Goal: Task Accomplishment & Management: Manage account settings

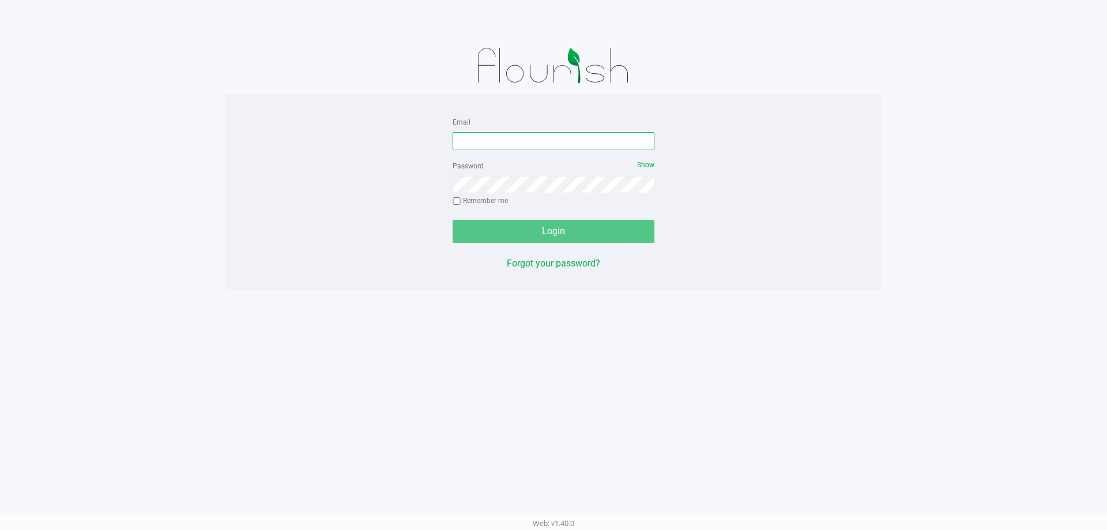
click at [517, 145] on input "Email" at bounding box center [554, 140] width 202 height 17
type input "[EMAIL_ADDRESS][DOMAIN_NAME]"
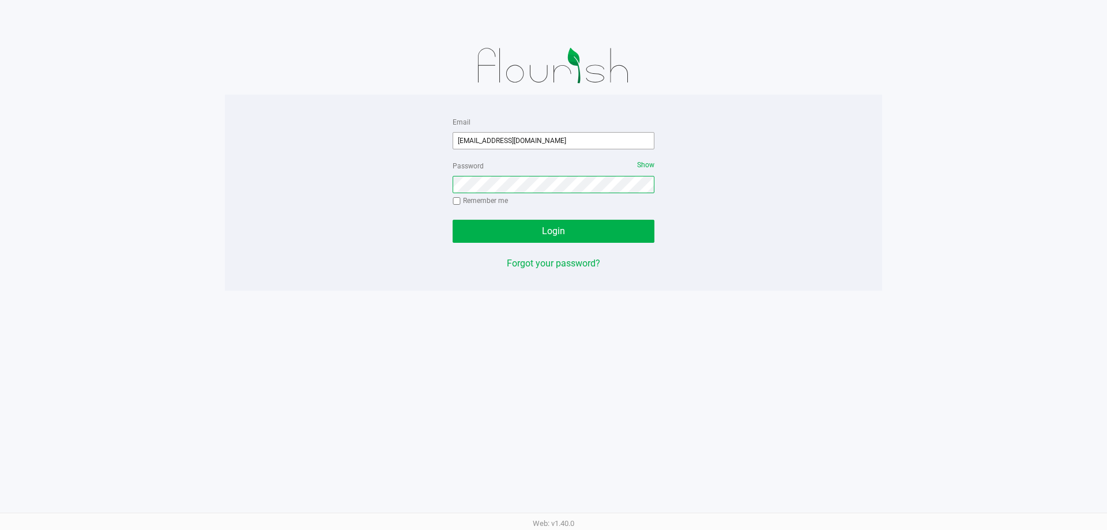
click at [453, 220] on button "Login" at bounding box center [554, 231] width 202 height 23
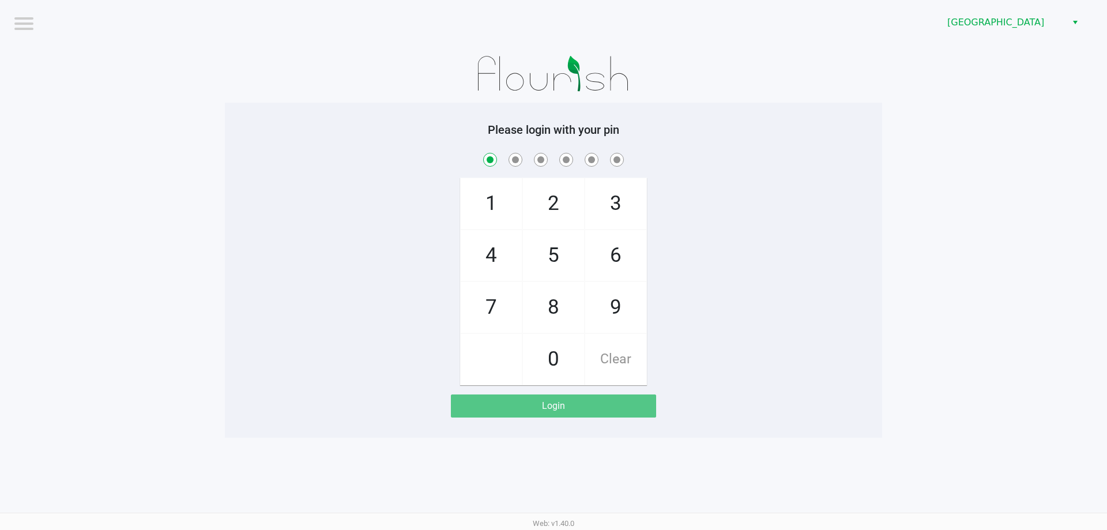
checkbox input "true"
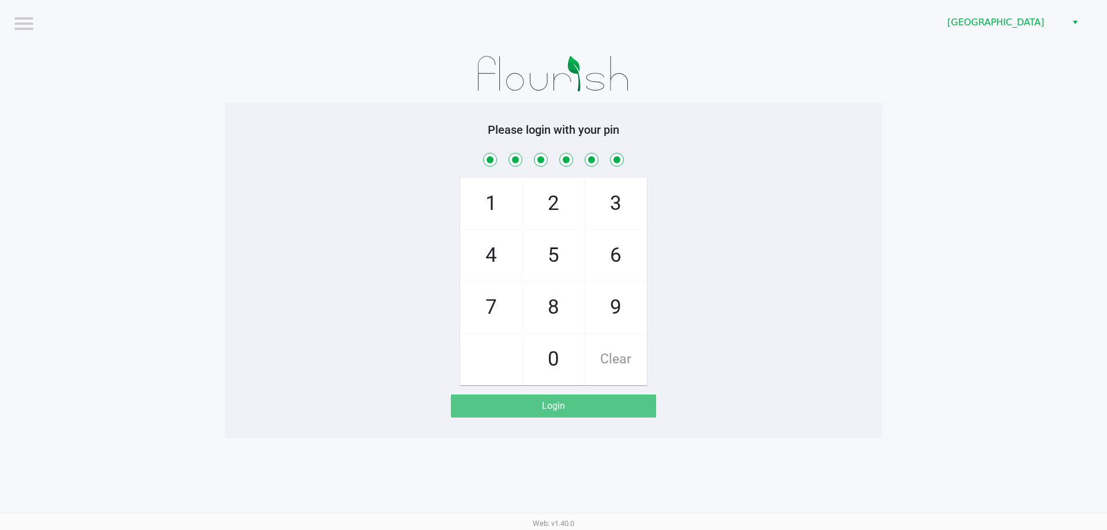
checkbox input "true"
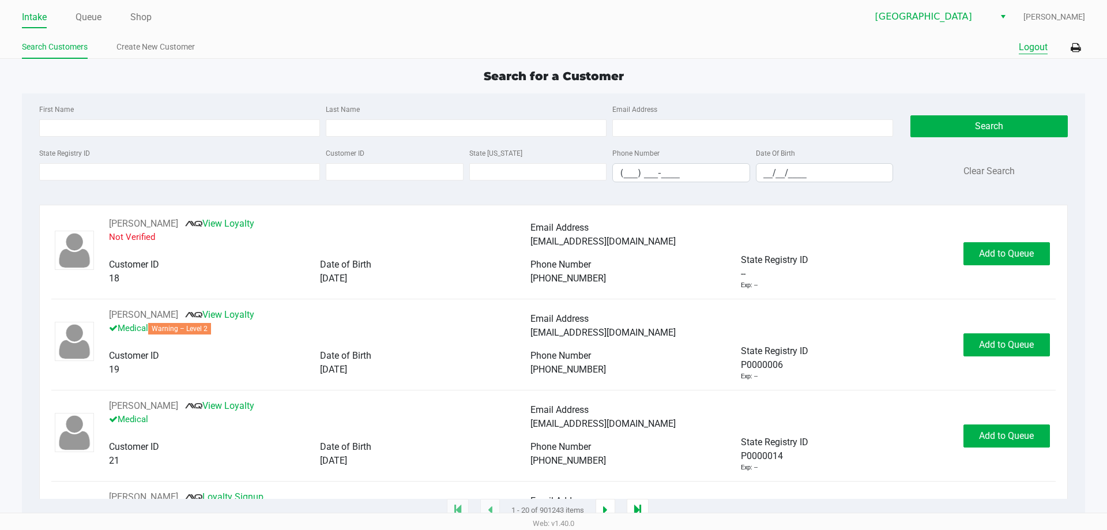
click at [1031, 52] on button "Logout" at bounding box center [1033, 47] width 29 height 14
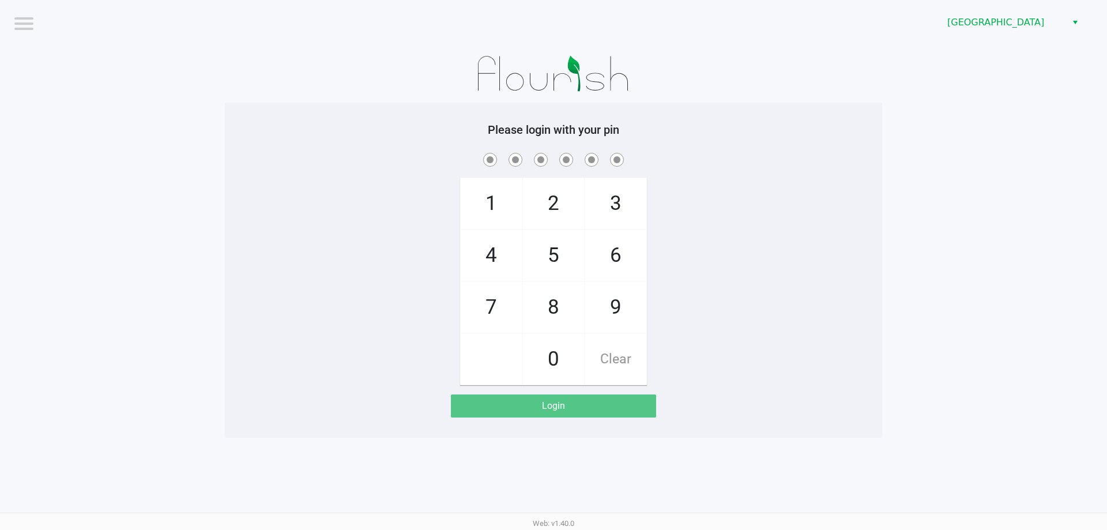
click at [374, 227] on div "1 4 7 2 5 8 0 3 6 9 Clear" at bounding box center [553, 268] width 657 height 235
checkbox input "true"
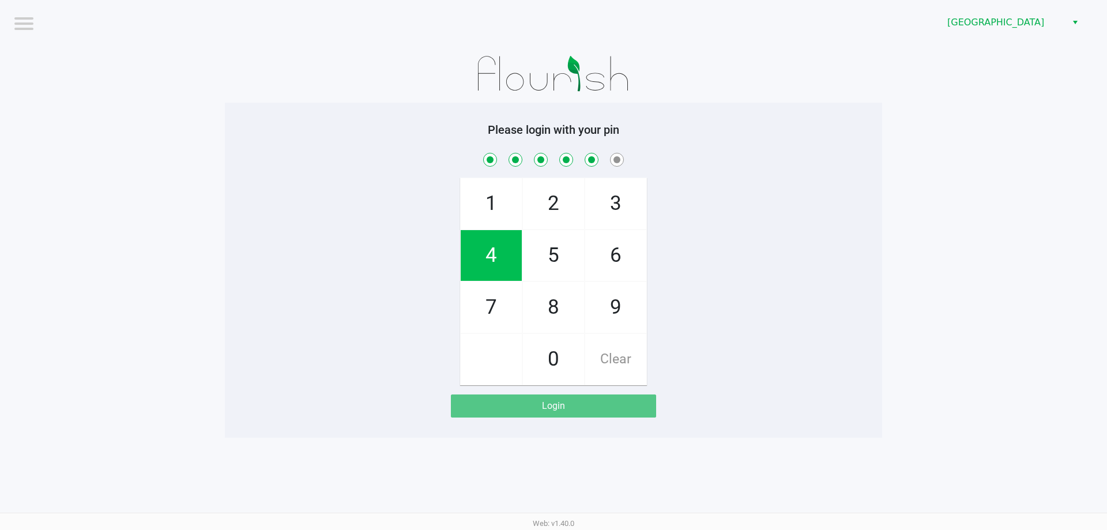
checkbox input "true"
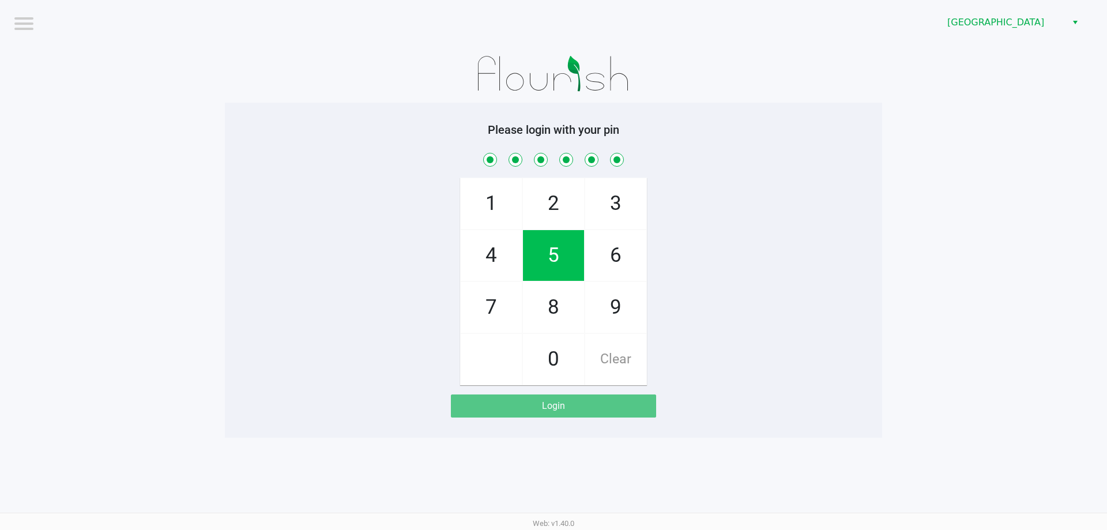
checkbox input "true"
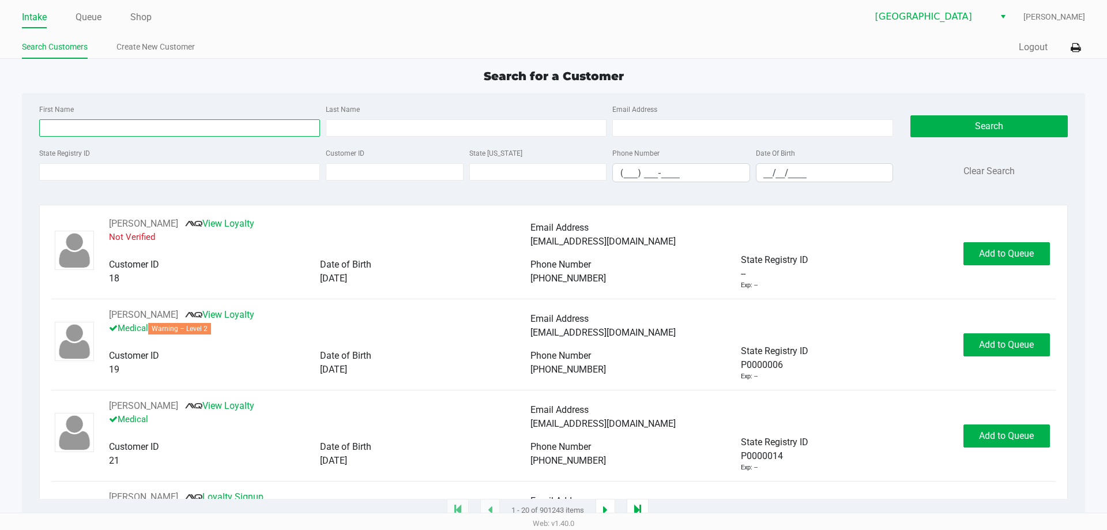
click at [187, 123] on input "First Name" at bounding box center [179, 127] width 281 height 17
type input "kayla"
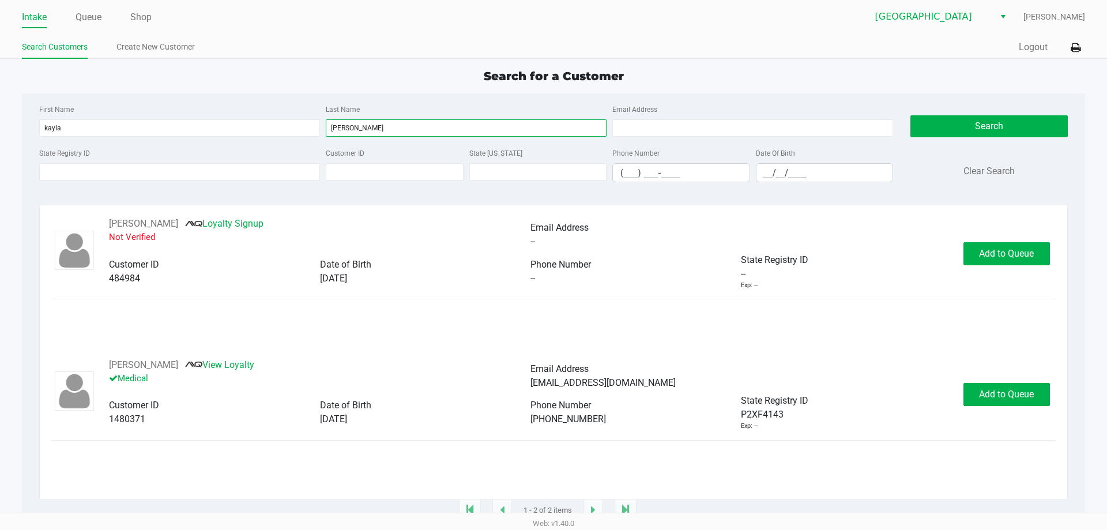
type input "[PERSON_NAME]"
click at [1024, 407] on div "[PERSON_NAME] View Loyalty Medical Email Address [EMAIL_ADDRESS][DOMAIN_NAME] C…" at bounding box center [553, 394] width 1004 height 73
click at [1021, 391] on span "Add to Queue" at bounding box center [1006, 394] width 55 height 11
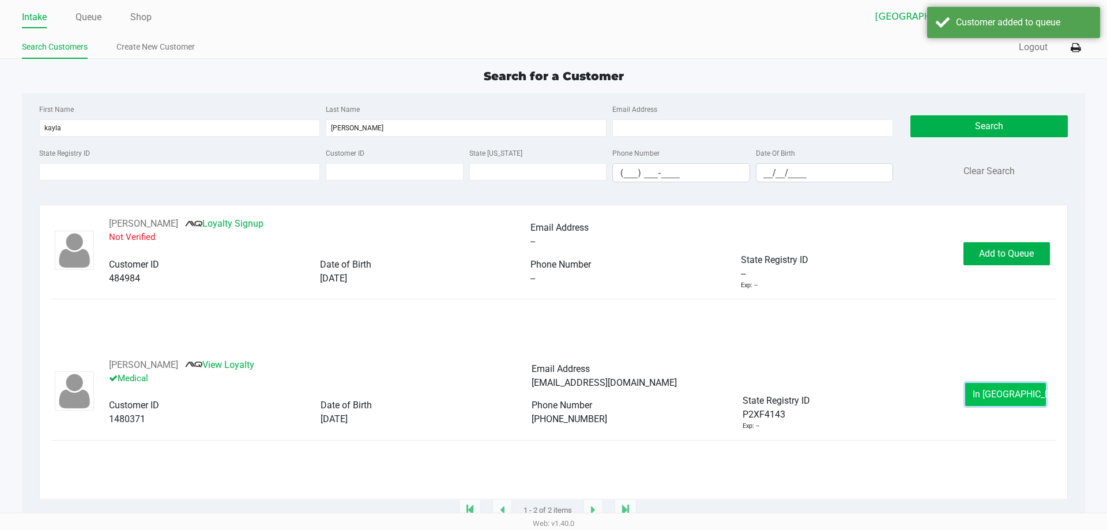
drag, startPoint x: 1014, startPoint y: 398, endPoint x: 998, endPoint y: 395, distance: 15.8
click at [998, 395] on span "In [GEOGRAPHIC_DATA]" at bounding box center [1021, 394] width 97 height 11
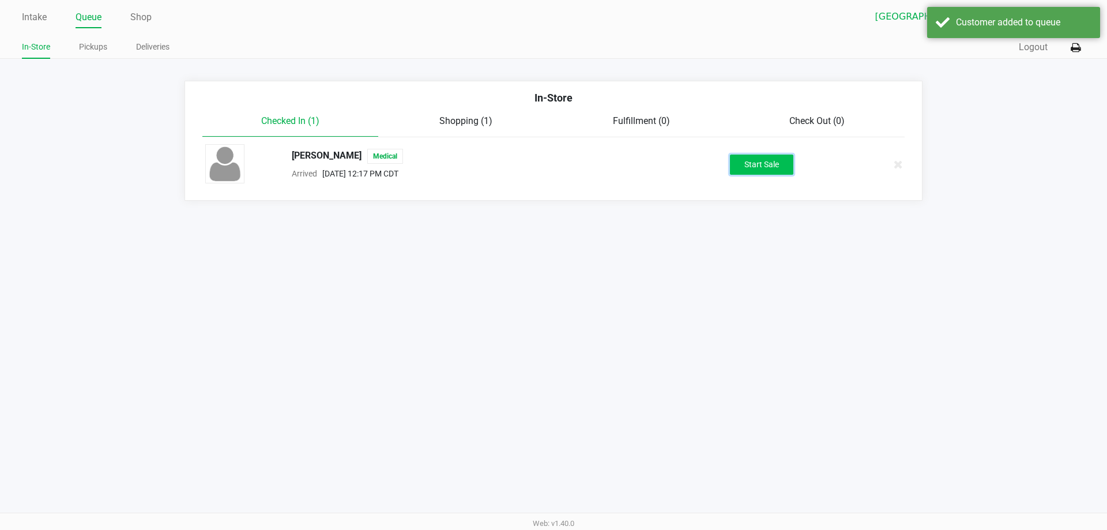
click at [780, 171] on button "Start Sale" at bounding box center [761, 165] width 63 height 20
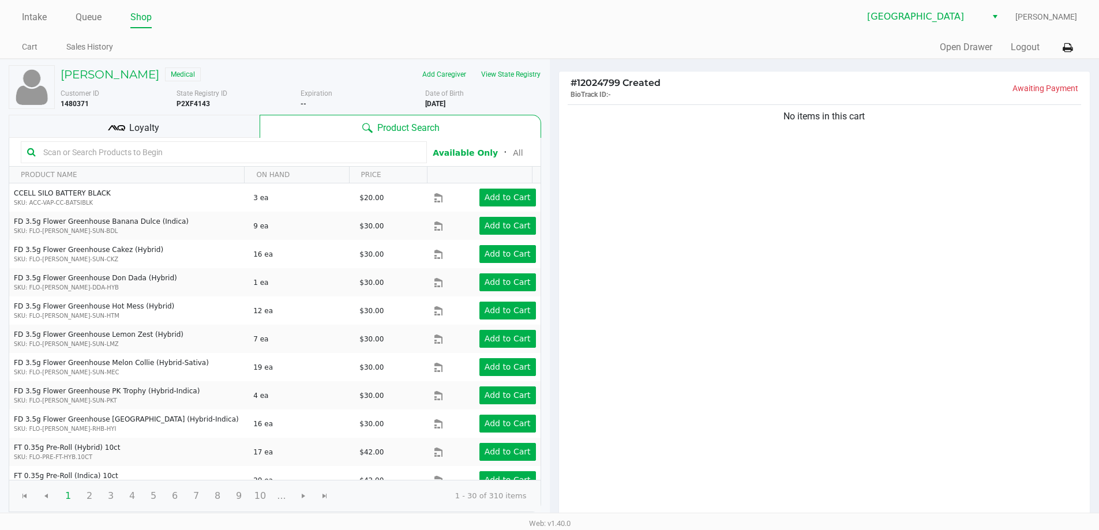
click at [865, 298] on div "No items in this cart" at bounding box center [824, 311] width 531 height 419
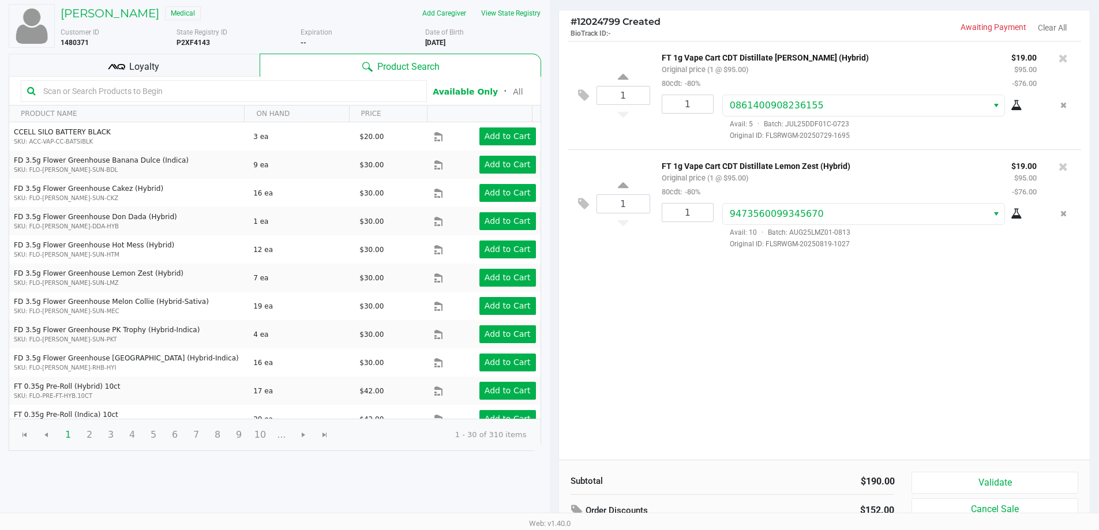
scroll to position [118, 0]
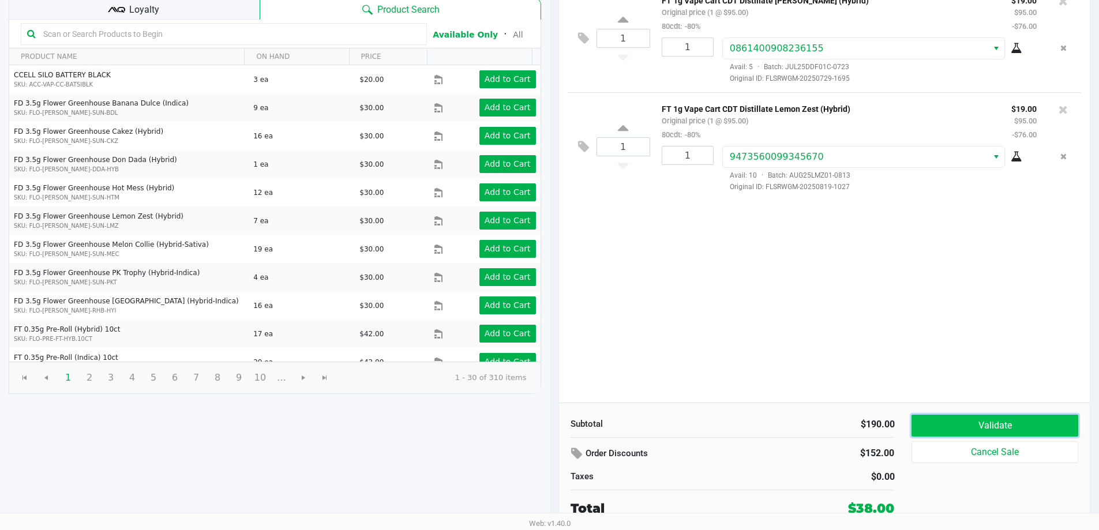
click at [981, 426] on button "Validate" at bounding box center [994, 426] width 166 height 22
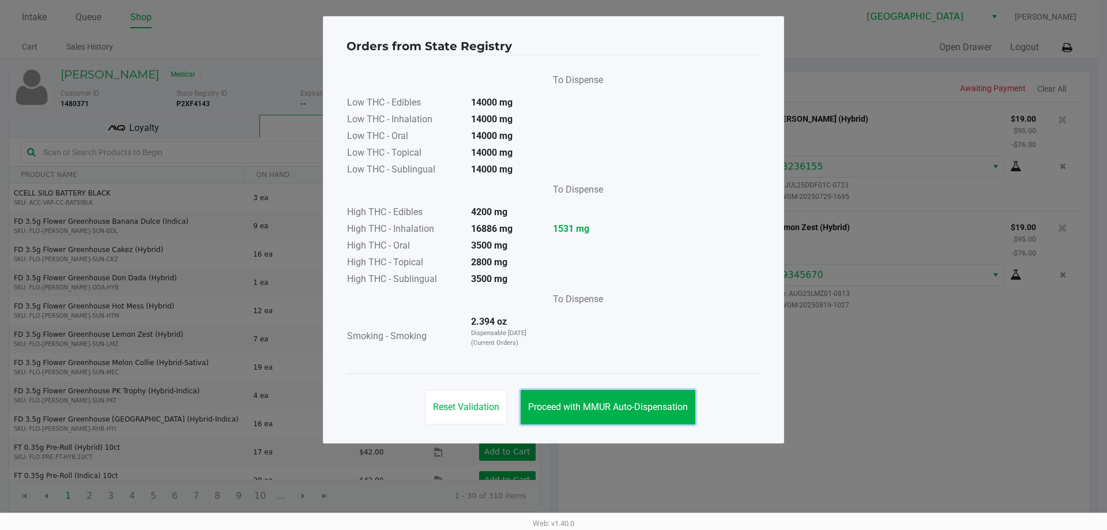
click at [599, 404] on span "Proceed with MMUR Auto-Dispensation" at bounding box center [608, 406] width 160 height 11
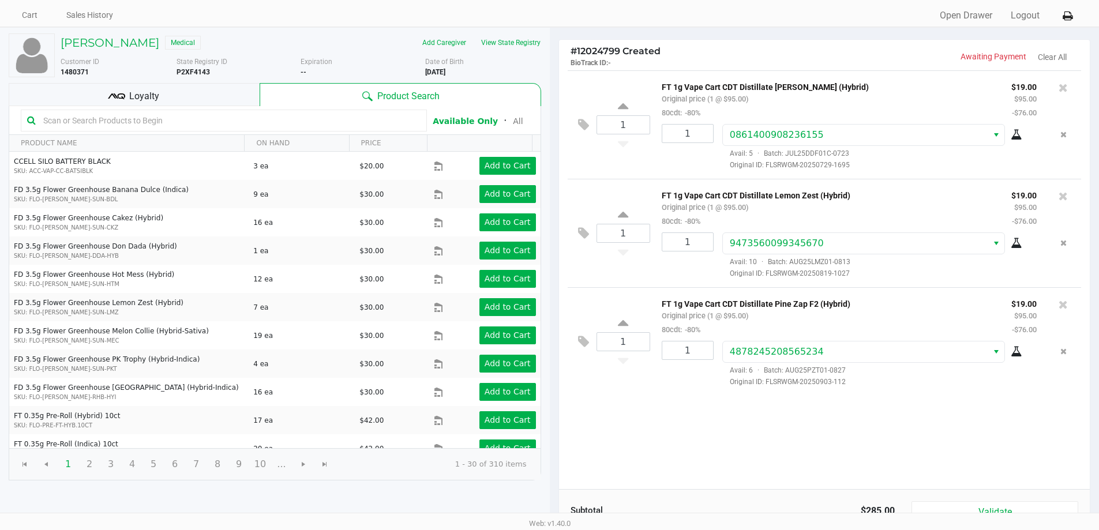
scroll to position [58, 0]
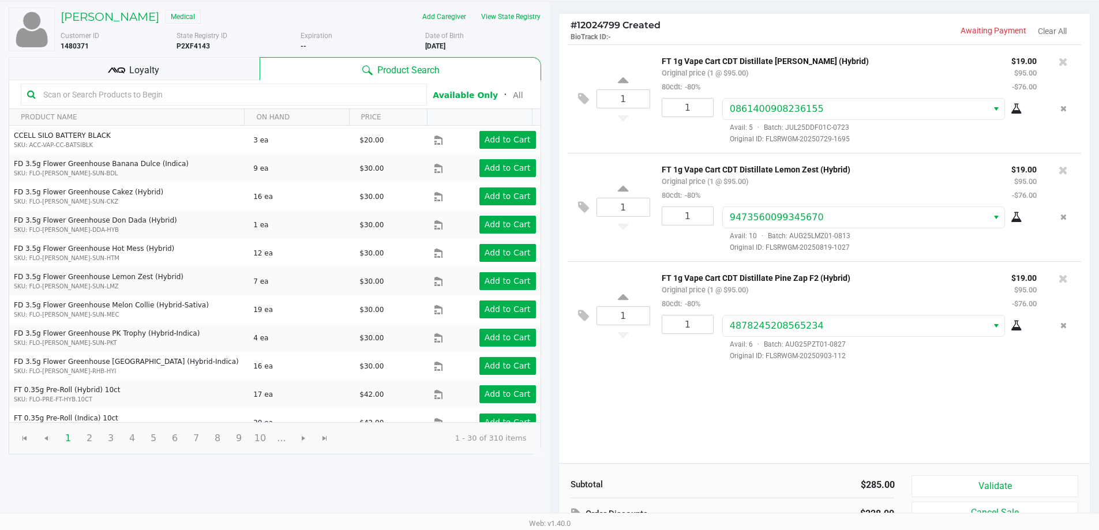
click at [1019, 326] on icon at bounding box center [1016, 325] width 12 height 9
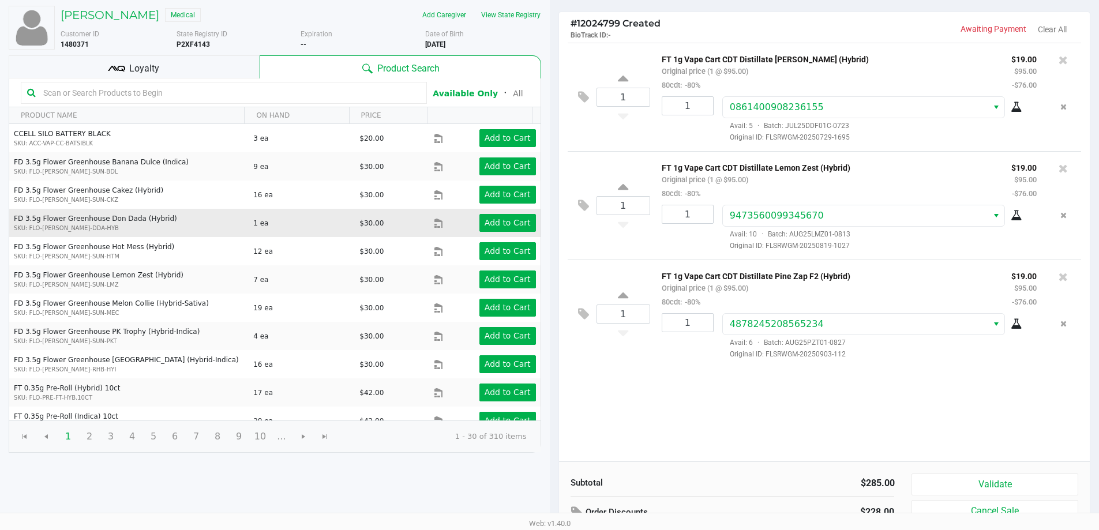
scroll to position [0, 0]
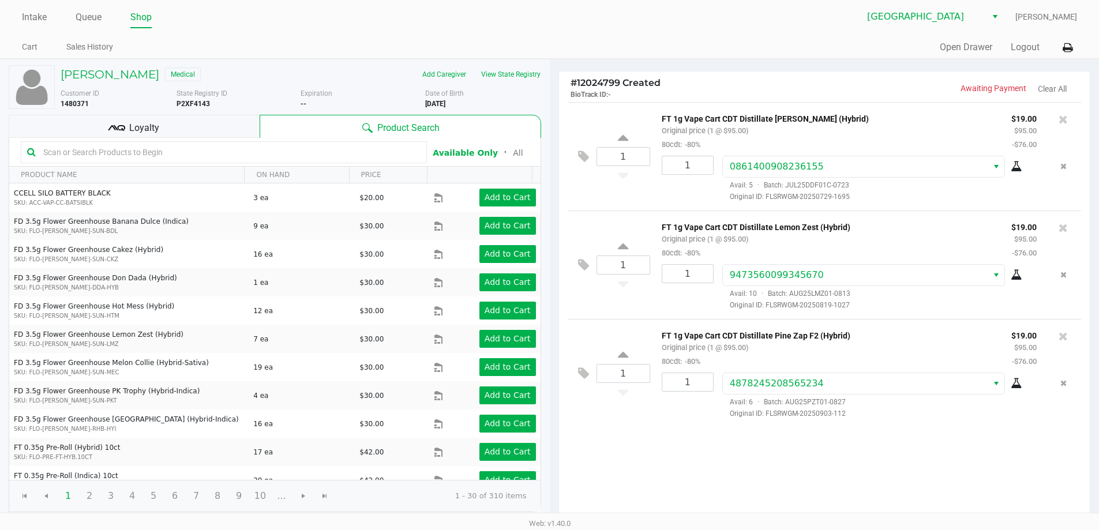
click at [129, 117] on div "Loyalty" at bounding box center [134, 126] width 251 height 23
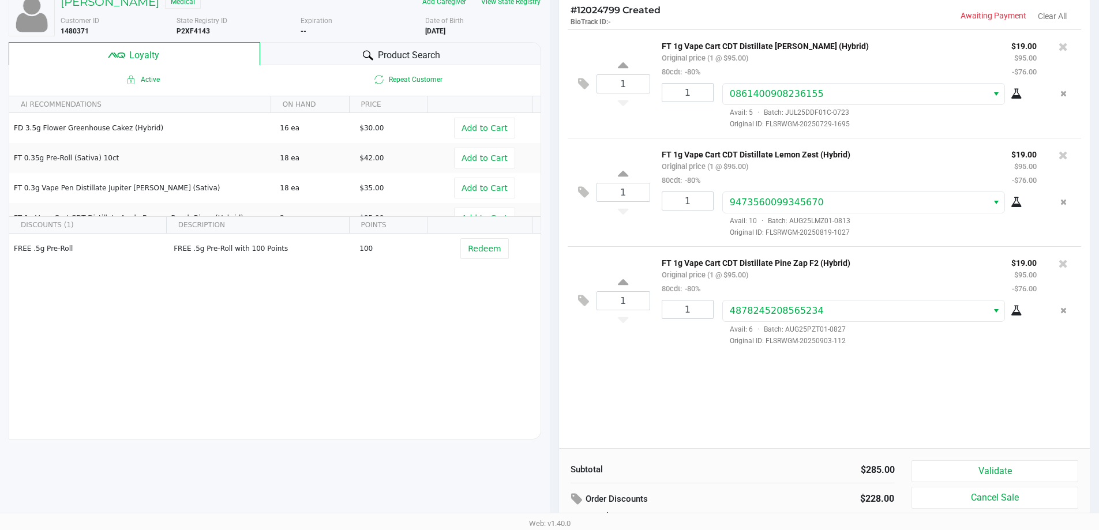
scroll to position [17, 0]
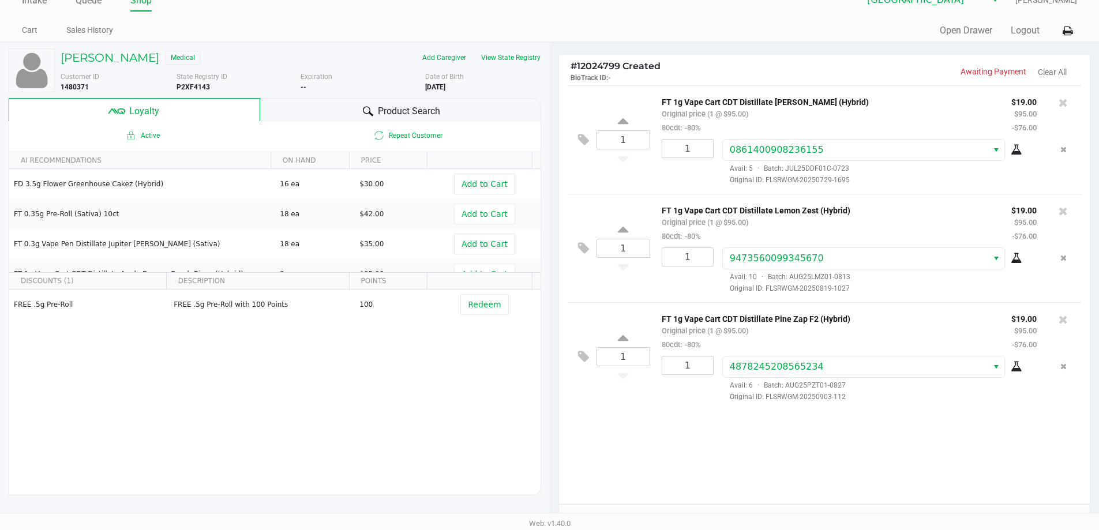
click at [1016, 370] on icon at bounding box center [1016, 366] width 12 height 9
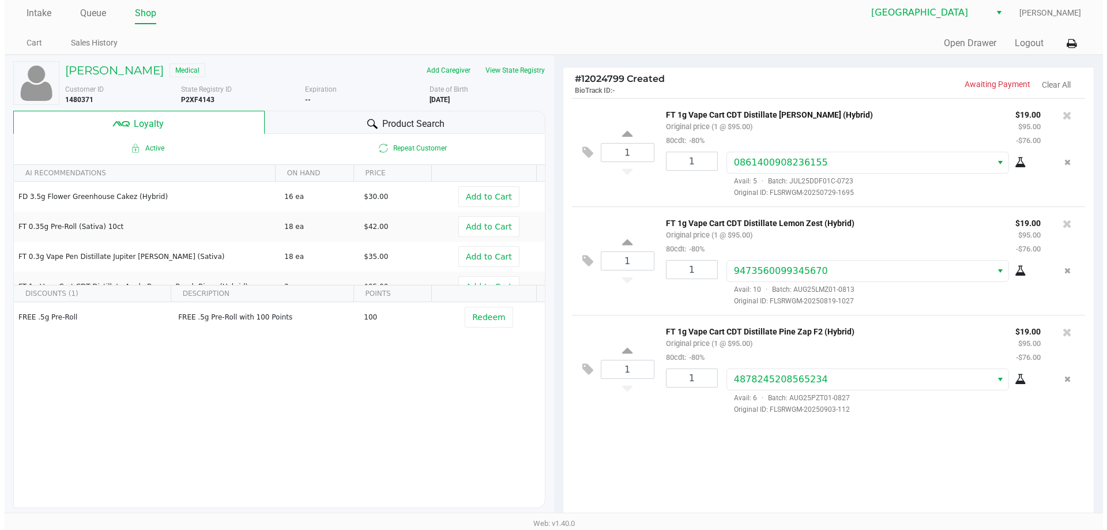
scroll to position [0, 0]
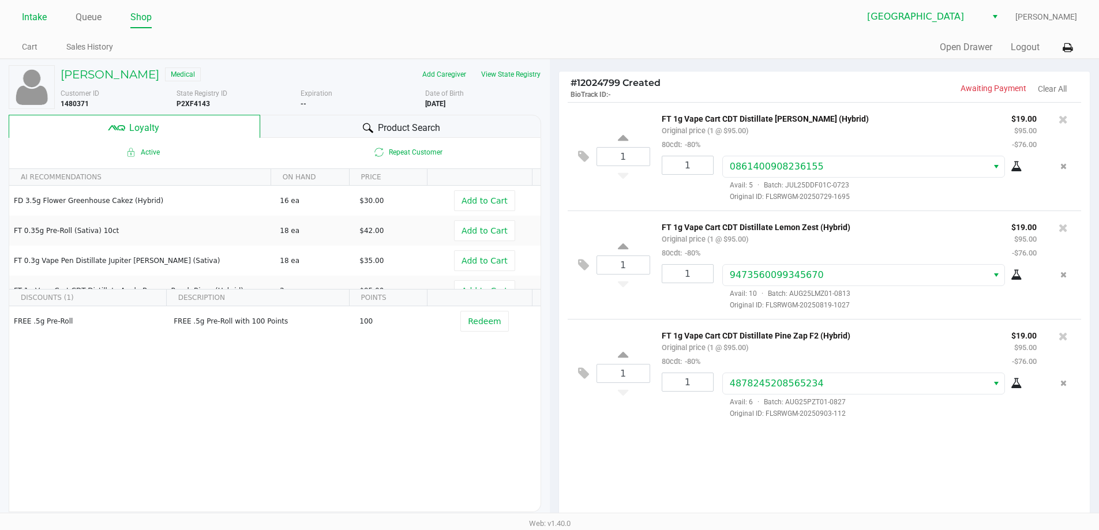
click at [46, 17] on link "Intake" at bounding box center [34, 17] width 25 height 16
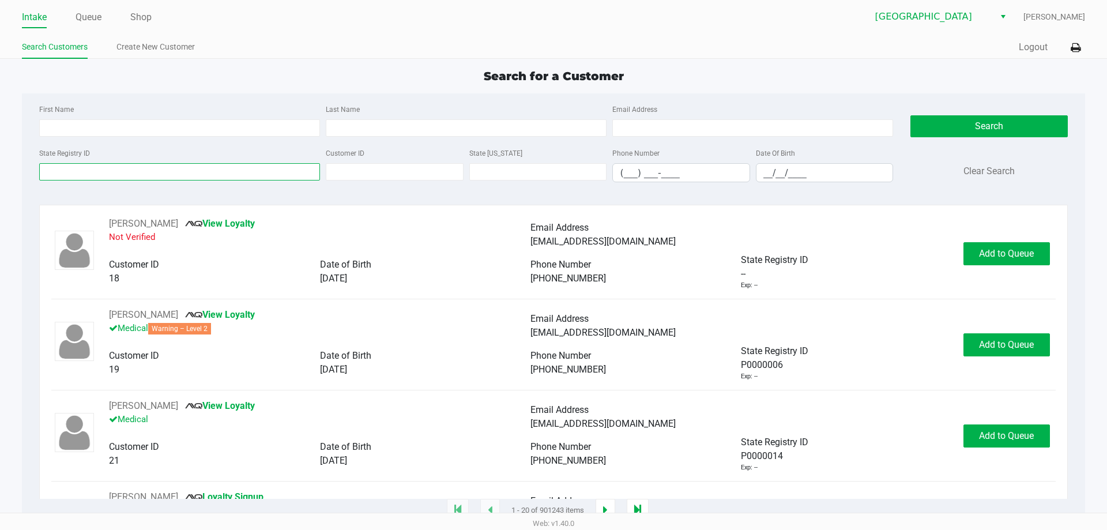
click at [102, 177] on input "State Registry ID" at bounding box center [179, 171] width 281 height 17
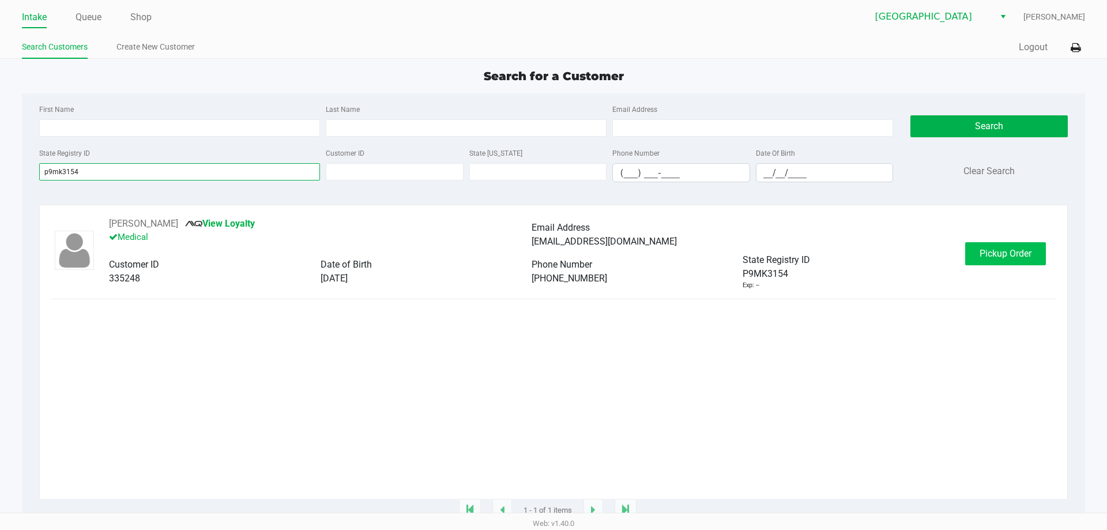
type input "p9mk3154"
click at [1004, 254] on span "Pickup Order" at bounding box center [1006, 253] width 52 height 11
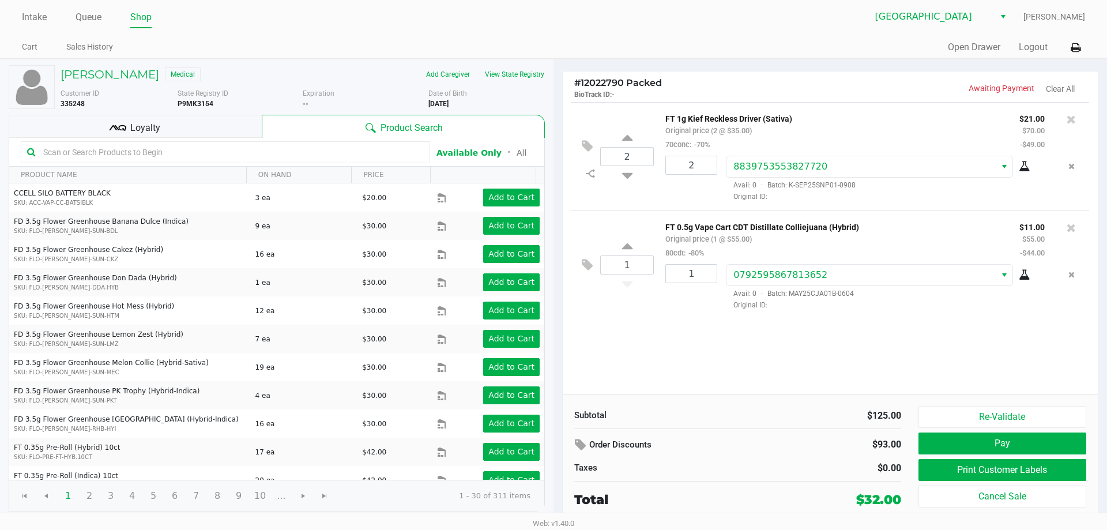
click at [197, 133] on div "Loyalty" at bounding box center [135, 126] width 253 height 23
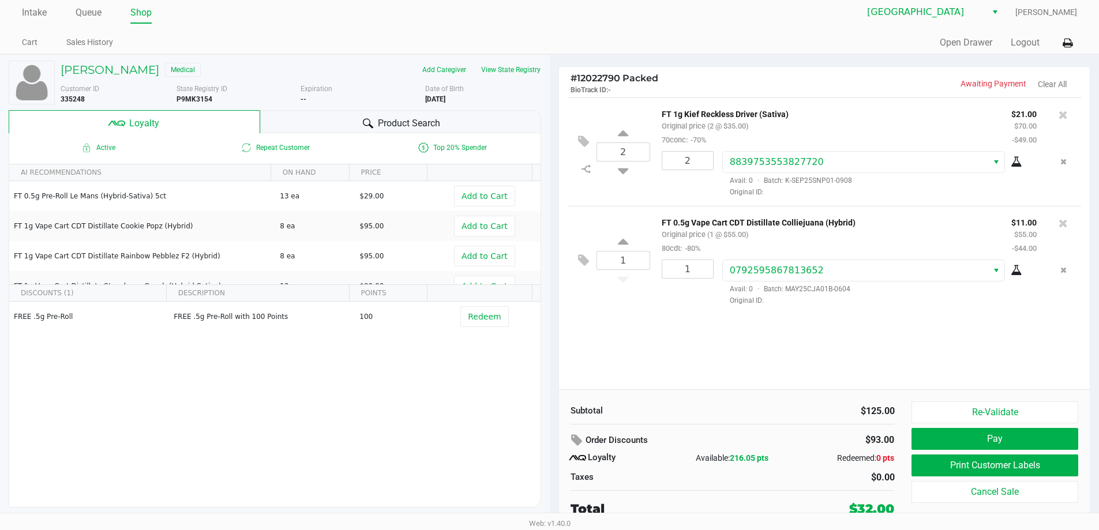
scroll to position [5, 0]
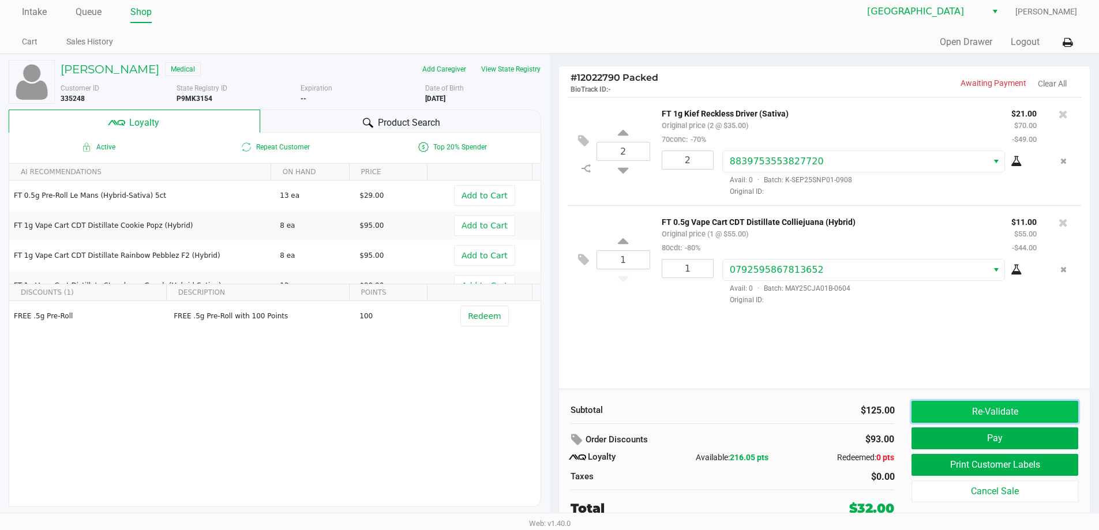
click at [952, 408] on button "Re-Validate" at bounding box center [994, 412] width 166 height 22
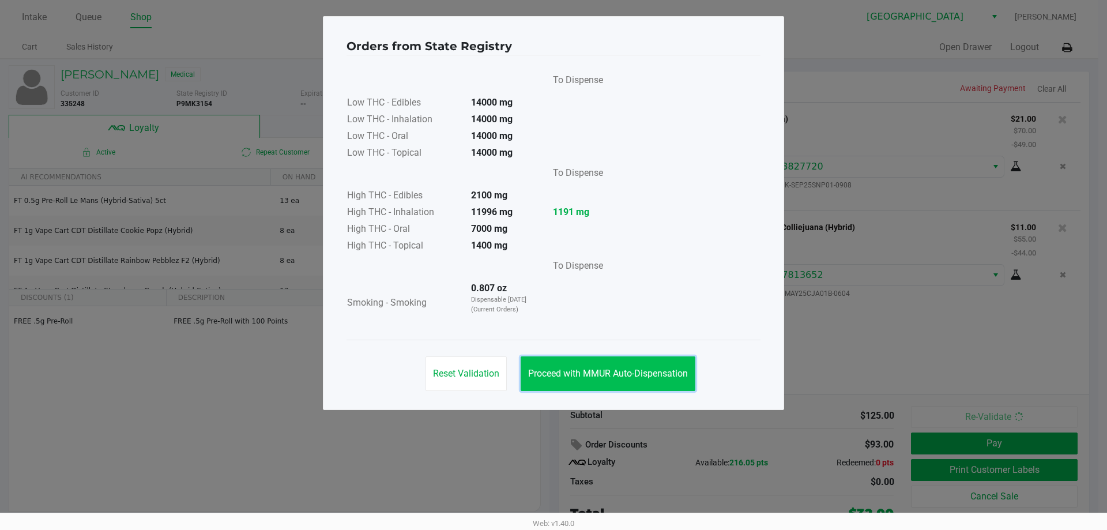
click at [690, 382] on button "Proceed with MMUR Auto-Dispensation" at bounding box center [608, 373] width 175 height 35
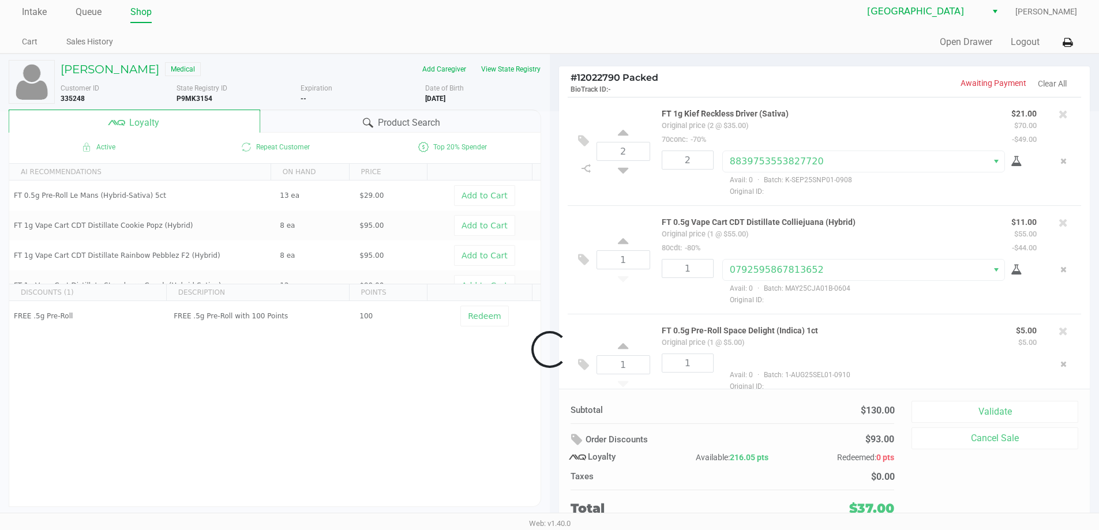
scroll to position [21, 0]
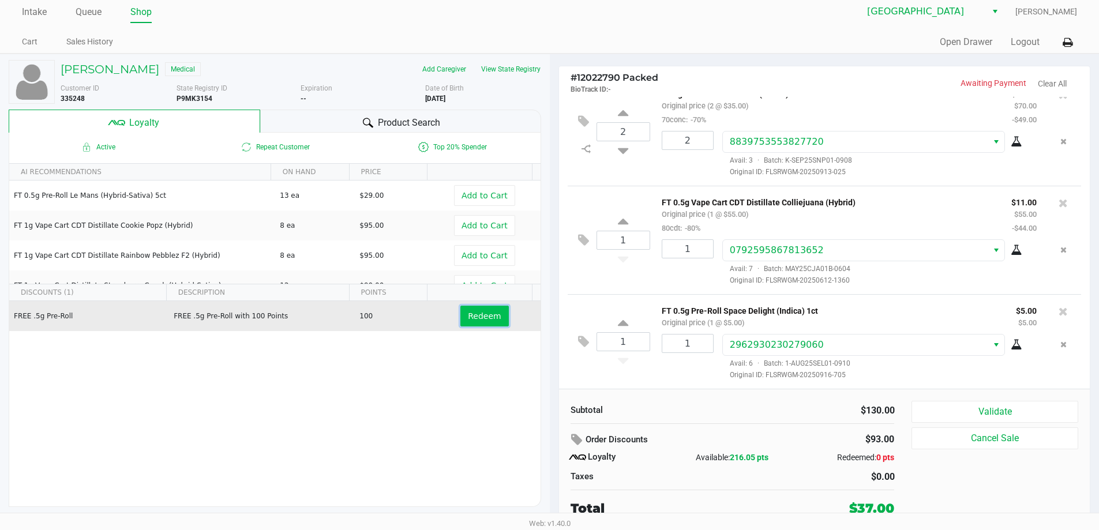
click at [486, 312] on span "Redeem" at bounding box center [484, 315] width 33 height 9
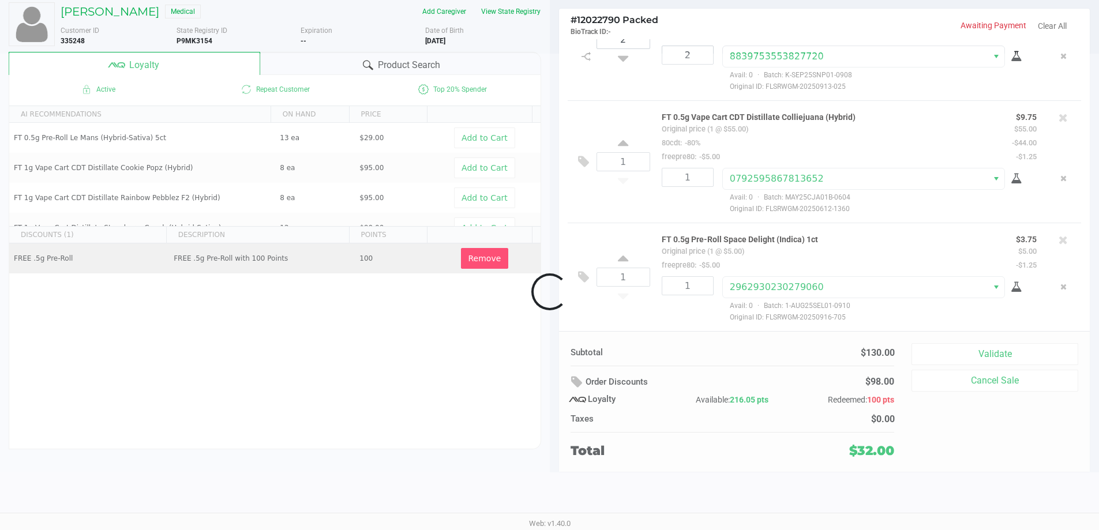
scroll to position [5, 0]
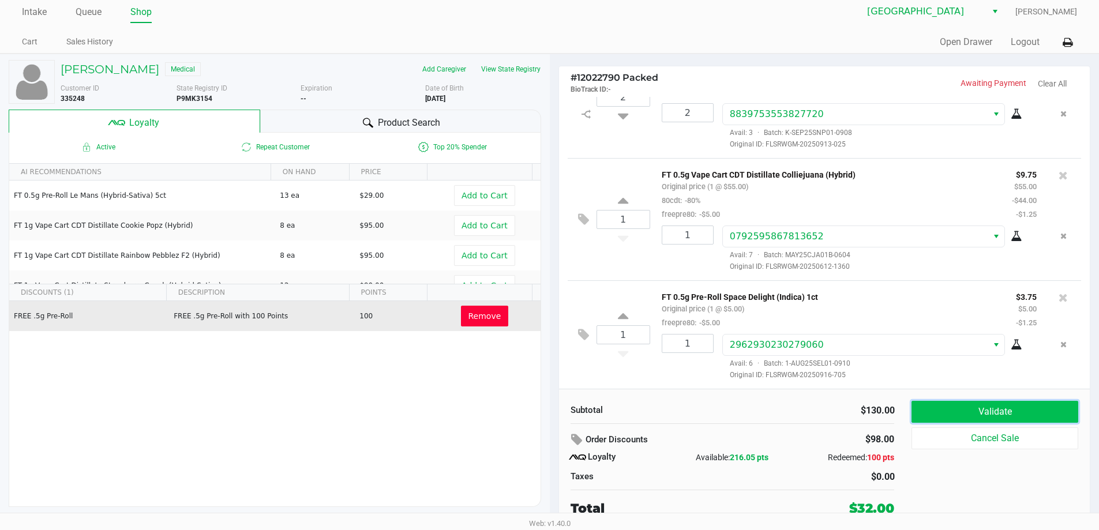
click at [957, 411] on button "Validate" at bounding box center [994, 412] width 166 height 22
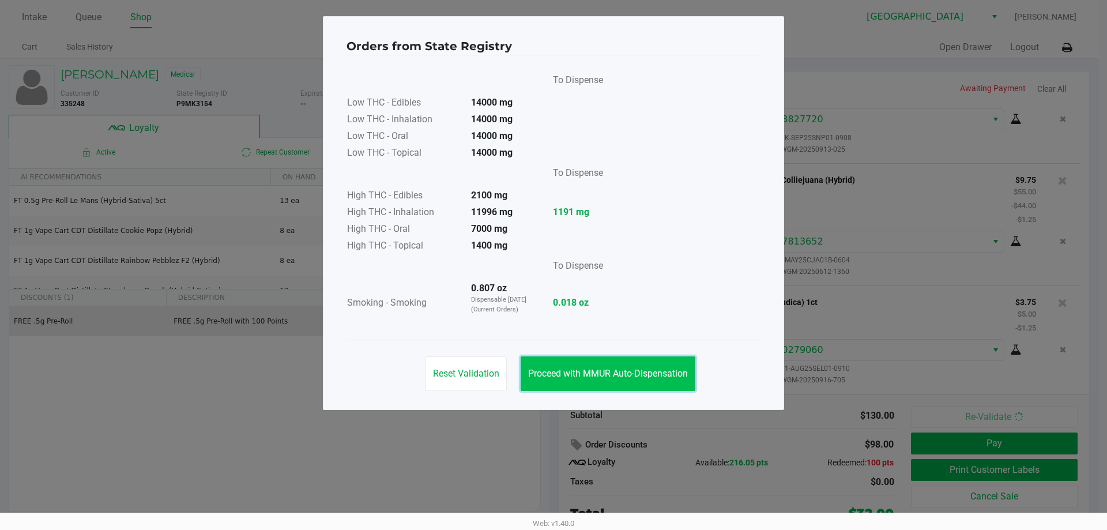
click at [606, 365] on button "Proceed with MMUR Auto-Dispensation" at bounding box center [608, 373] width 175 height 35
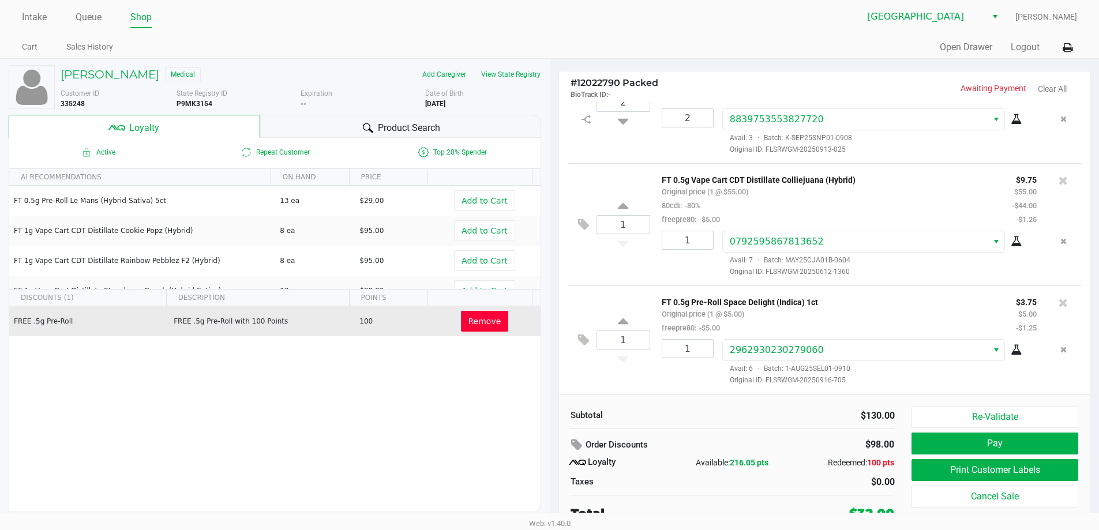
scroll to position [5, 0]
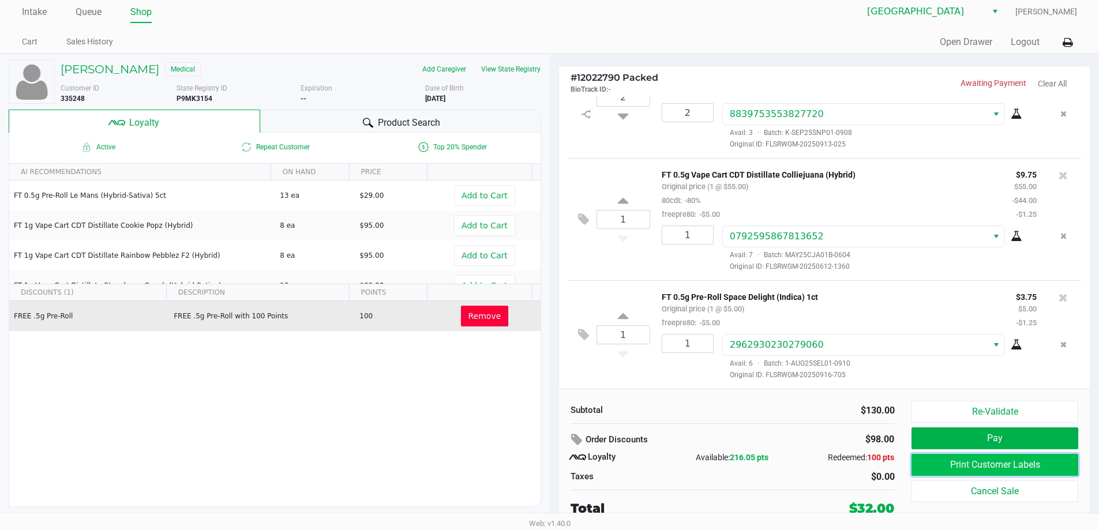
click at [990, 467] on button "Print Customer Labels" at bounding box center [994, 465] width 166 height 22
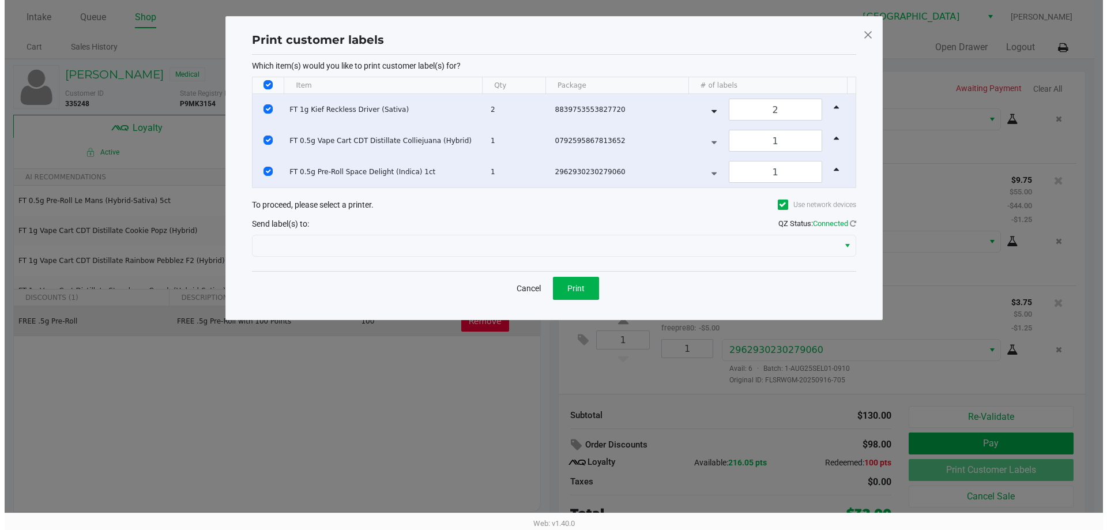
scroll to position [0, 0]
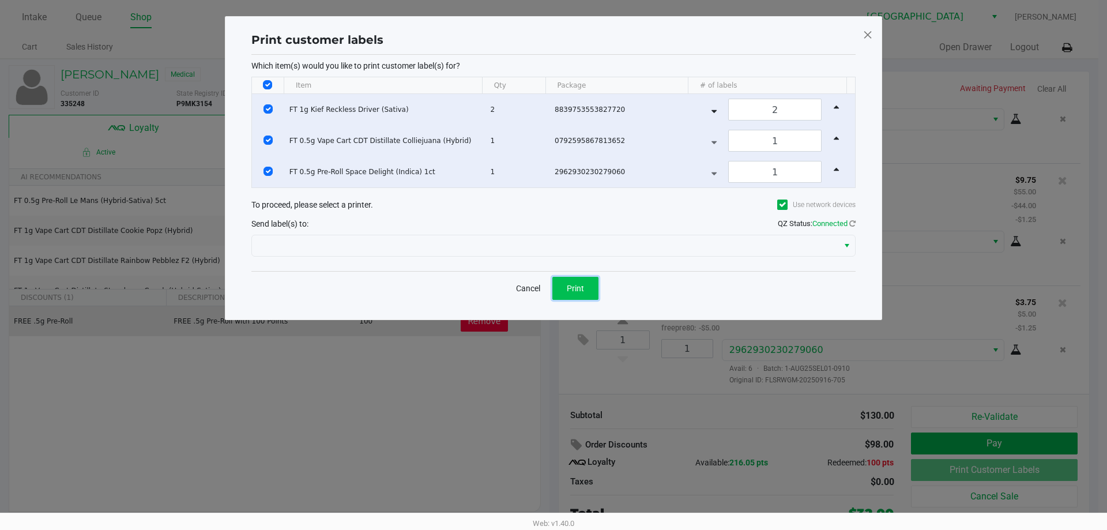
click at [587, 291] on button "Print" at bounding box center [576, 288] width 46 height 23
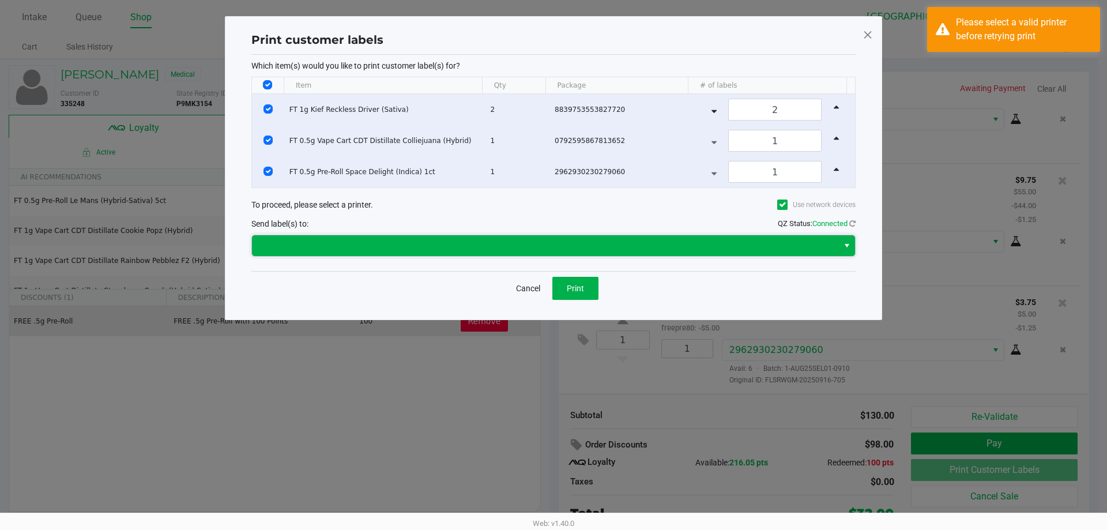
click at [548, 242] on span at bounding box center [545, 246] width 573 height 14
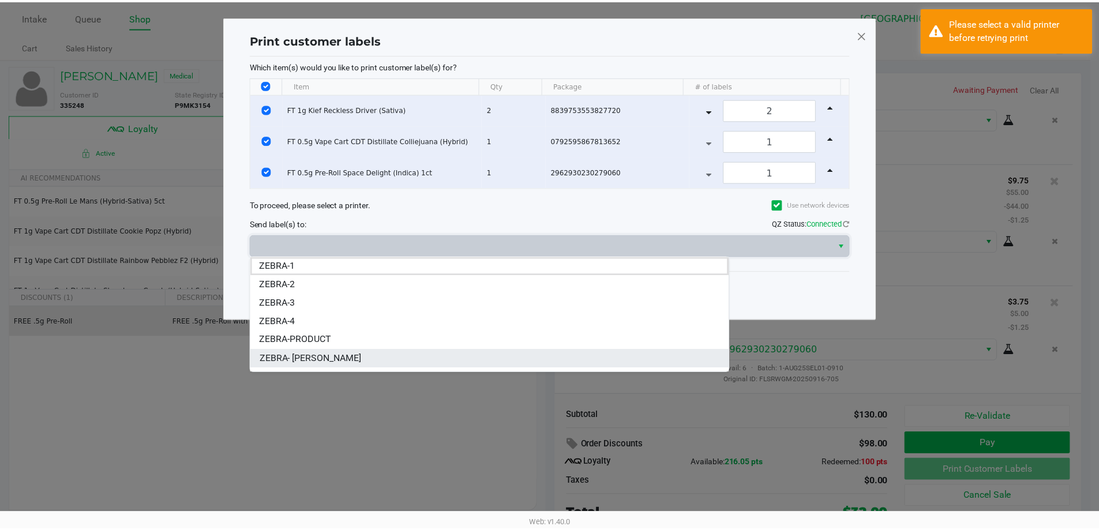
scroll to position [32, 0]
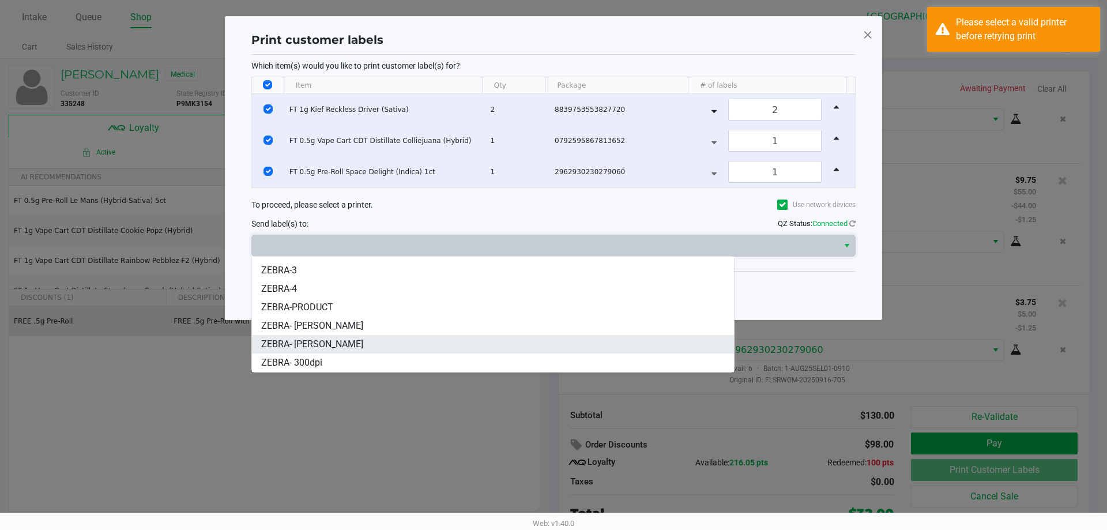
click at [377, 351] on li "ZEBRA- [PERSON_NAME]" at bounding box center [493, 344] width 482 height 18
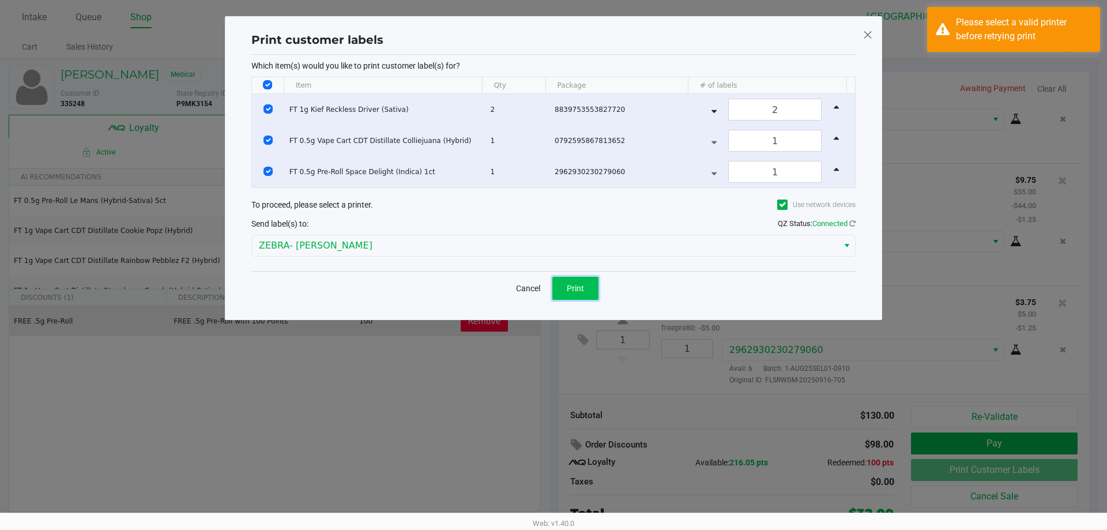
click at [575, 288] on span "Print" at bounding box center [575, 288] width 17 height 9
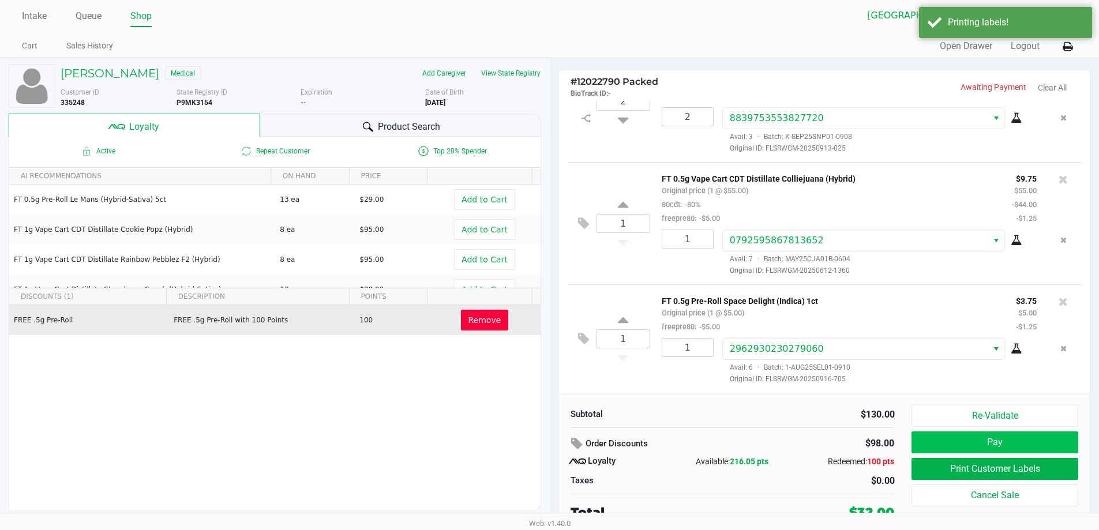
scroll to position [5, 0]
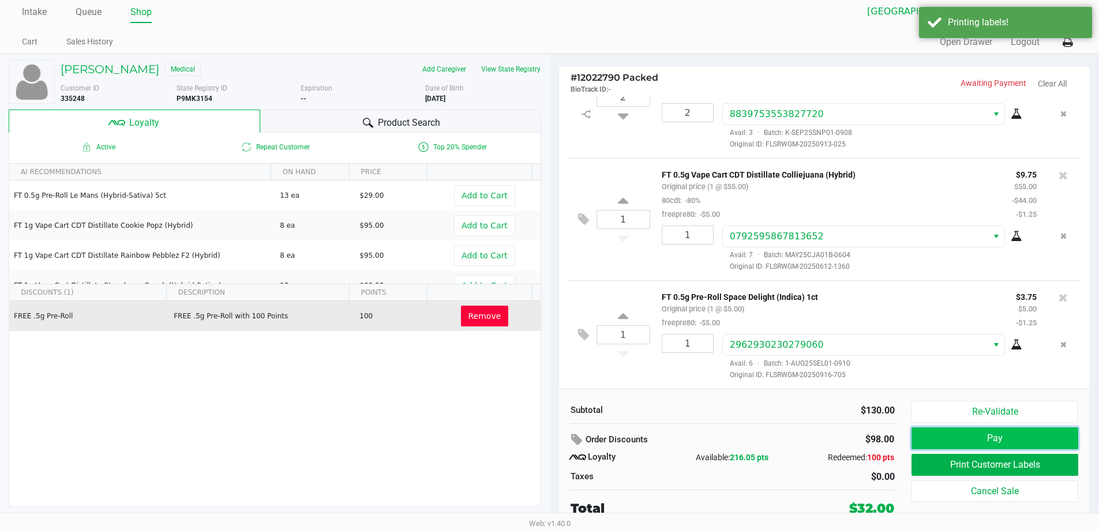
click at [979, 434] on button "Pay" at bounding box center [994, 438] width 166 height 22
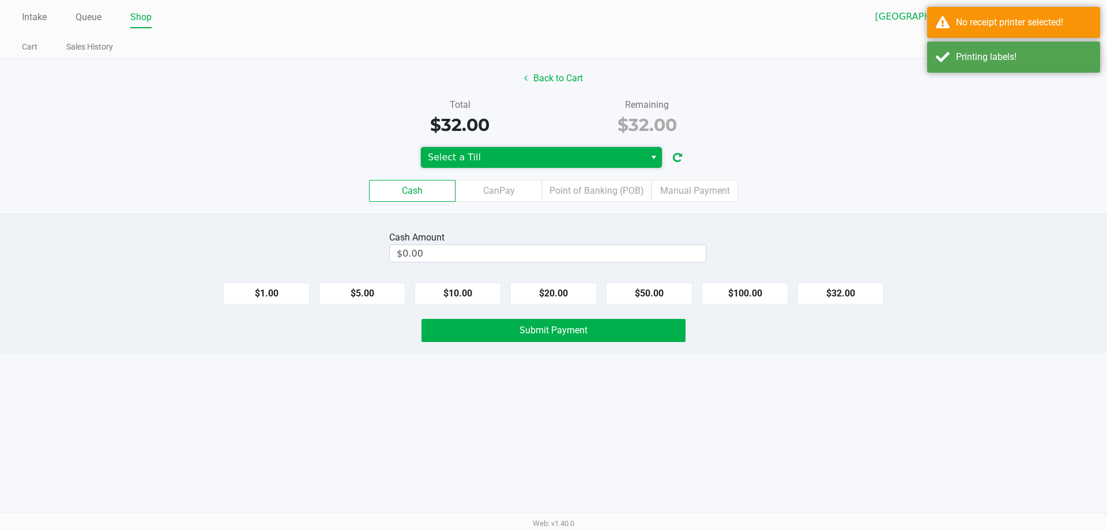
click at [518, 153] on span "Select a Till" at bounding box center [533, 158] width 211 height 14
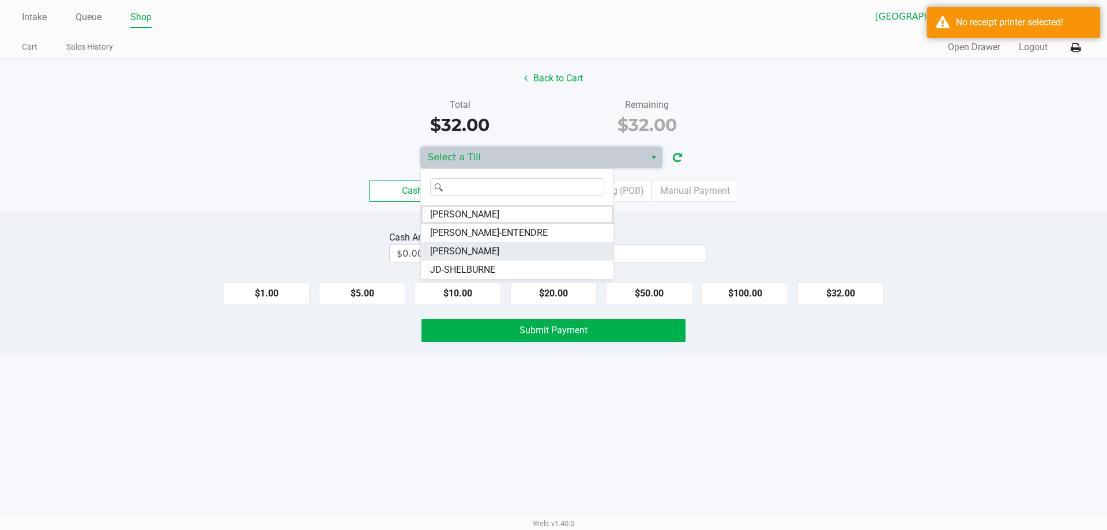
click at [492, 248] on span "[PERSON_NAME]" at bounding box center [464, 252] width 69 height 14
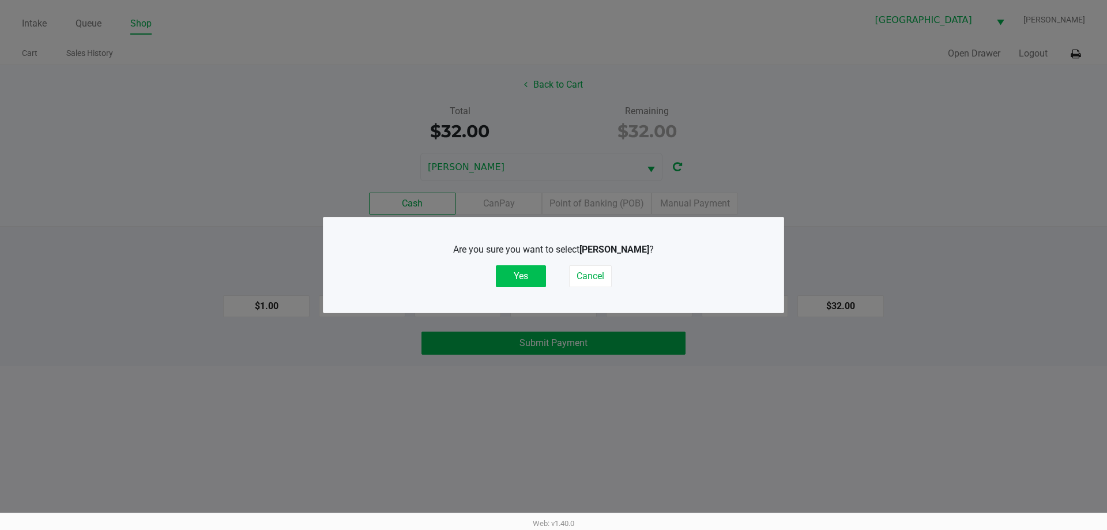
click at [528, 277] on button "Yes" at bounding box center [521, 276] width 50 height 22
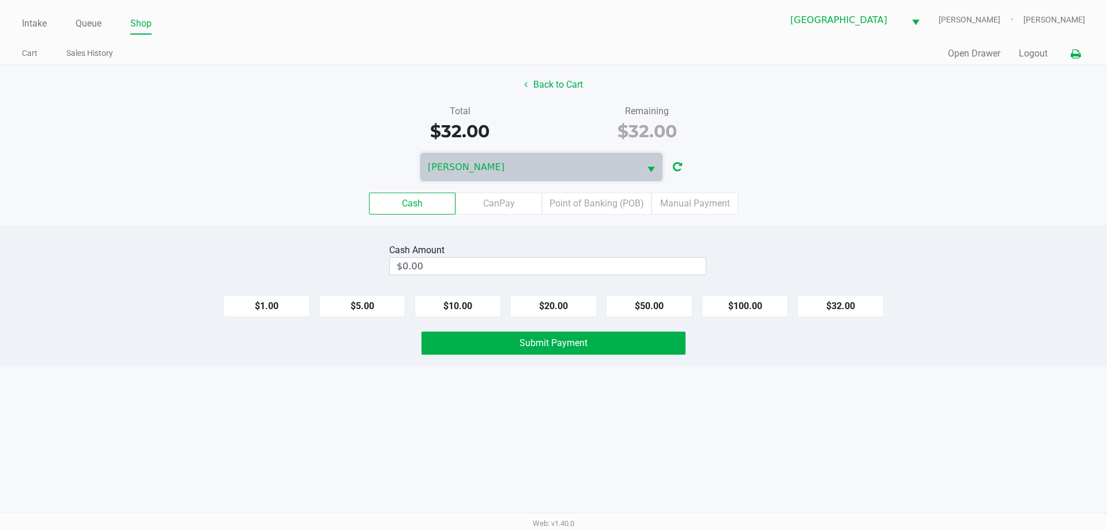
click at [1069, 50] on button at bounding box center [1075, 53] width 19 height 21
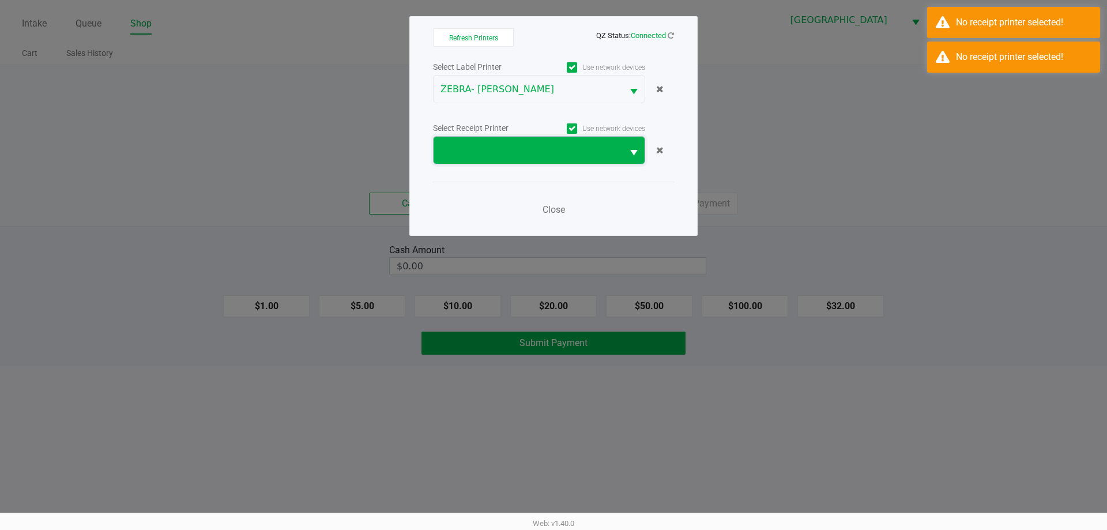
click at [443, 153] on span at bounding box center [528, 151] width 175 height 14
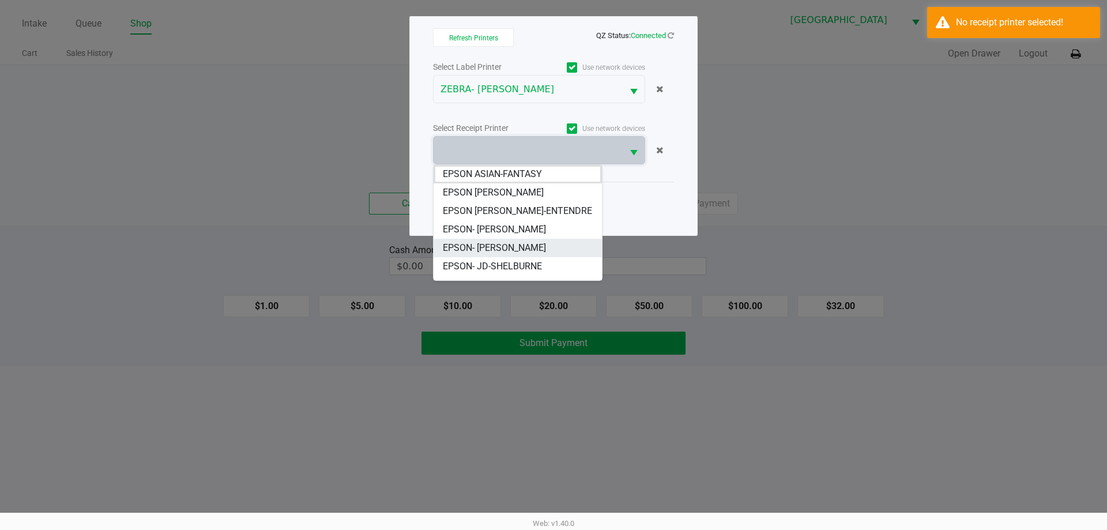
click at [480, 247] on span "EPSON- [PERSON_NAME]" at bounding box center [494, 248] width 103 height 14
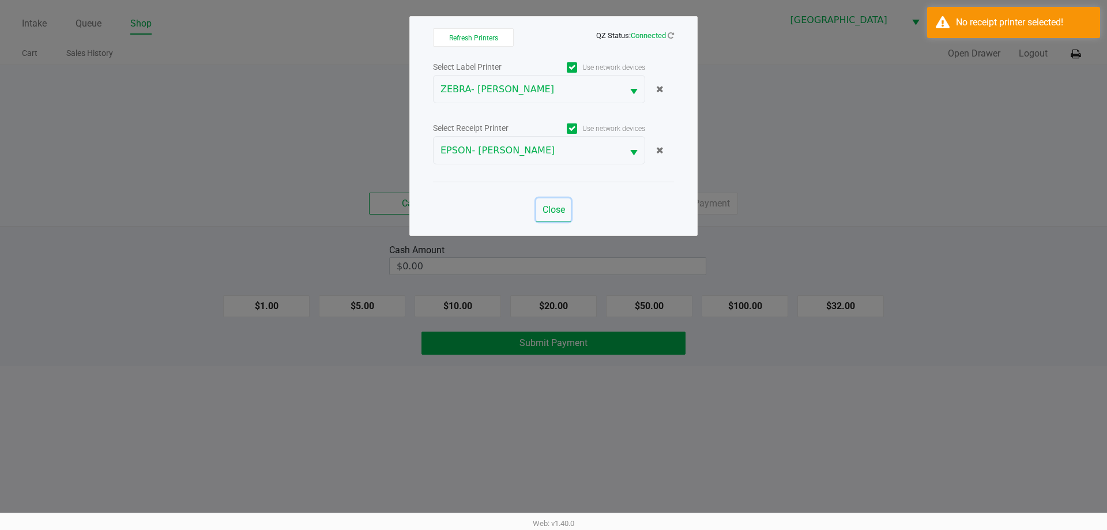
click at [559, 209] on span "Close" at bounding box center [554, 209] width 22 height 11
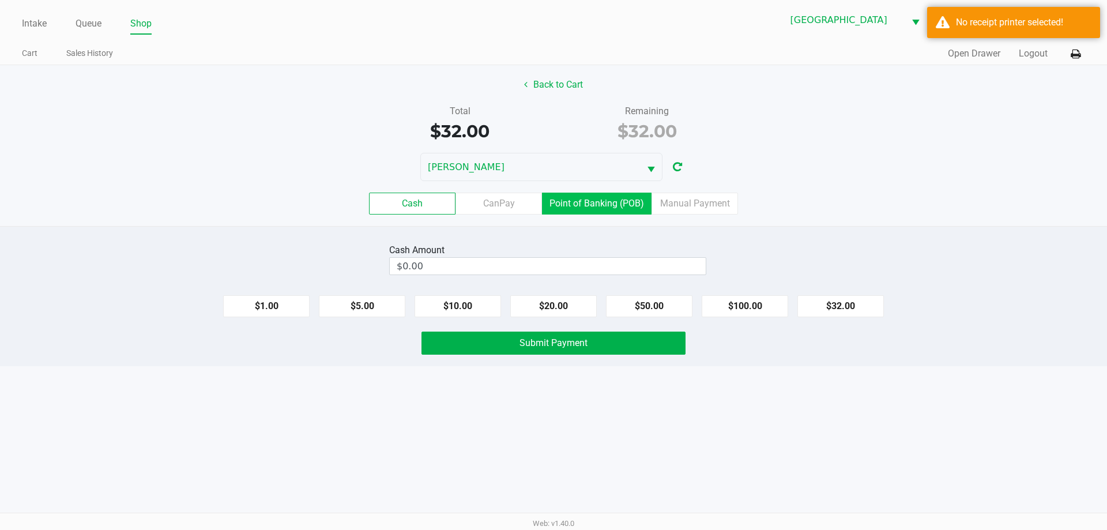
click at [579, 213] on label "Point of Banking (POB)" at bounding box center [597, 204] width 110 height 22
click at [0, 0] on 7 "Point of Banking (POB)" at bounding box center [0, 0] width 0 height 0
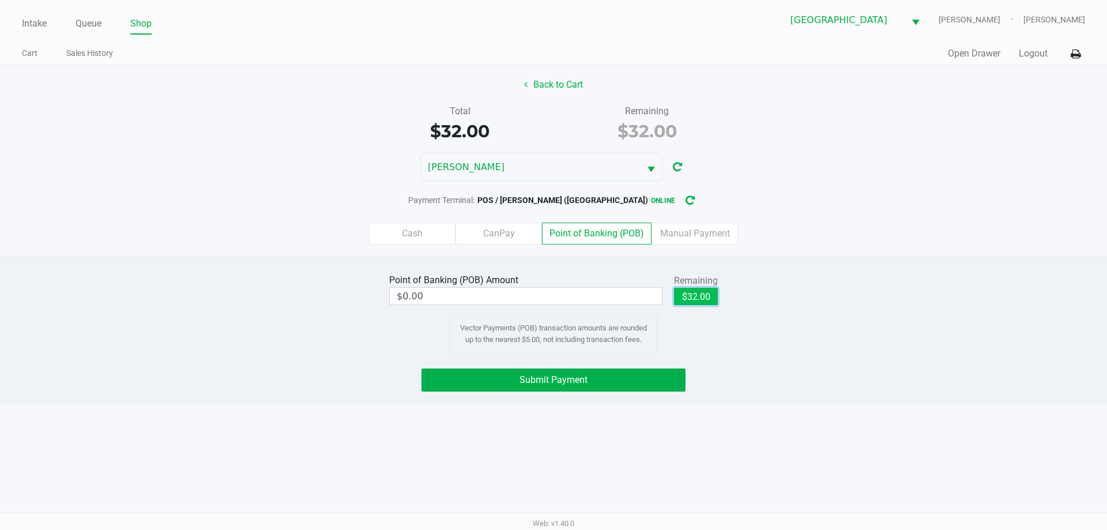
click at [688, 295] on button "$32.00" at bounding box center [696, 296] width 44 height 17
type input "$32.00"
click at [651, 372] on button "Submit Payment" at bounding box center [554, 380] width 264 height 23
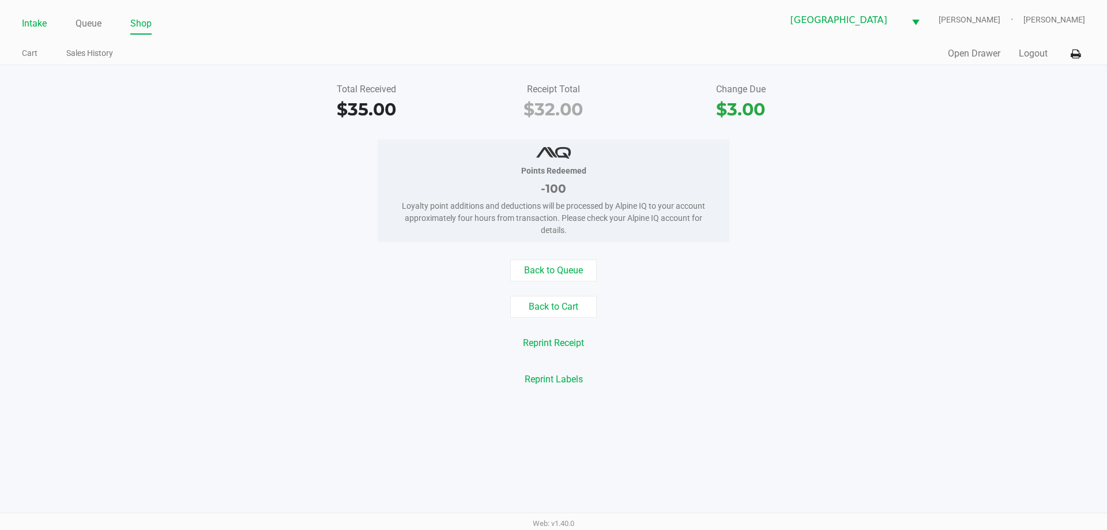
click at [37, 26] on link "Intake" at bounding box center [34, 24] width 25 height 16
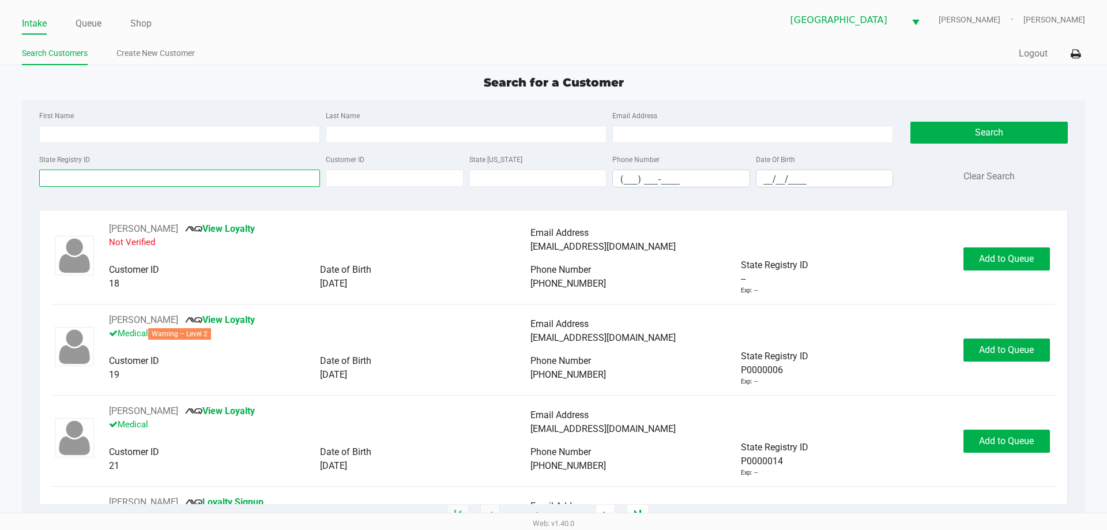
click at [108, 178] on input "State Registry ID" at bounding box center [179, 178] width 281 height 17
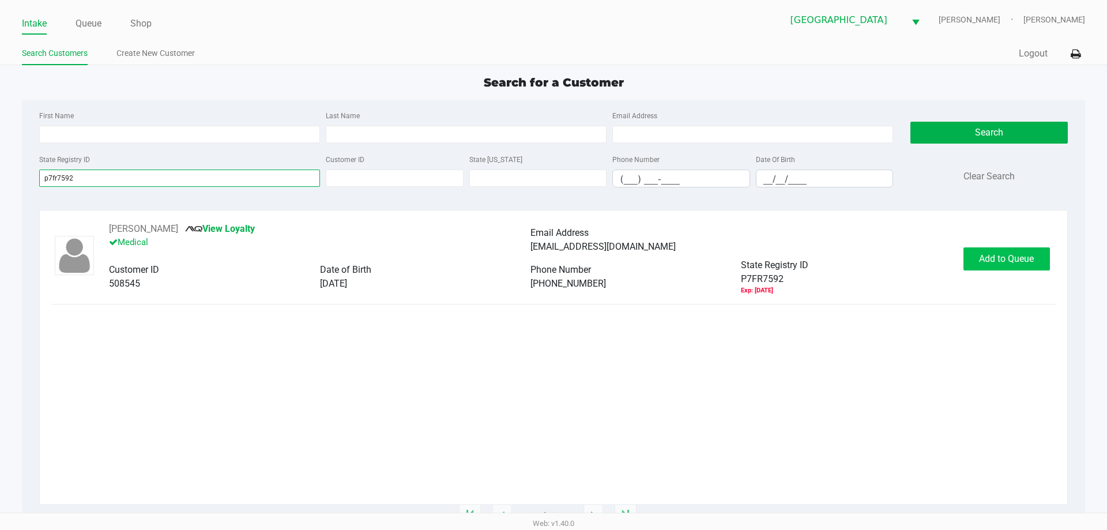
type input "p7fr7592"
click at [1006, 255] on span "Add to Queue" at bounding box center [1006, 258] width 55 height 11
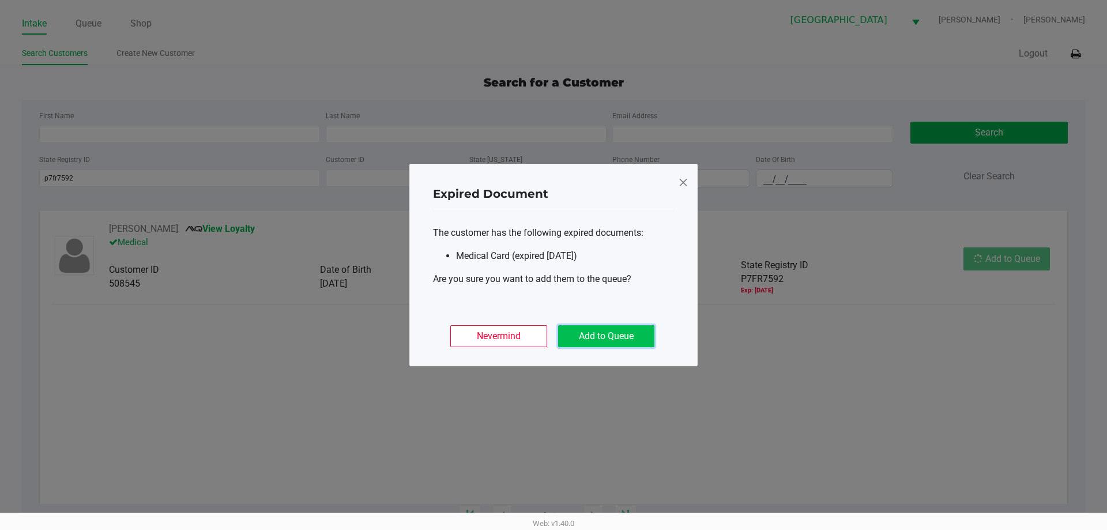
click at [606, 339] on button "Add to Queue" at bounding box center [606, 336] width 96 height 22
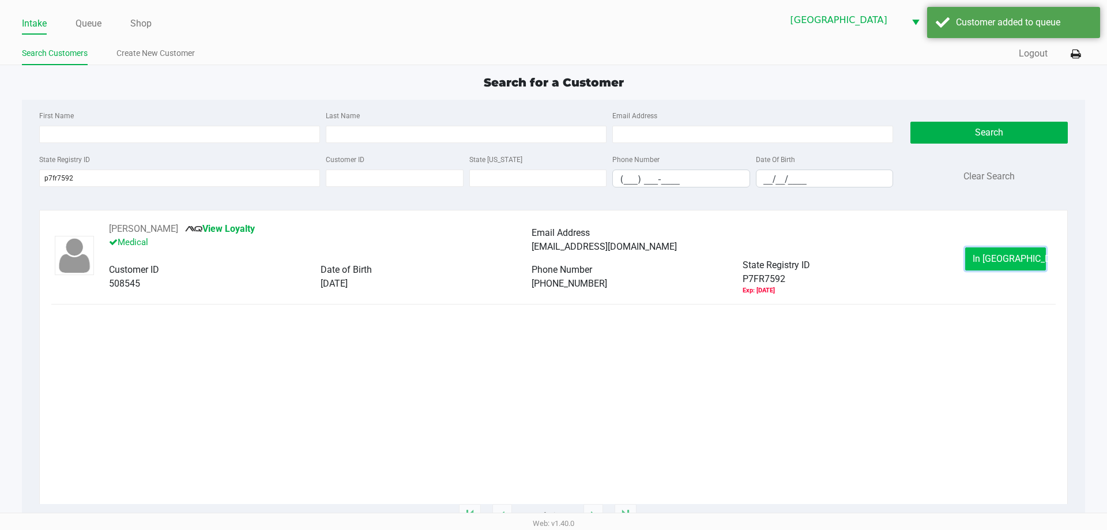
click at [1006, 260] on span "In [GEOGRAPHIC_DATA]" at bounding box center [1021, 258] width 97 height 11
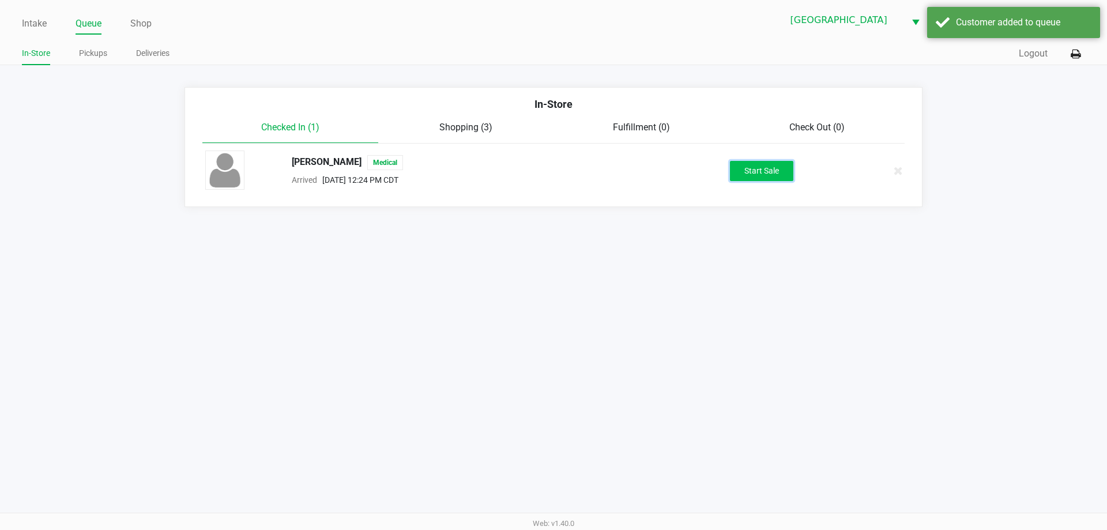
click at [772, 166] on button "Start Sale" at bounding box center [761, 171] width 63 height 20
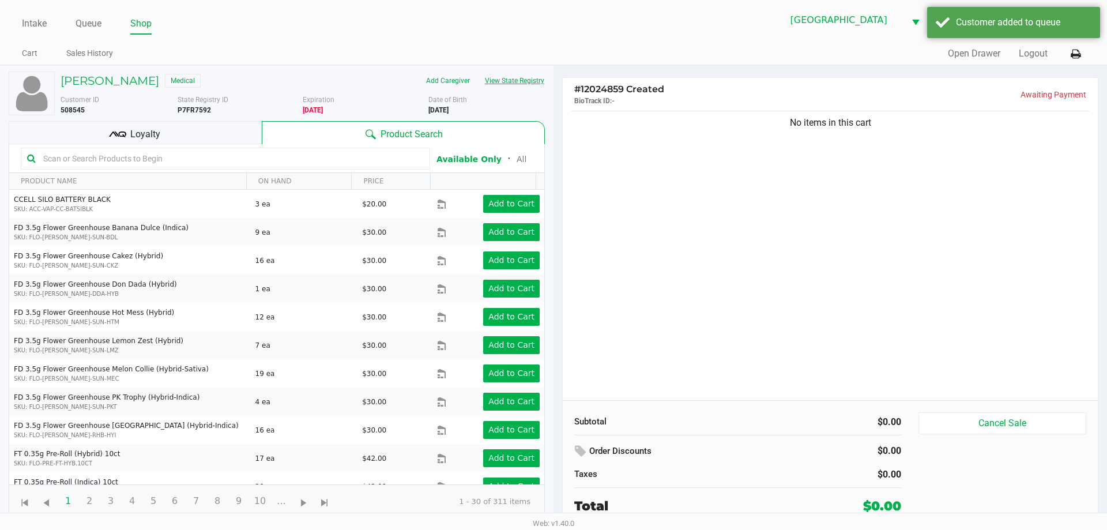
click at [524, 81] on button "View State Registry" at bounding box center [511, 81] width 67 height 18
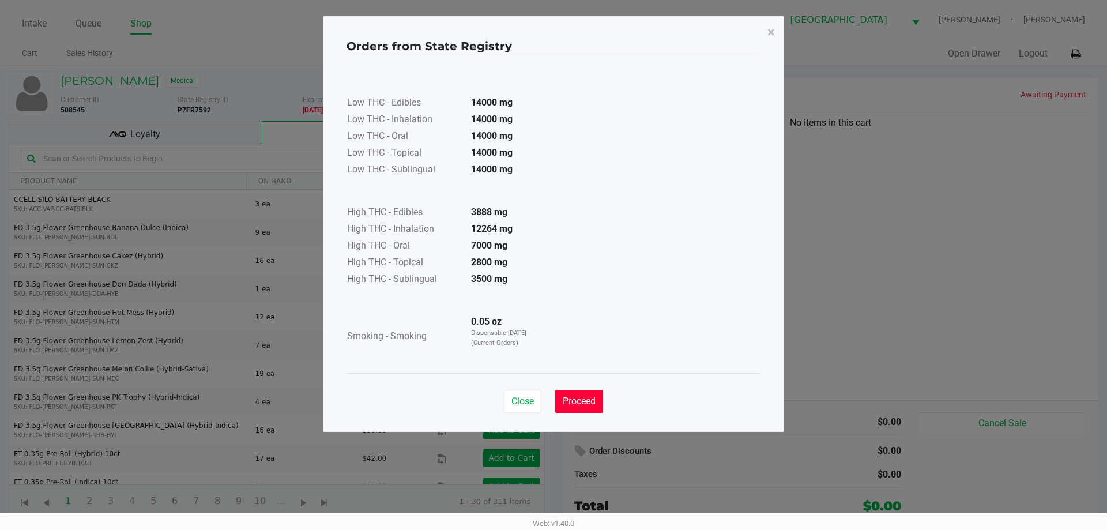
click at [591, 401] on span "Proceed" at bounding box center [579, 401] width 33 height 11
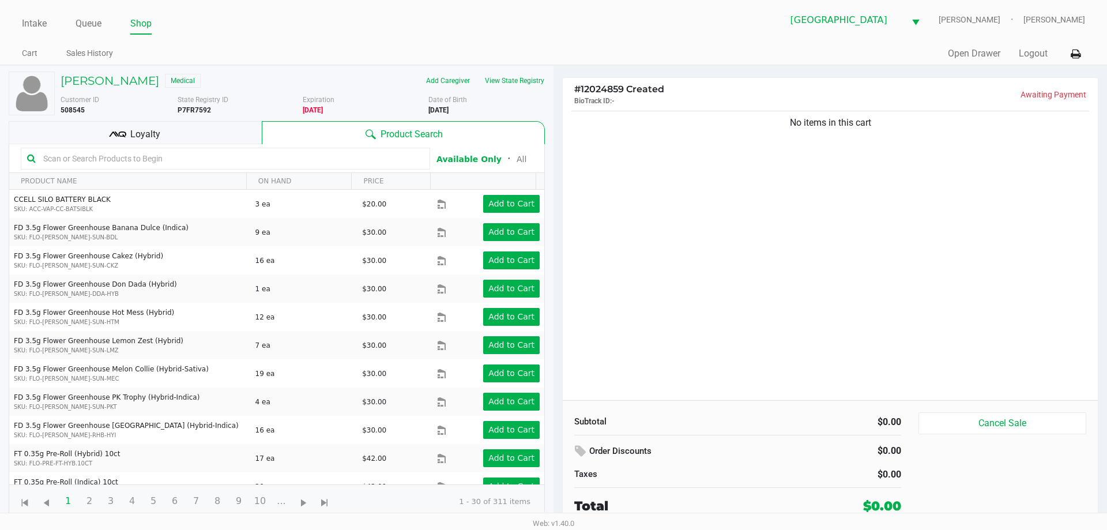
click at [728, 340] on div "No items in this cart" at bounding box center [830, 254] width 535 height 292
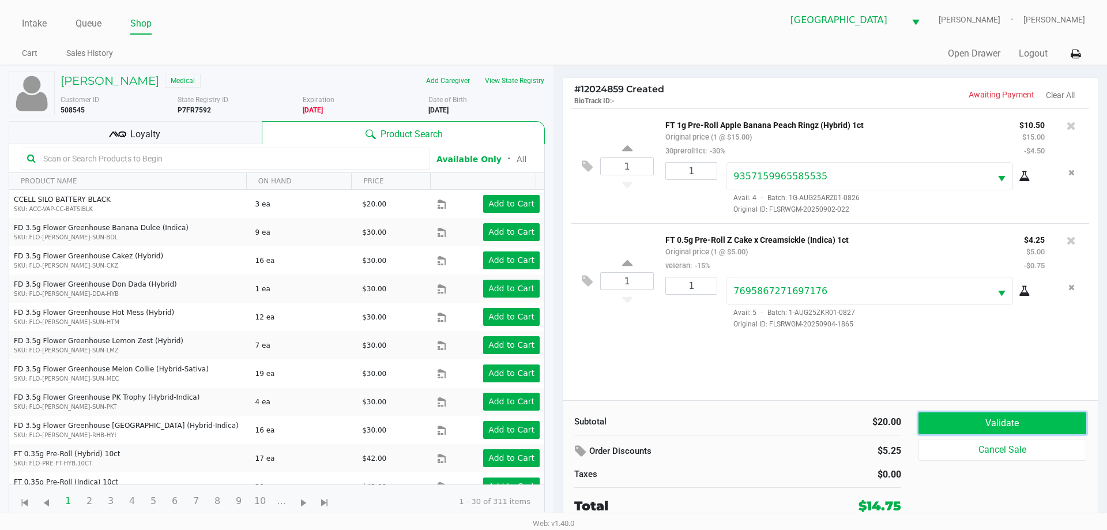
click at [1009, 424] on button "Validate" at bounding box center [1003, 423] width 168 height 22
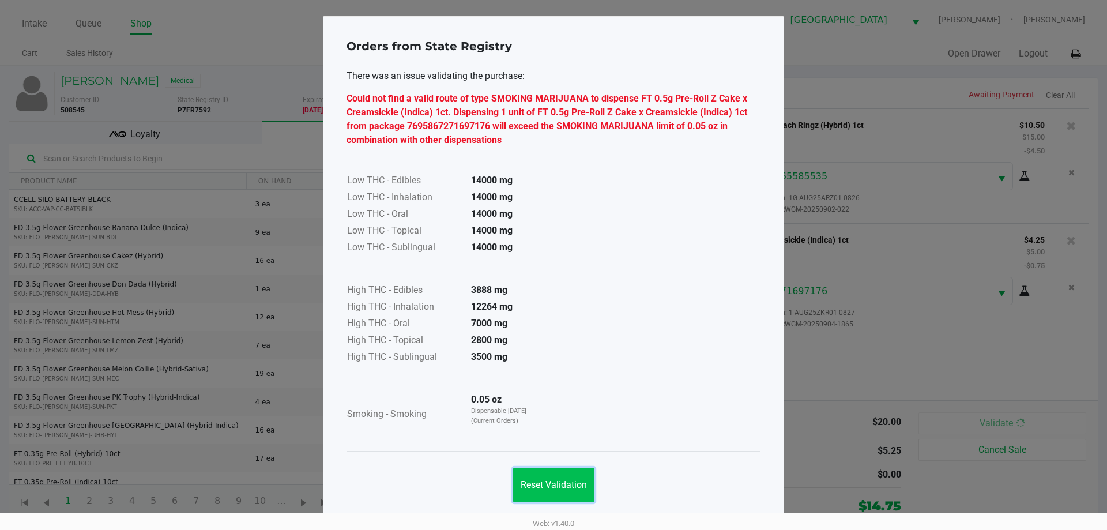
click at [558, 484] on span "Reset Validation" at bounding box center [554, 484] width 66 height 11
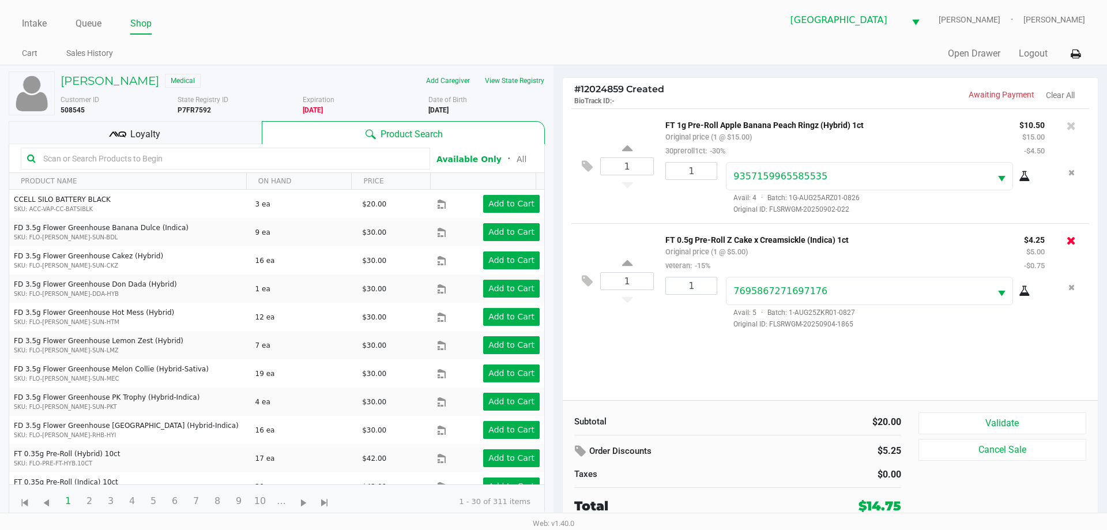
click at [1069, 241] on icon at bounding box center [1071, 241] width 9 height 12
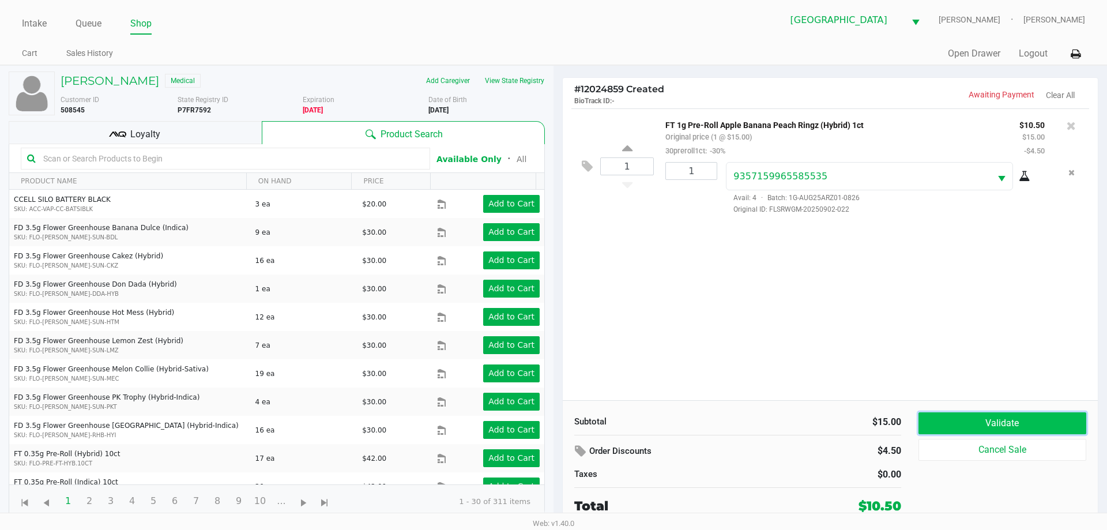
click at [1013, 418] on button "Validate" at bounding box center [1003, 423] width 168 height 22
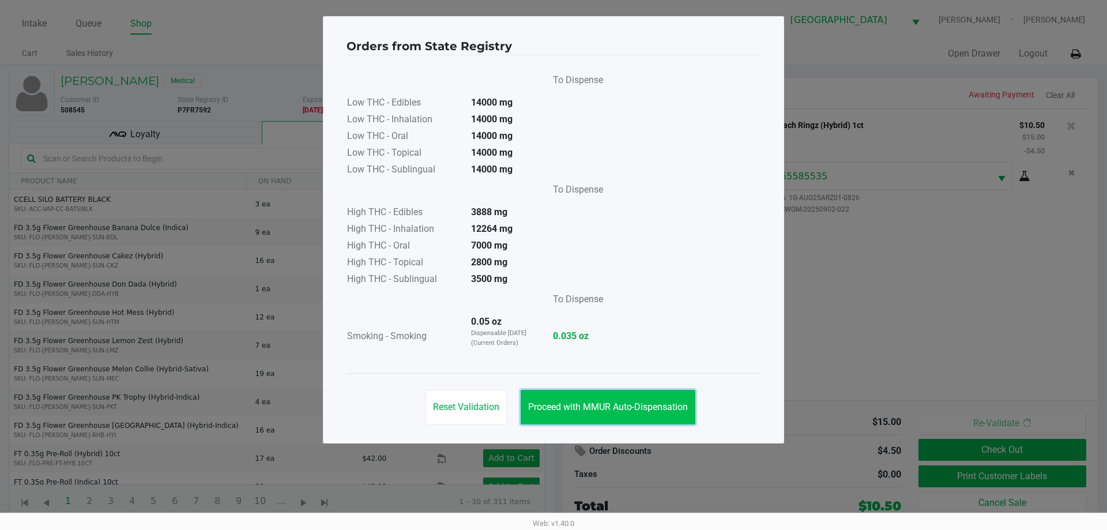
click at [622, 418] on button "Proceed with MMUR Auto-Dispensation" at bounding box center [608, 407] width 175 height 35
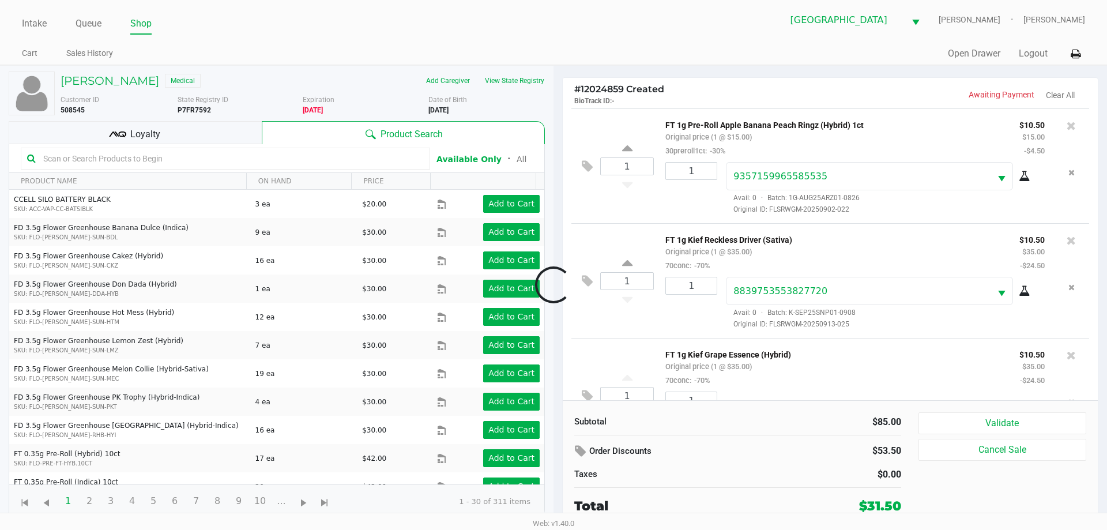
scroll to position [54, 0]
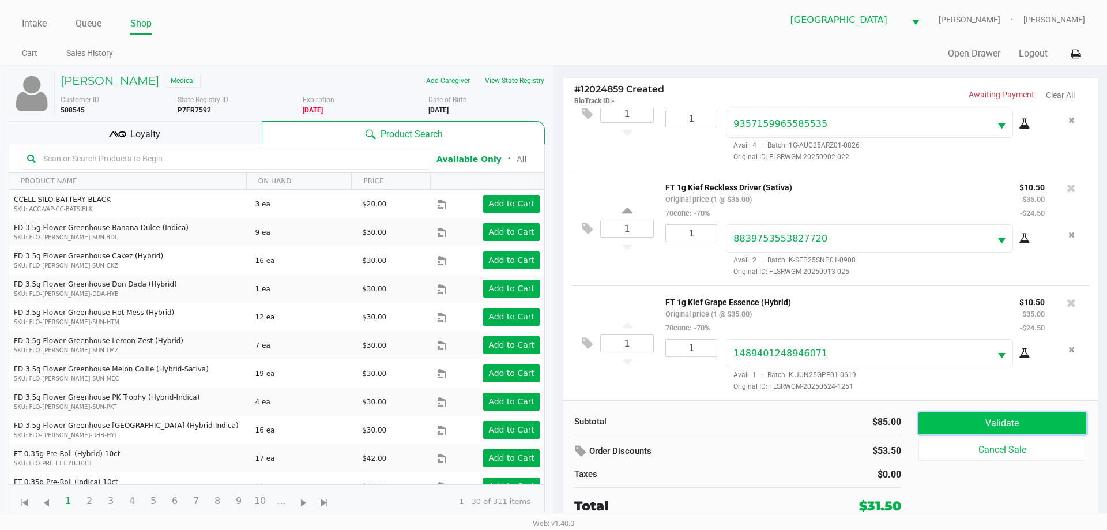
click at [1041, 425] on button "Validate" at bounding box center [1003, 423] width 168 height 22
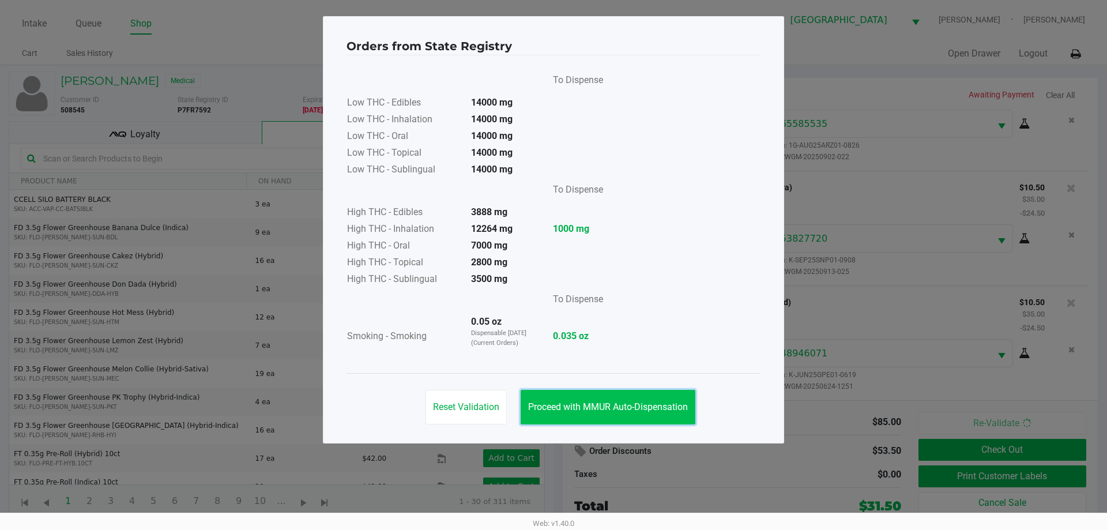
click at [606, 416] on button "Proceed with MMUR Auto-Dispensation" at bounding box center [608, 407] width 175 height 35
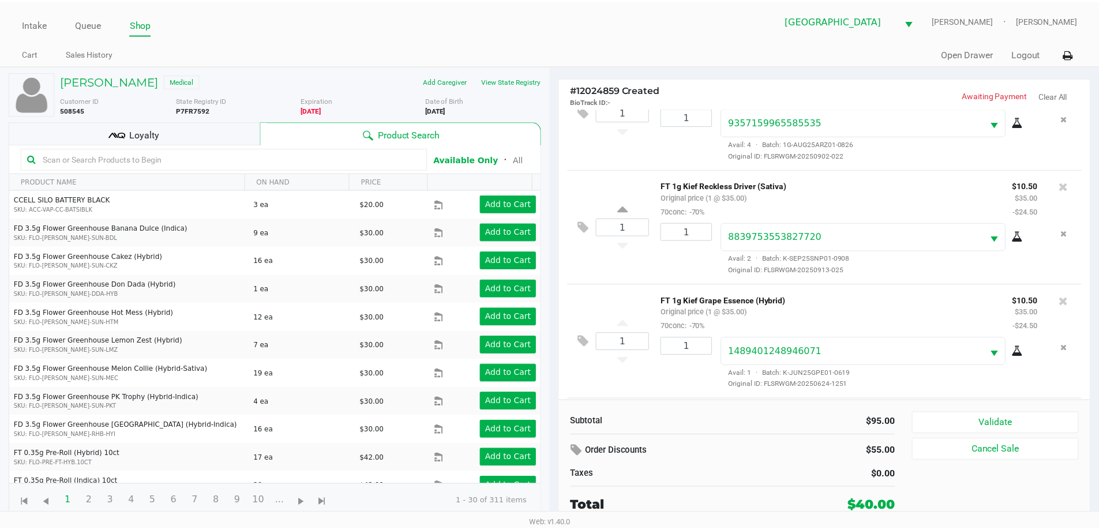
scroll to position [170, 0]
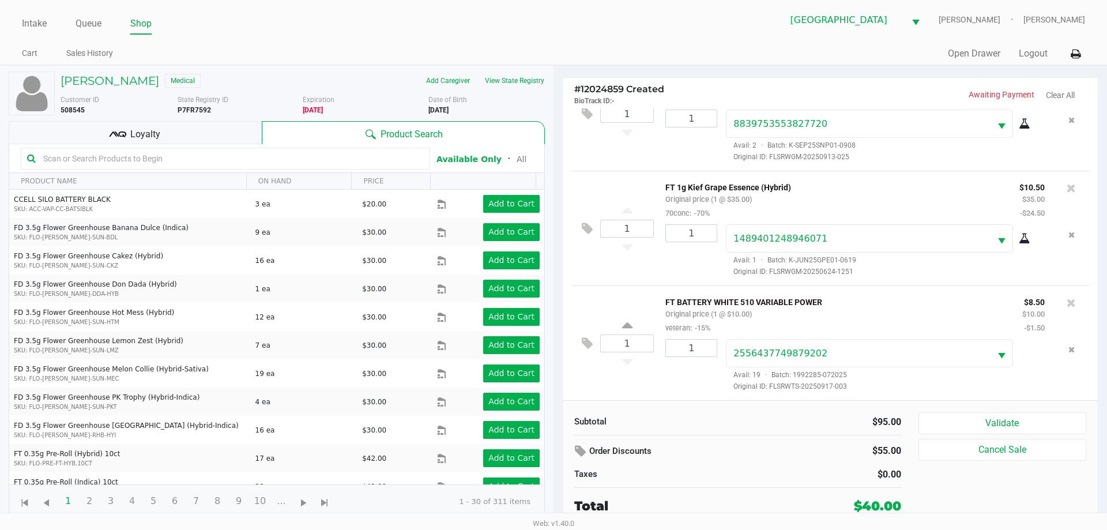
click at [211, 129] on div "Loyalty" at bounding box center [135, 132] width 253 height 23
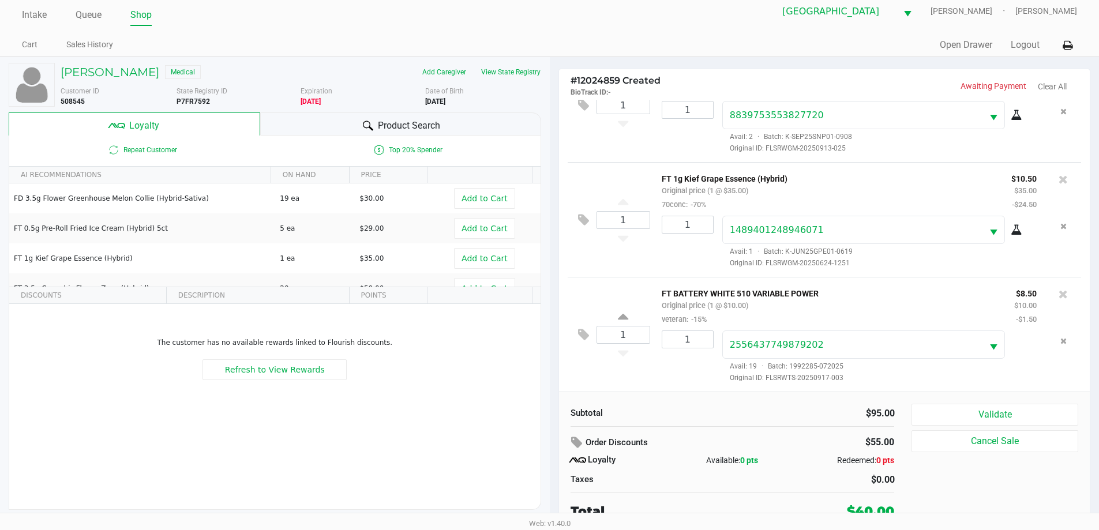
scroll to position [12, 0]
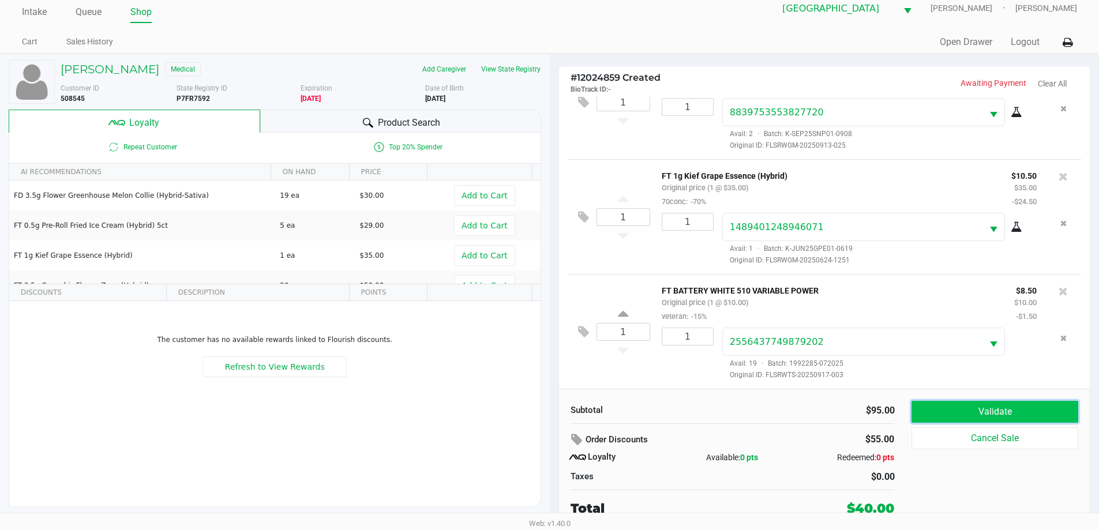
click at [1022, 408] on button "Validate" at bounding box center [994, 412] width 166 height 22
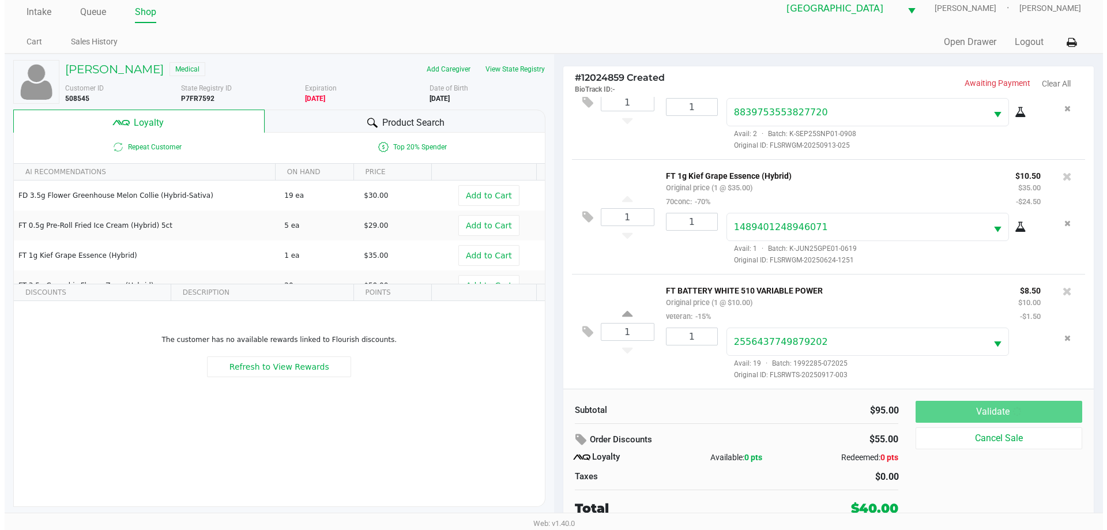
scroll to position [0, 0]
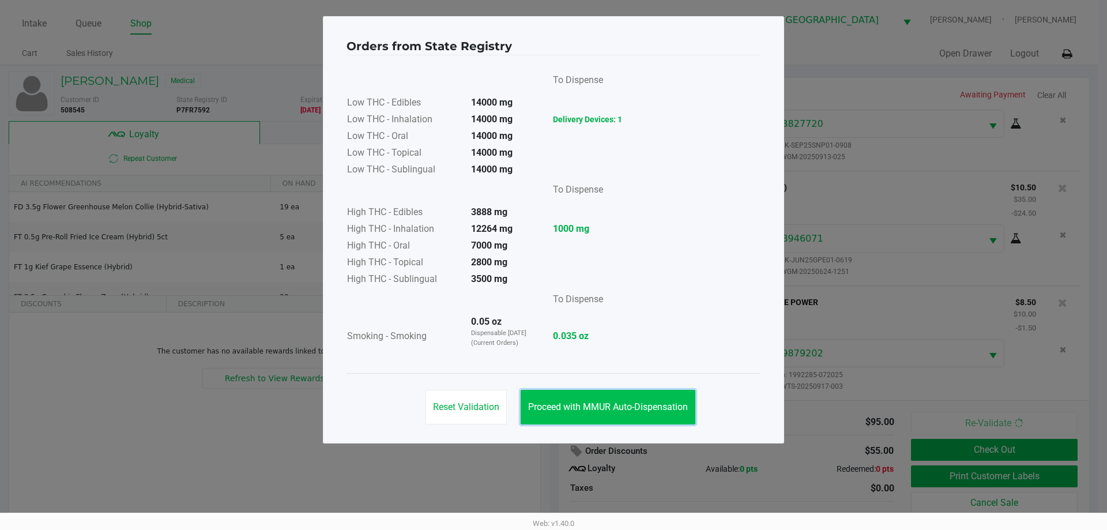
click at [648, 396] on button "Proceed with MMUR Auto-Dispensation" at bounding box center [608, 407] width 175 height 35
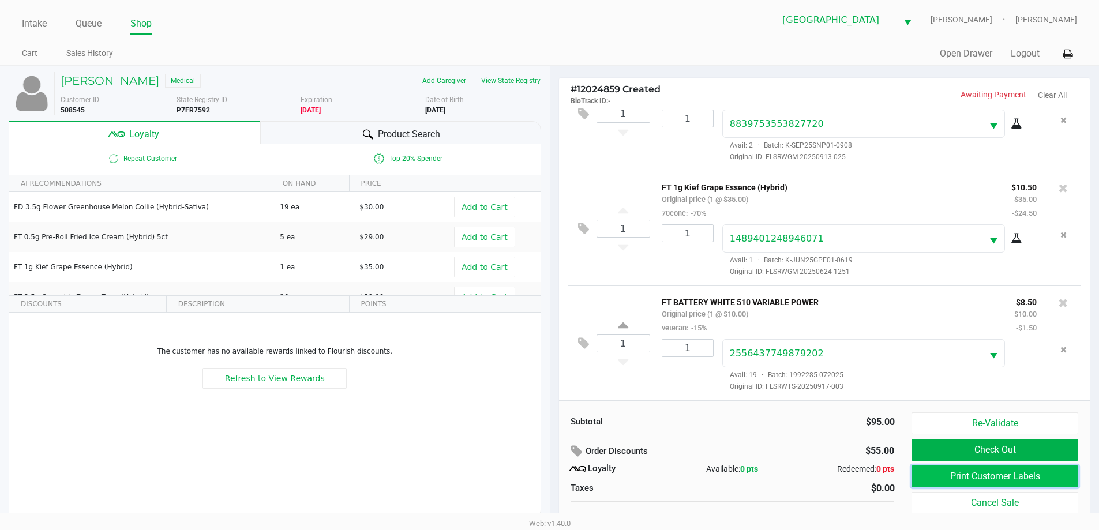
click at [981, 471] on button "Print Customer Labels" at bounding box center [994, 476] width 166 height 22
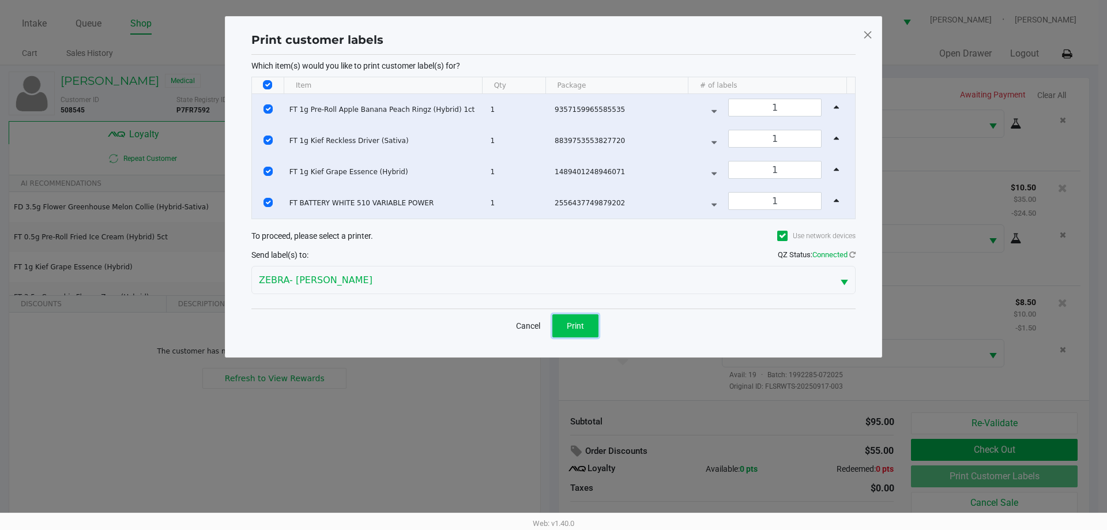
click at [574, 326] on span "Print" at bounding box center [575, 325] width 17 height 9
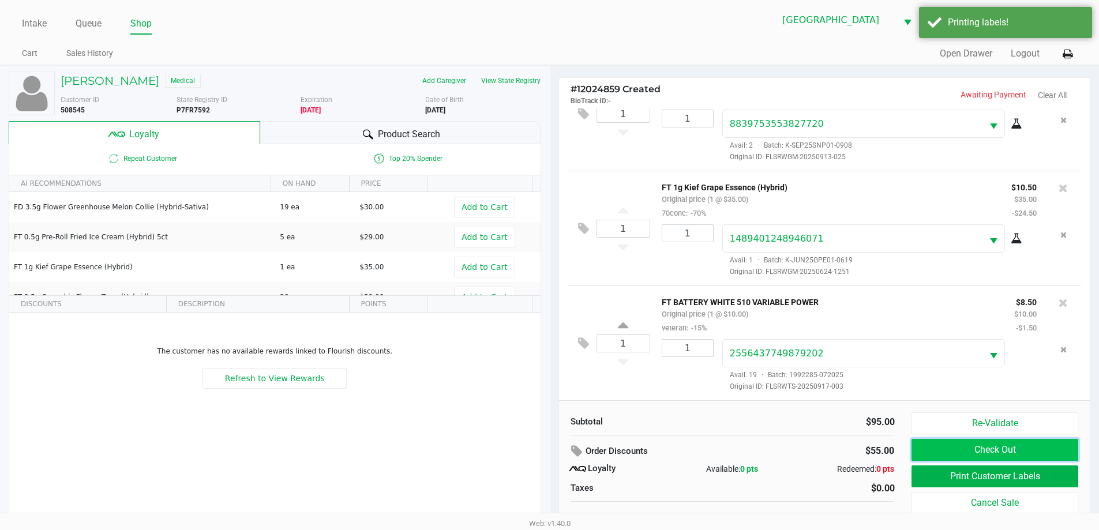
click at [982, 442] on button "Check Out" at bounding box center [994, 450] width 166 height 22
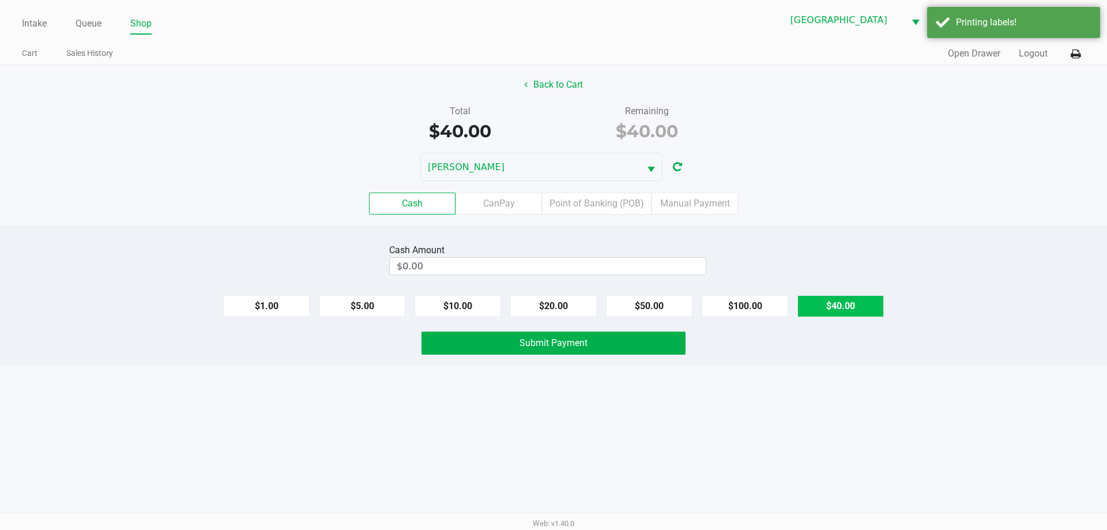
click at [813, 311] on button "$40.00" at bounding box center [841, 306] width 87 height 22
type input "$40.00"
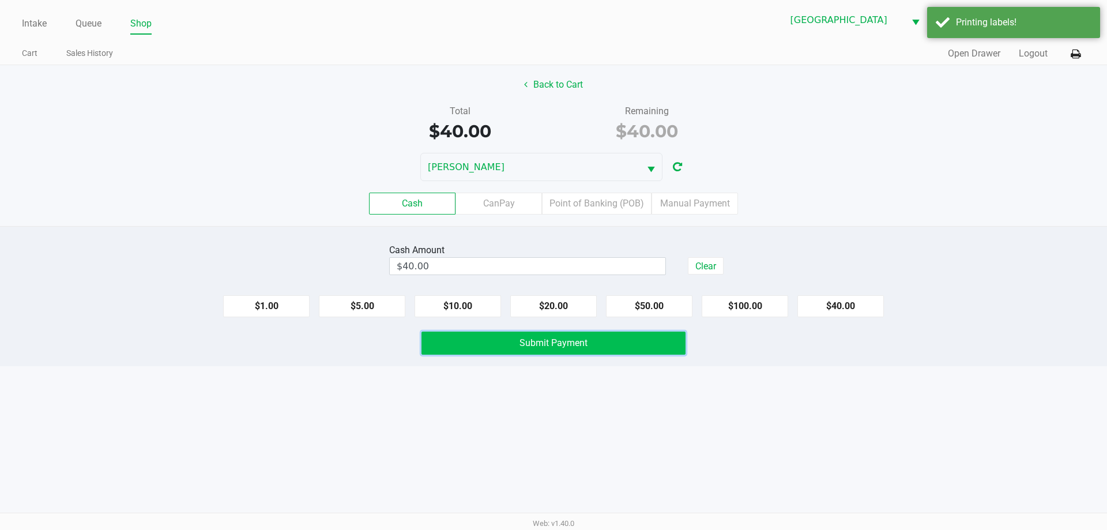
click at [649, 343] on button "Submit Payment" at bounding box center [554, 343] width 264 height 23
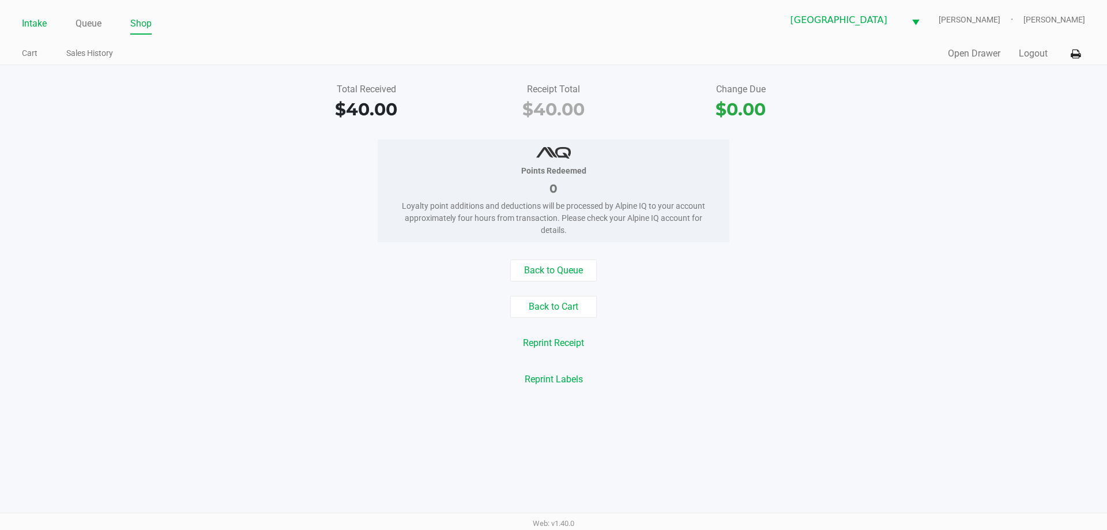
click at [39, 30] on link "Intake" at bounding box center [34, 24] width 25 height 16
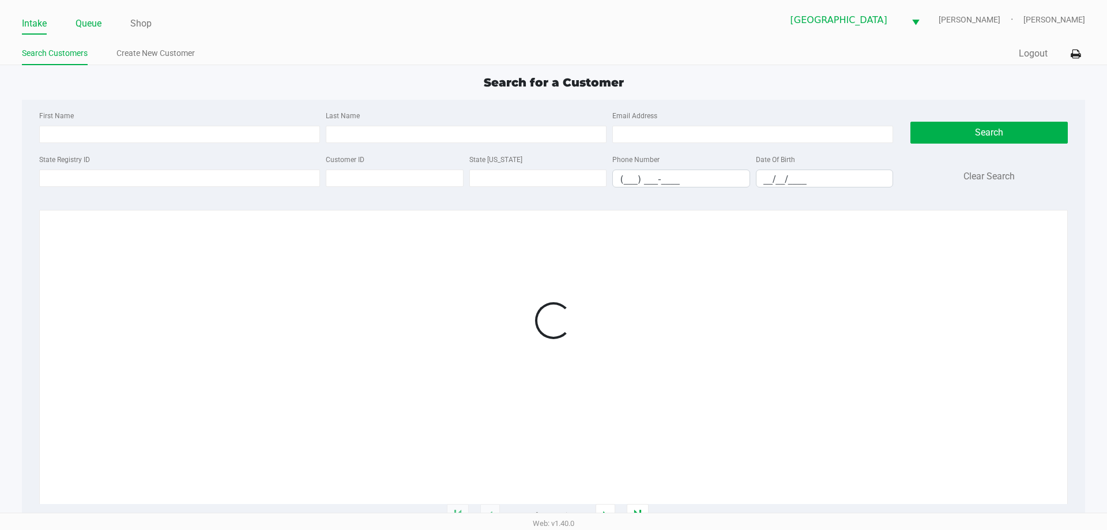
click at [81, 30] on link "Queue" at bounding box center [89, 24] width 26 height 16
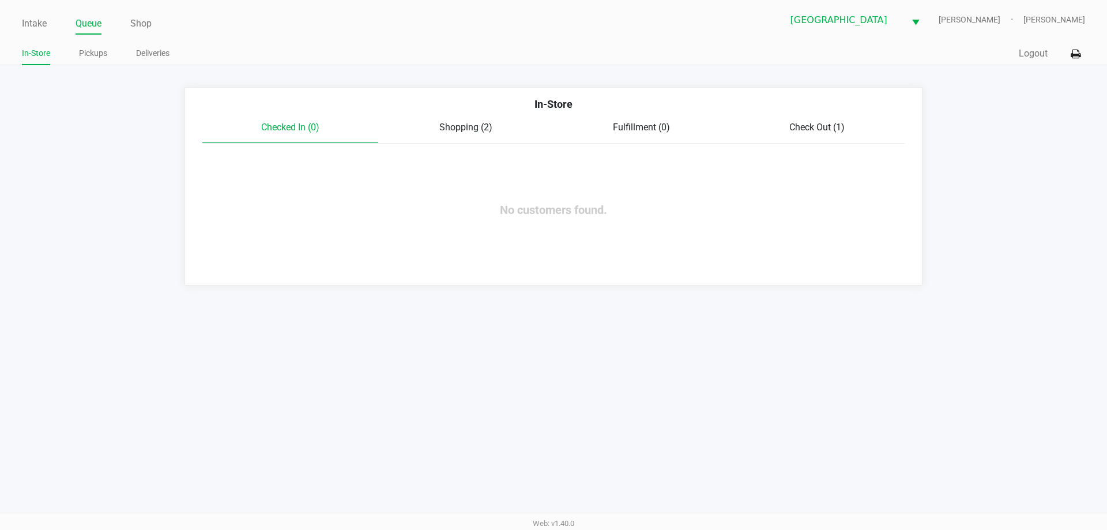
click at [476, 126] on span "Shopping (2)" at bounding box center [465, 127] width 53 height 11
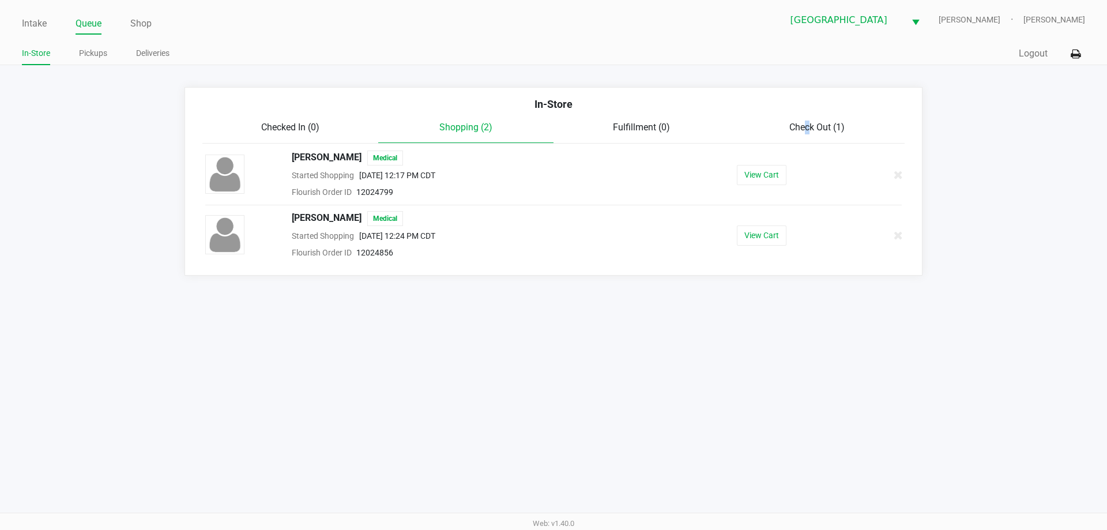
click at [804, 122] on div "Check Out (1)" at bounding box center [818, 128] width 176 height 14
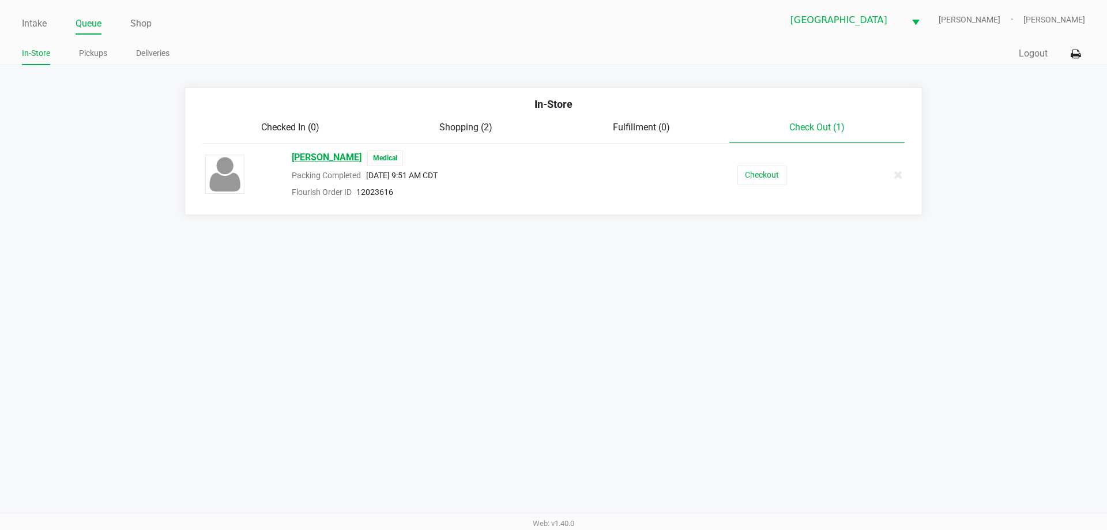
click at [309, 153] on span "[PERSON_NAME]" at bounding box center [327, 158] width 70 height 15
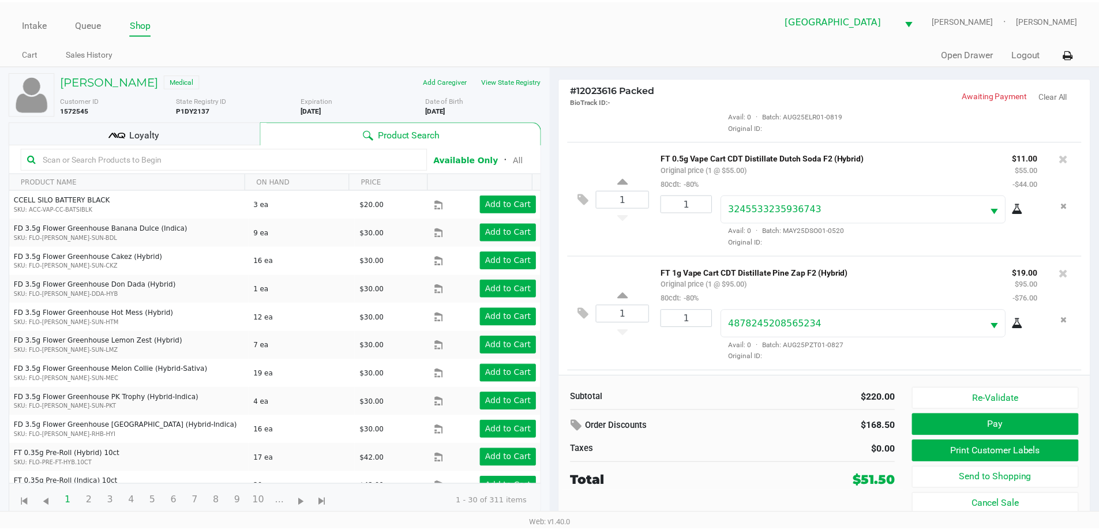
scroll to position [194, 0]
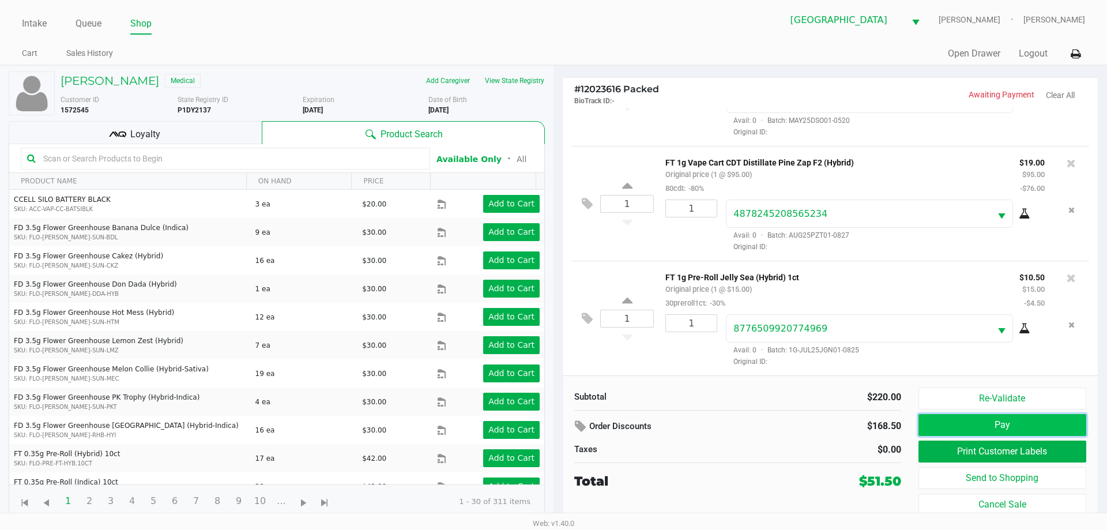
click at [969, 426] on button "Pay" at bounding box center [1003, 425] width 168 height 22
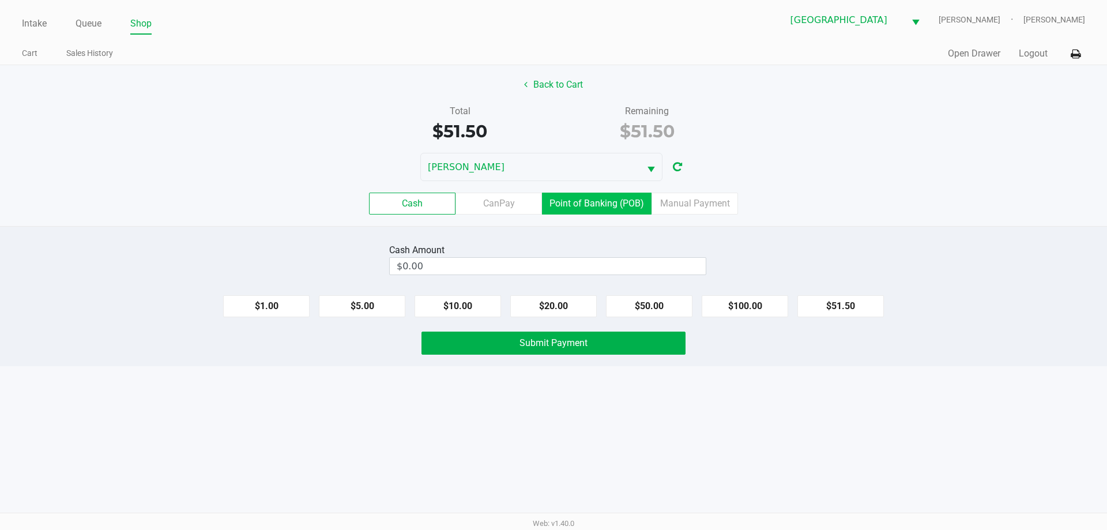
click at [632, 202] on label "Point of Banking (POB)" at bounding box center [597, 204] width 110 height 22
click at [0, 0] on 7 "Point of Banking (POB)" at bounding box center [0, 0] width 0 height 0
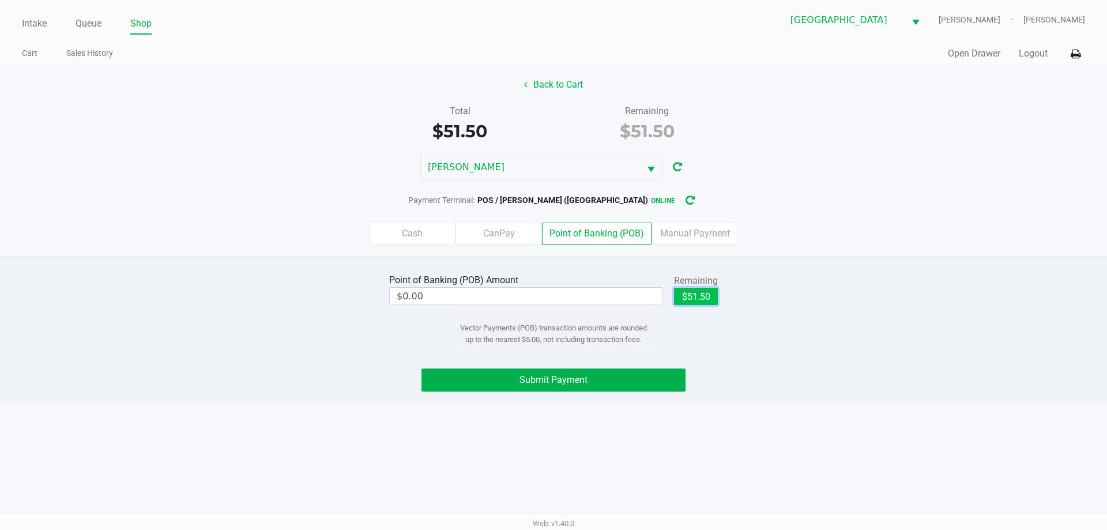
click at [701, 295] on button "$51.50" at bounding box center [696, 296] width 44 height 17
type input "$51.50"
click at [637, 373] on button "Submit Payment" at bounding box center [554, 380] width 264 height 23
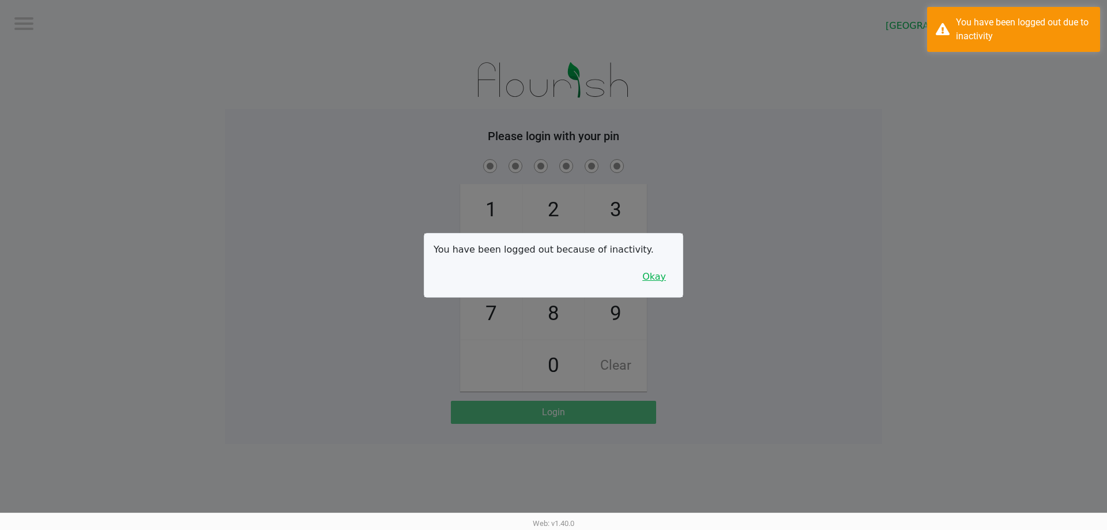
click at [659, 277] on button "Okay" at bounding box center [654, 277] width 39 height 22
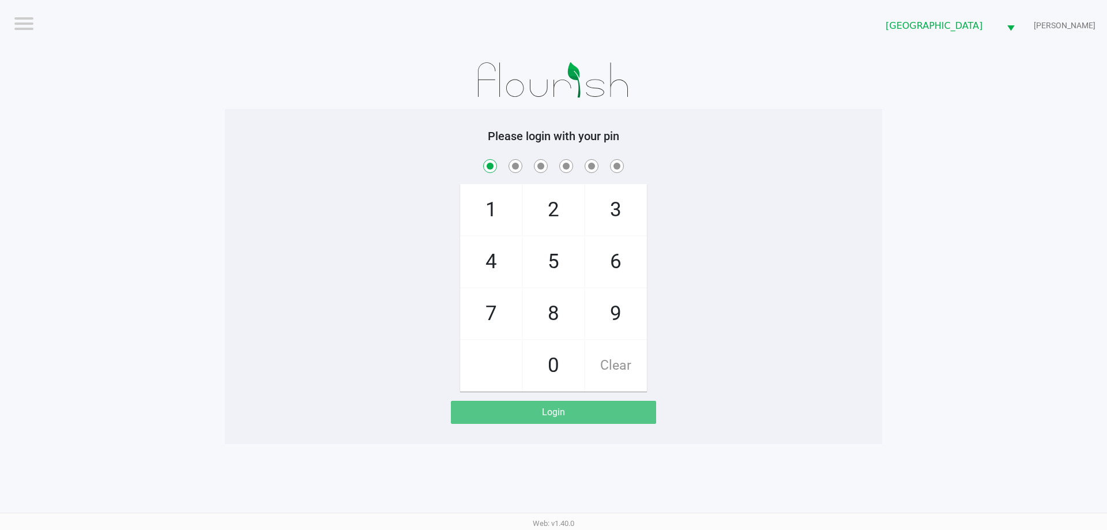
checkbox input "true"
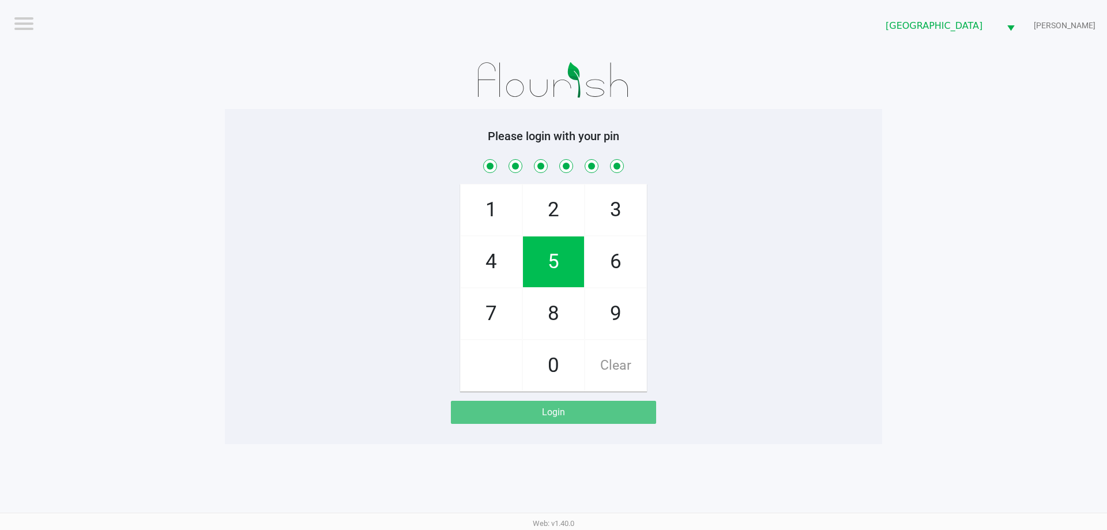
checkbox input "true"
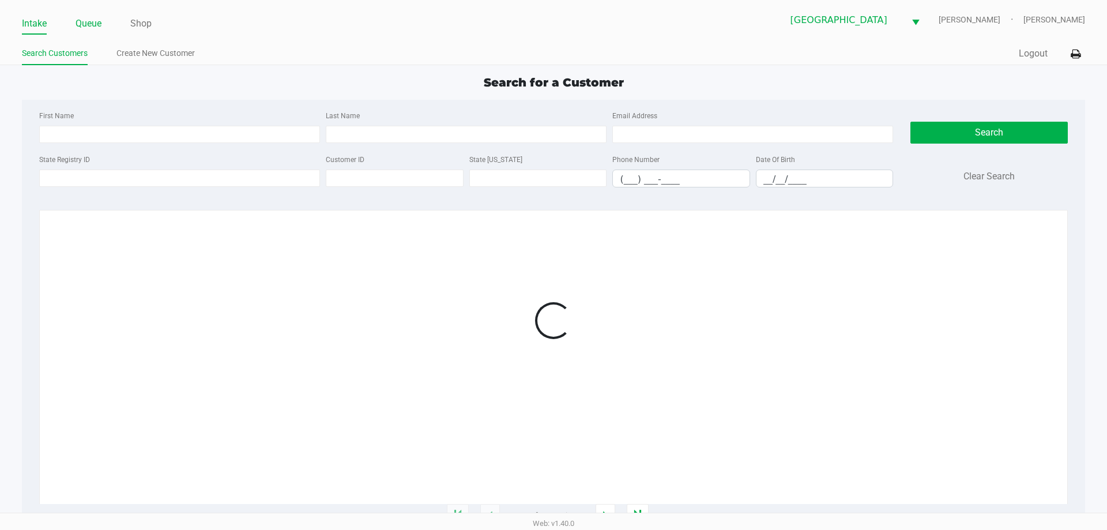
click at [92, 27] on link "Queue" at bounding box center [89, 24] width 26 height 16
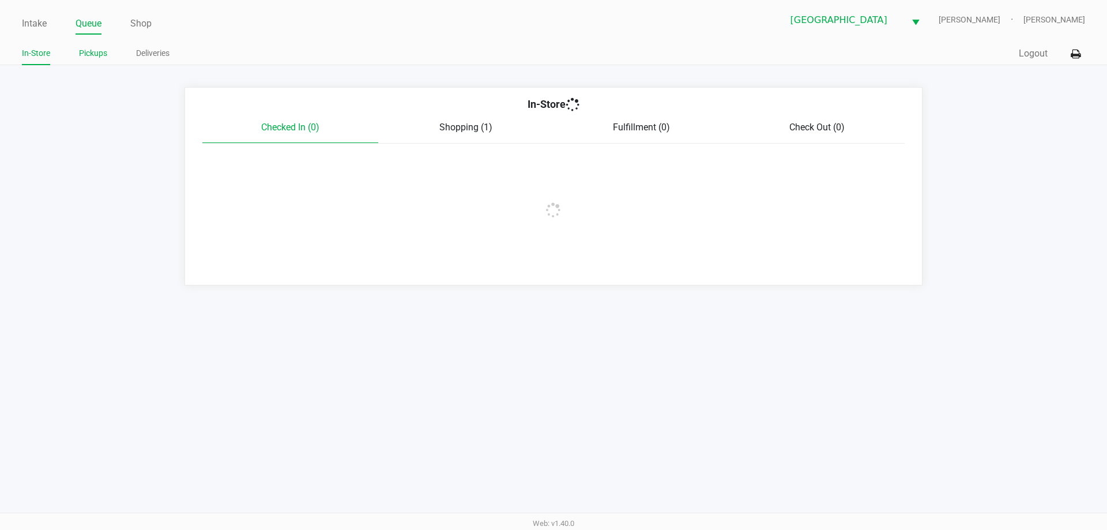
click at [96, 54] on link "Pickups" at bounding box center [93, 53] width 28 height 14
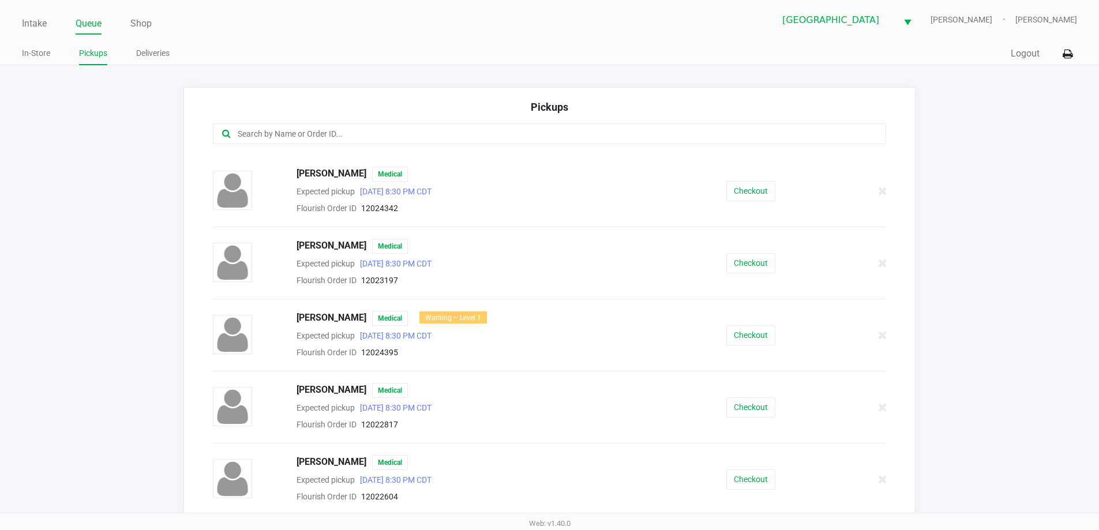
scroll to position [1362, 0]
click at [317, 394] on span "[PERSON_NAME]" at bounding box center [331, 389] width 70 height 15
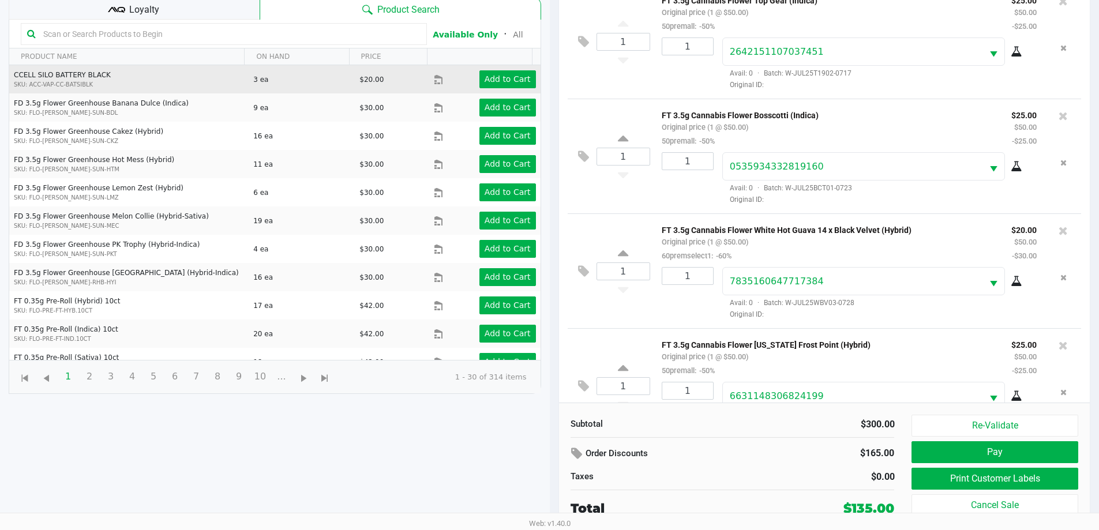
scroll to position [67, 0]
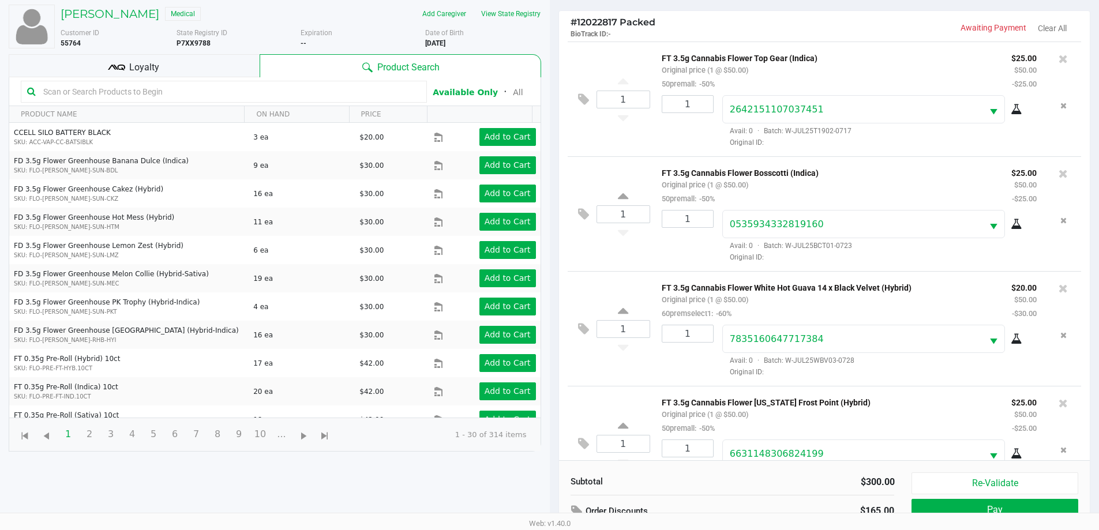
click at [104, 66] on div "Loyalty" at bounding box center [134, 65] width 251 height 23
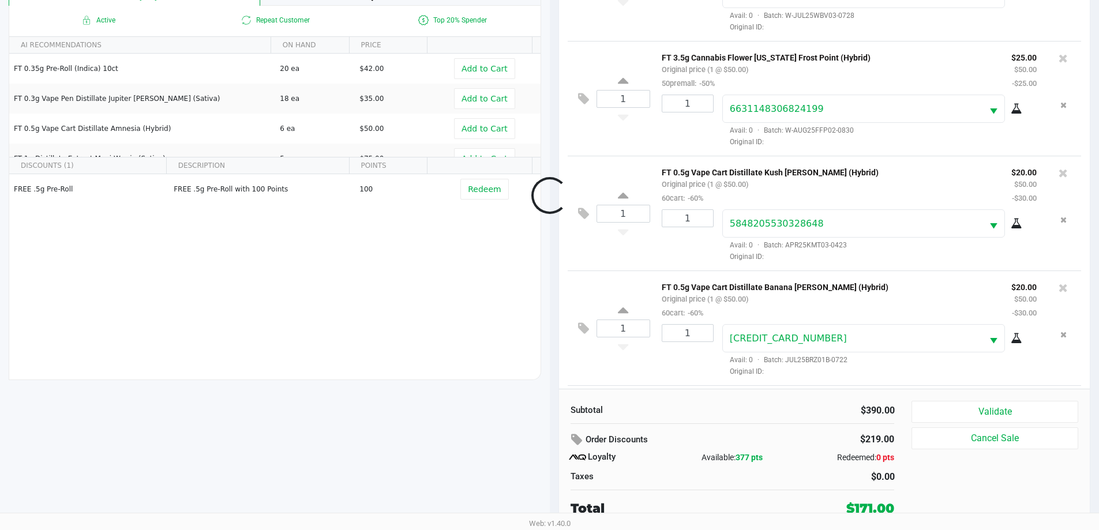
scroll to position [389, 0]
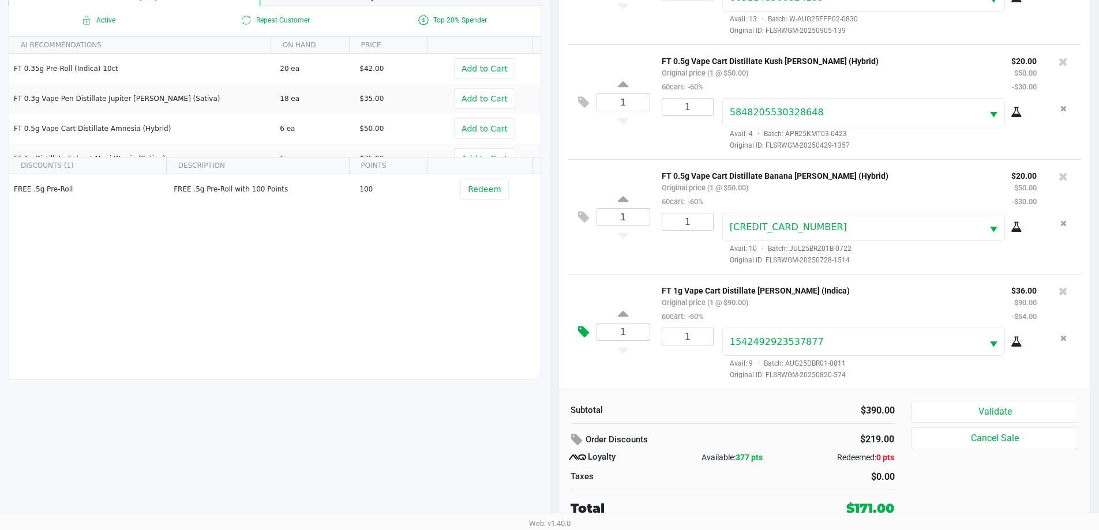
click at [581, 328] on icon at bounding box center [583, 331] width 11 height 13
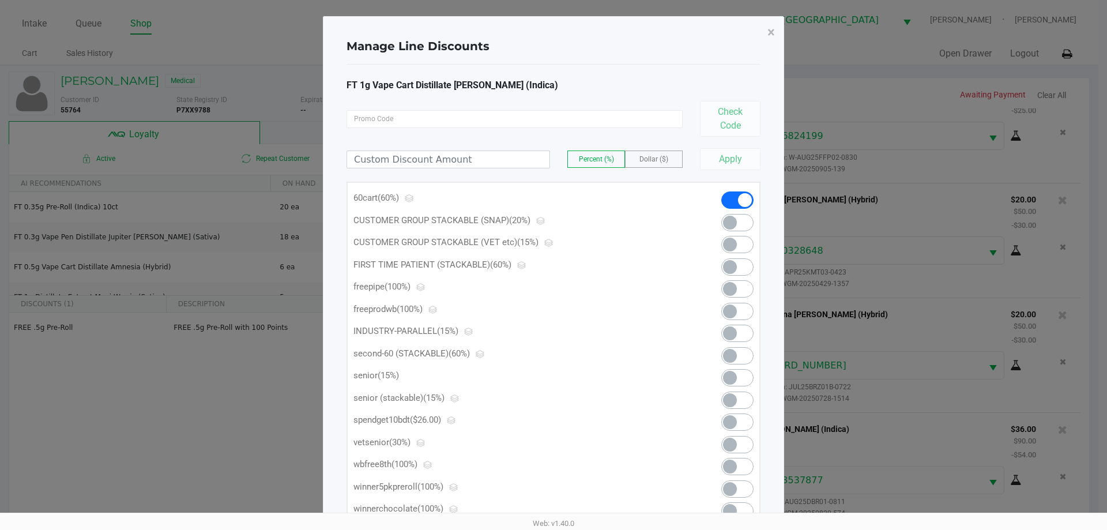
click at [738, 420] on span at bounding box center [737, 422] width 32 height 17
click at [769, 29] on span "×" at bounding box center [771, 32] width 7 height 16
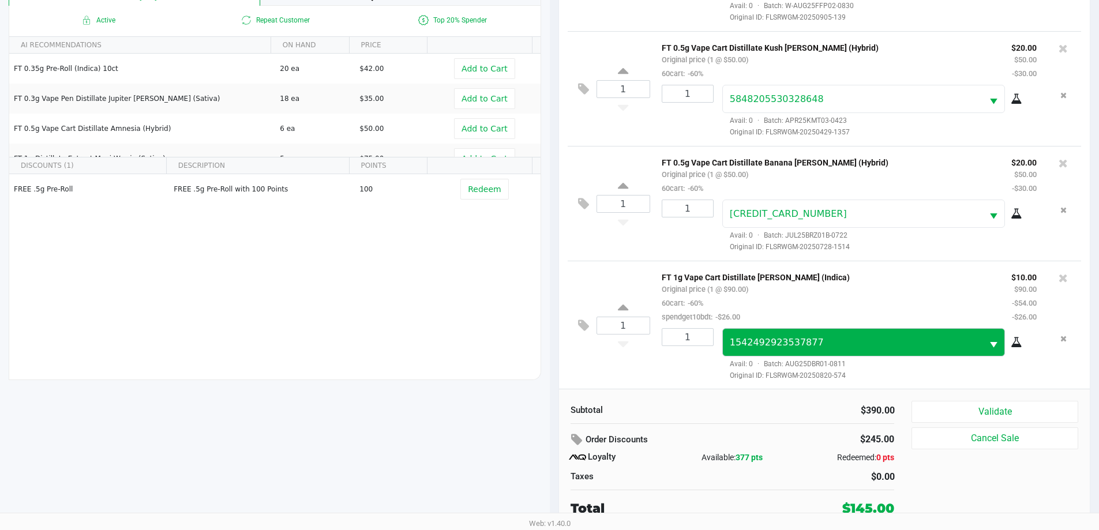
scroll to position [403, 0]
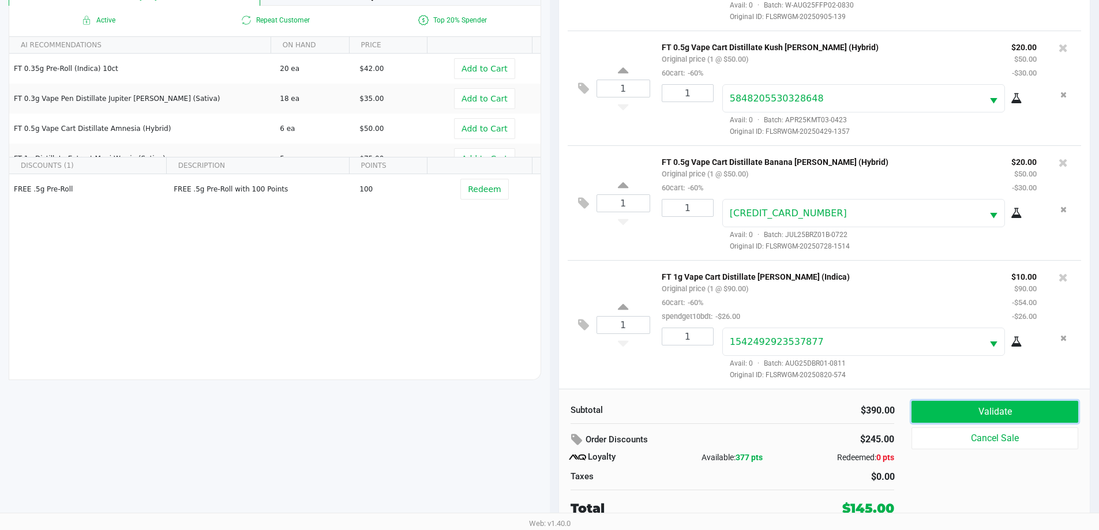
click at [968, 419] on button "Validate" at bounding box center [994, 412] width 166 height 22
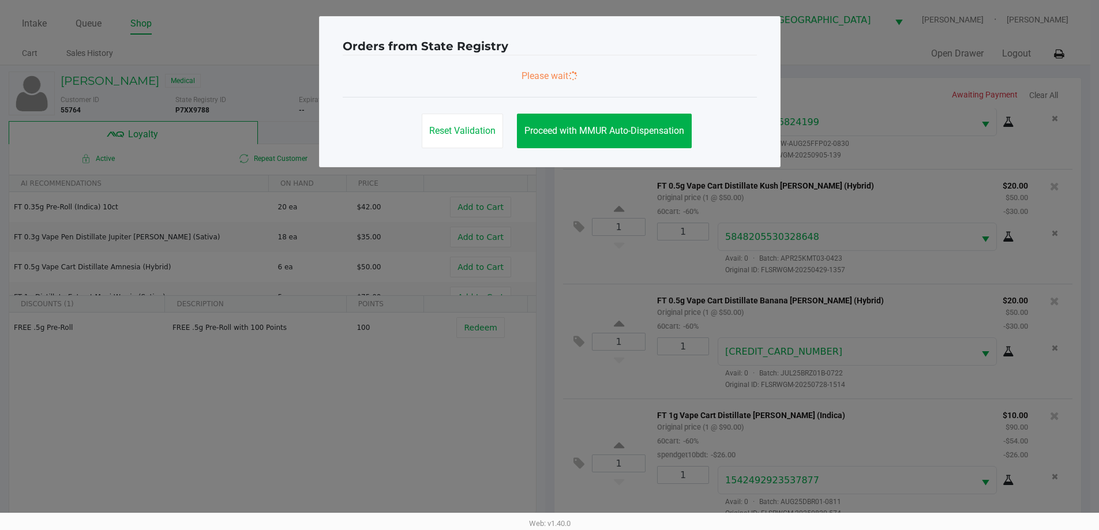
scroll to position [0, 0]
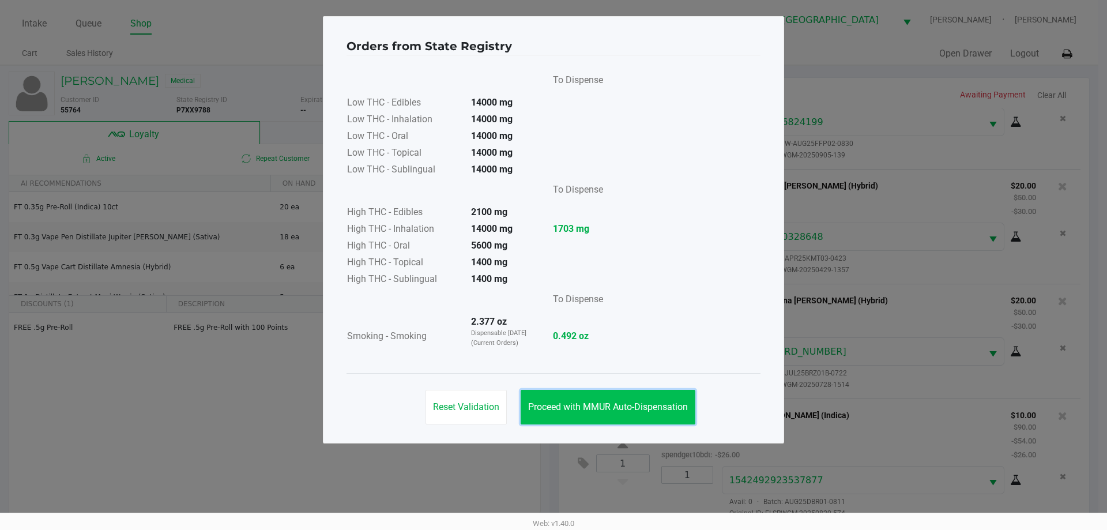
click at [645, 418] on button "Proceed with MMUR Auto-Dispensation" at bounding box center [608, 407] width 175 height 35
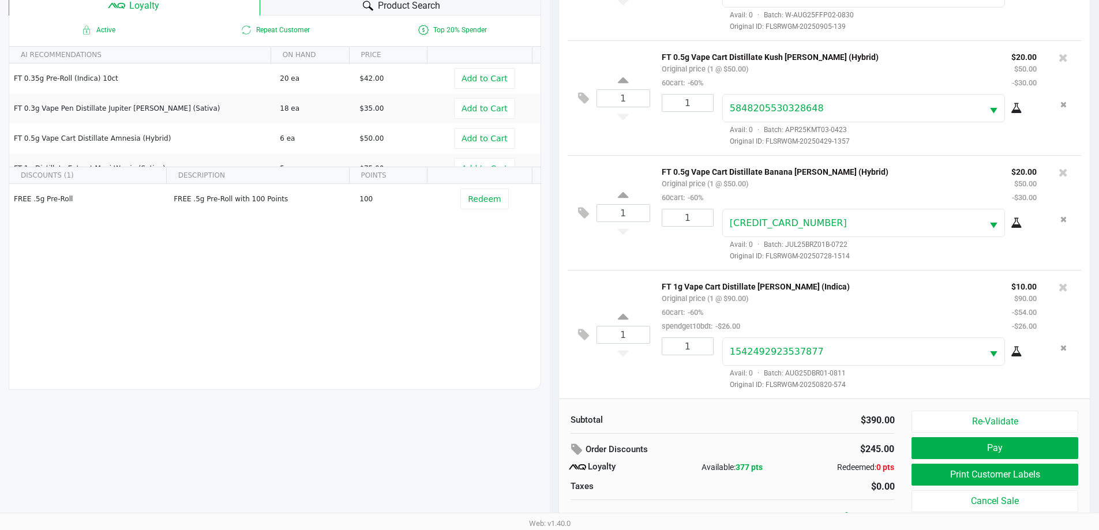
scroll to position [138, 0]
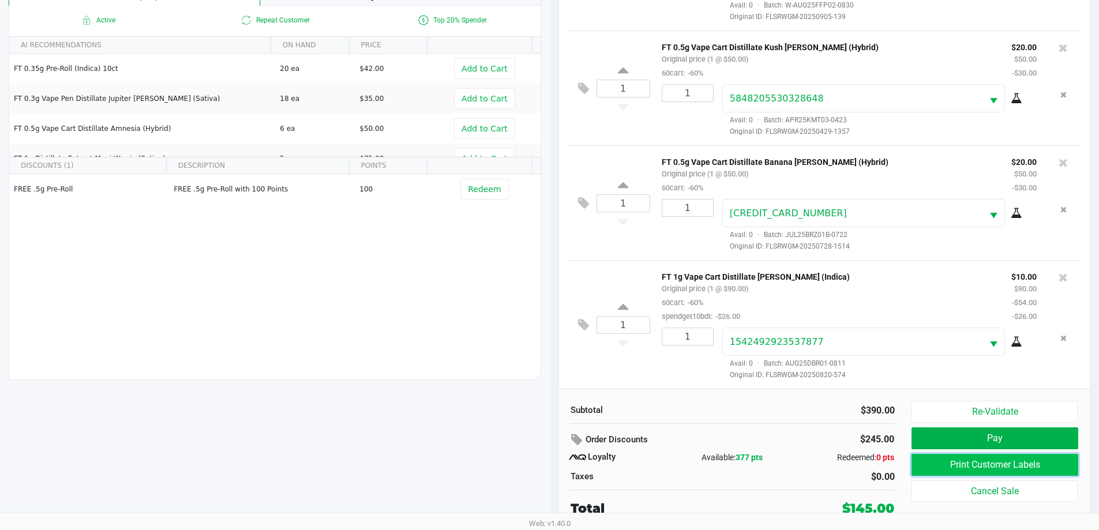
click at [969, 463] on button "Print Customer Labels" at bounding box center [994, 465] width 166 height 22
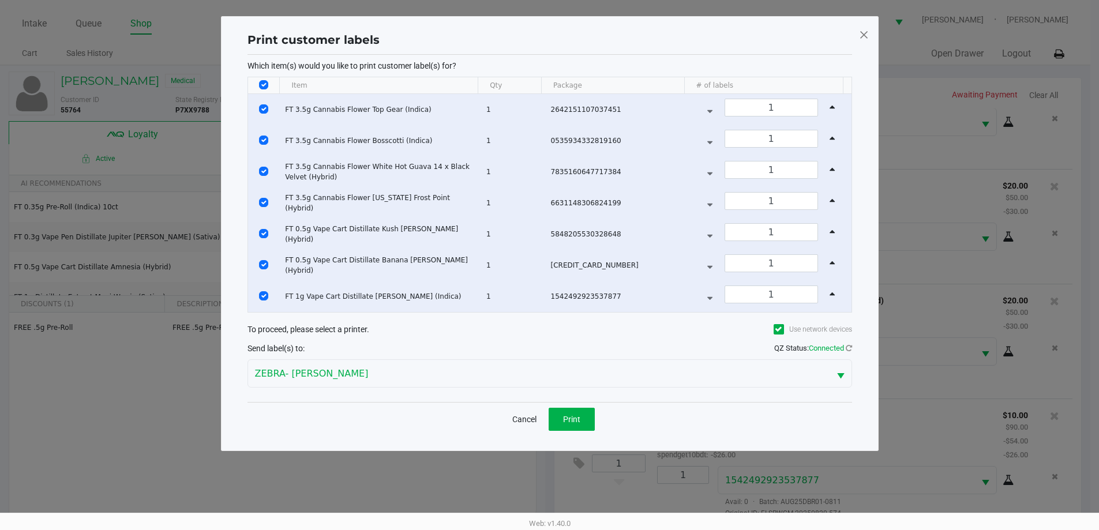
scroll to position [0, 0]
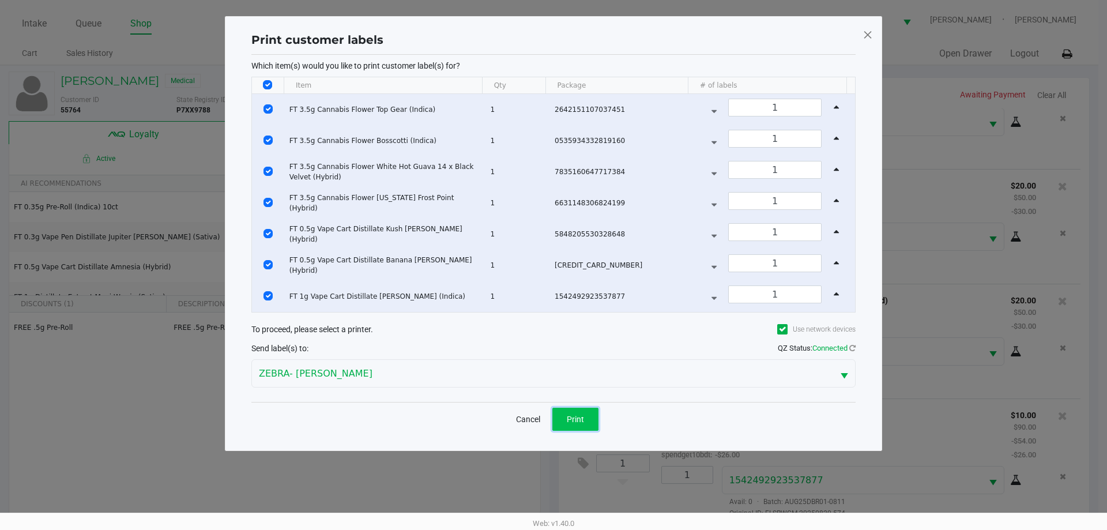
click at [584, 411] on button "Print" at bounding box center [576, 419] width 46 height 23
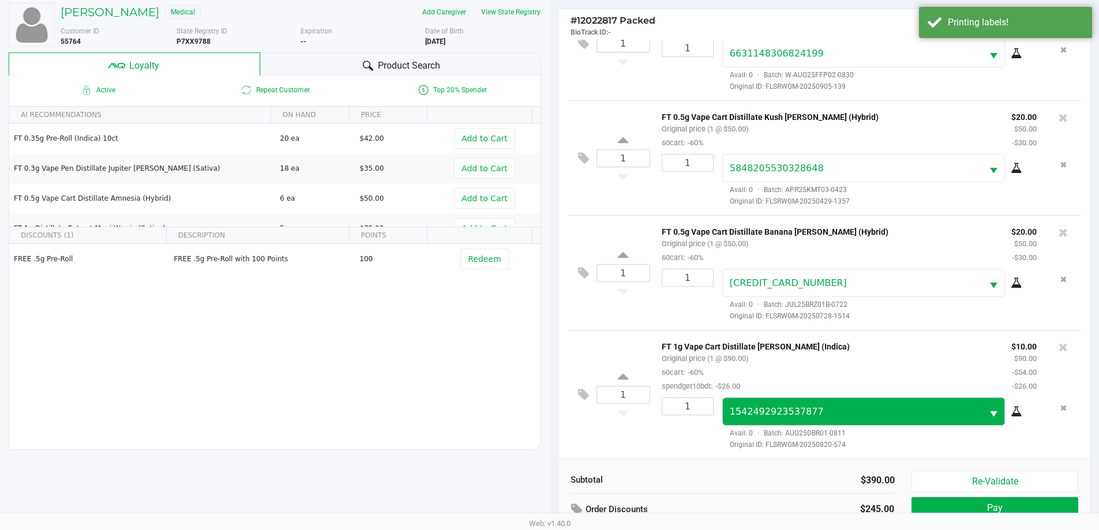
scroll to position [138, 0]
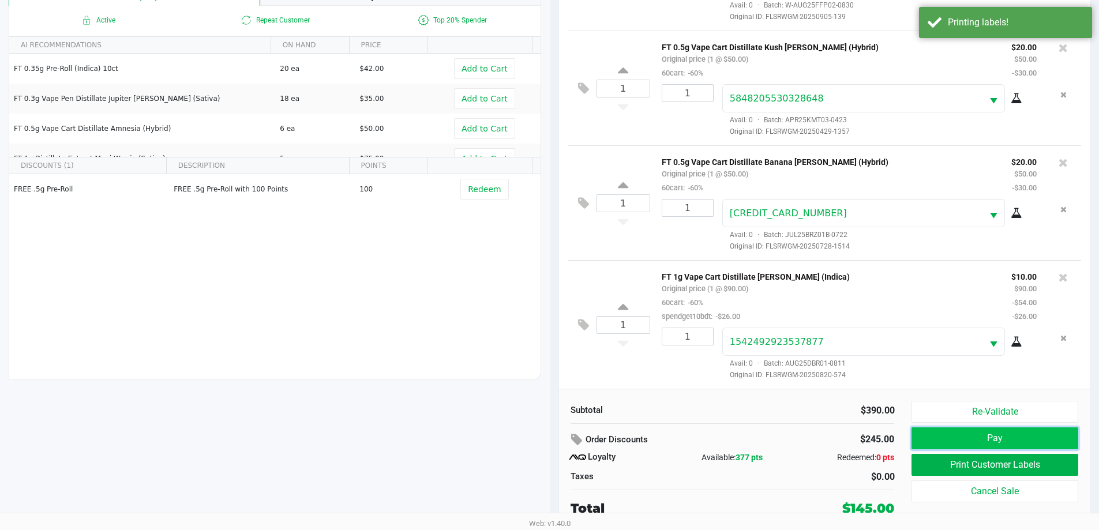
click at [989, 437] on button "Pay" at bounding box center [994, 438] width 166 height 22
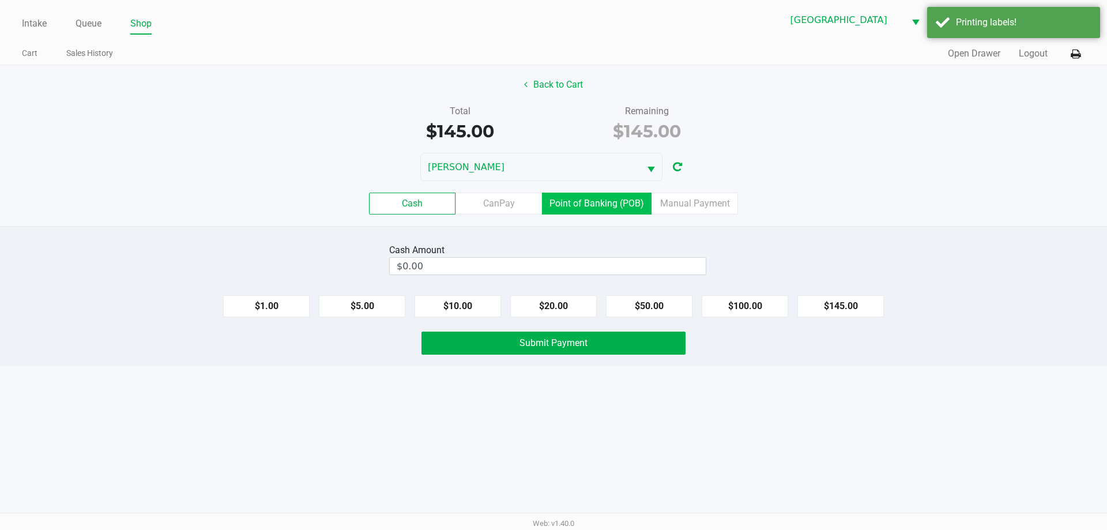
click at [578, 212] on label "Point of Banking (POB)" at bounding box center [597, 204] width 110 height 22
click at [0, 0] on 7 "Point of Banking (POB)" at bounding box center [0, 0] width 0 height 0
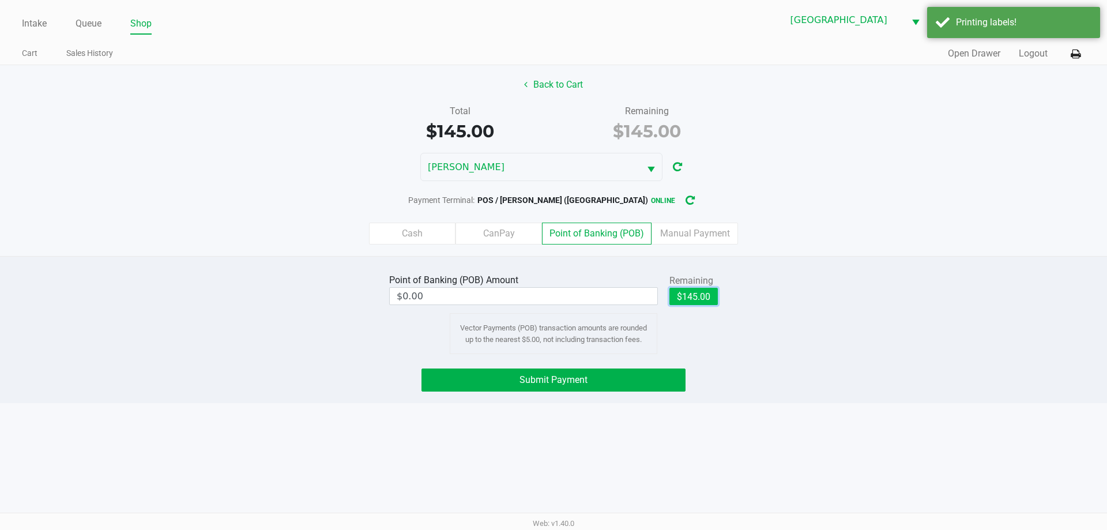
click at [698, 299] on button "$145.00" at bounding box center [694, 296] width 48 height 17
type input "$145.00"
click at [617, 380] on button "Submit Payment" at bounding box center [554, 380] width 264 height 23
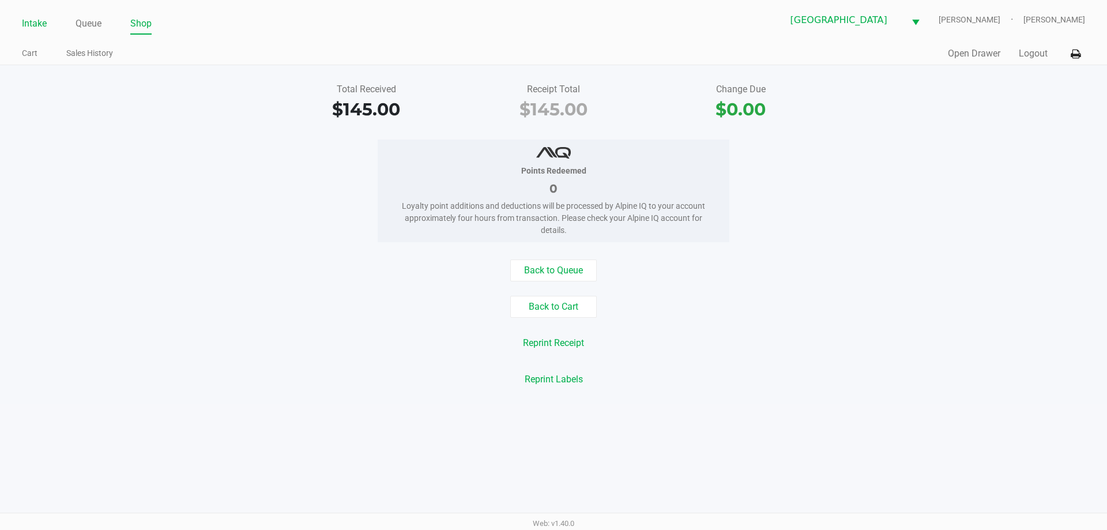
click at [34, 24] on link "Intake" at bounding box center [34, 24] width 25 height 16
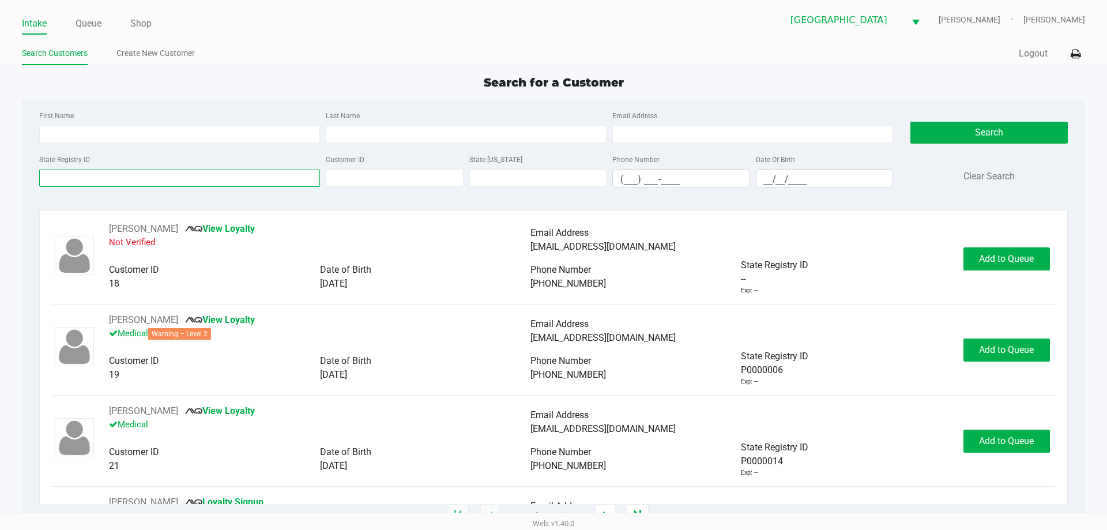
click at [132, 173] on input "State Registry ID" at bounding box center [179, 178] width 281 height 17
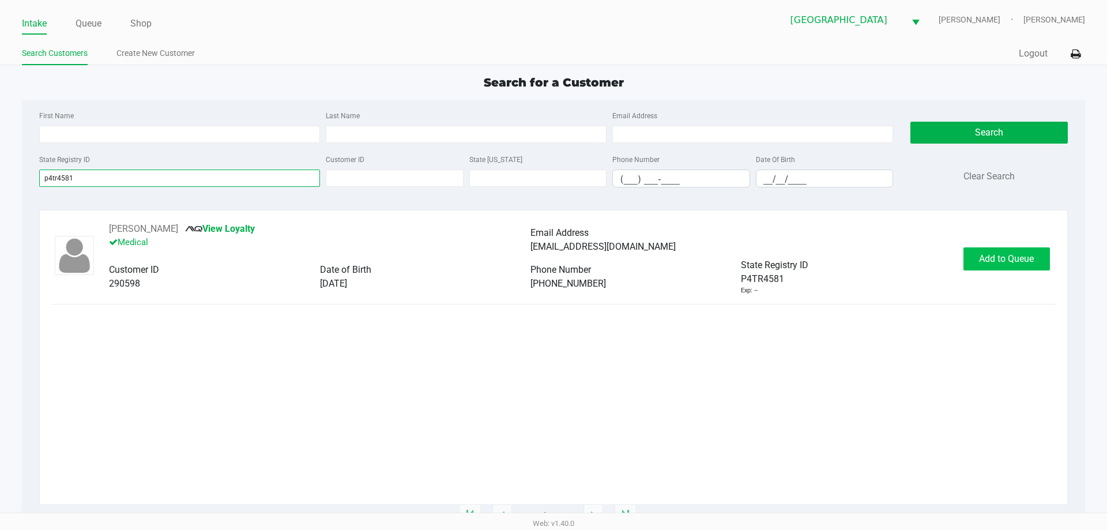
type input "p4tr4581"
click at [1024, 264] on button "Add to Queue" at bounding box center [1007, 258] width 87 height 23
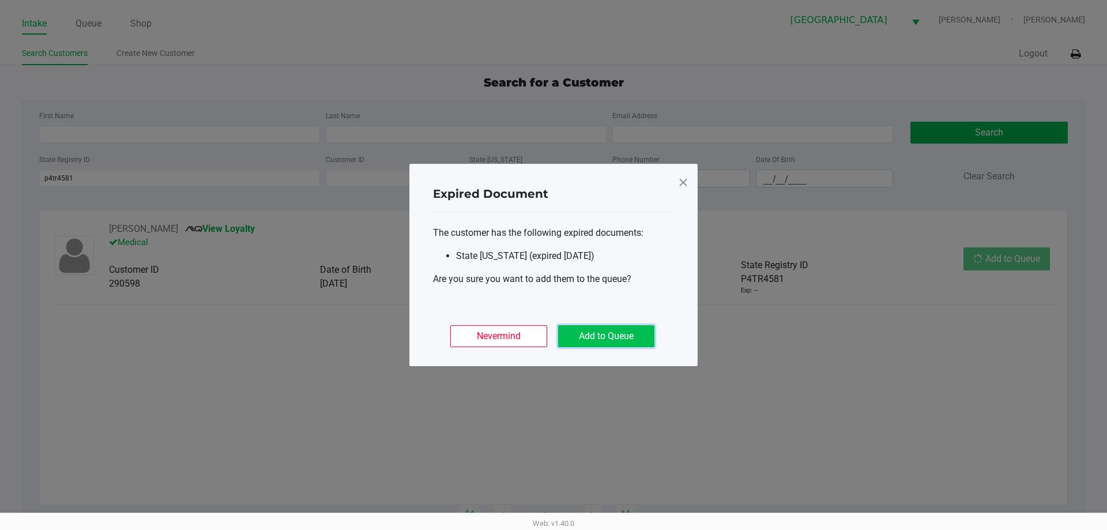
click at [593, 333] on button "Add to Queue" at bounding box center [606, 336] width 96 height 22
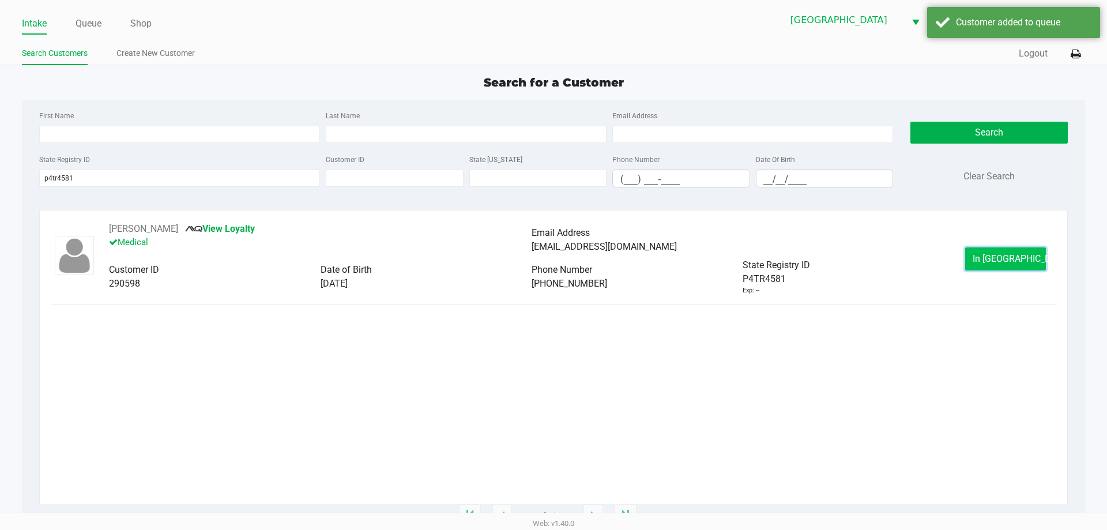
click at [1019, 255] on span "In [GEOGRAPHIC_DATA]" at bounding box center [1021, 258] width 97 height 11
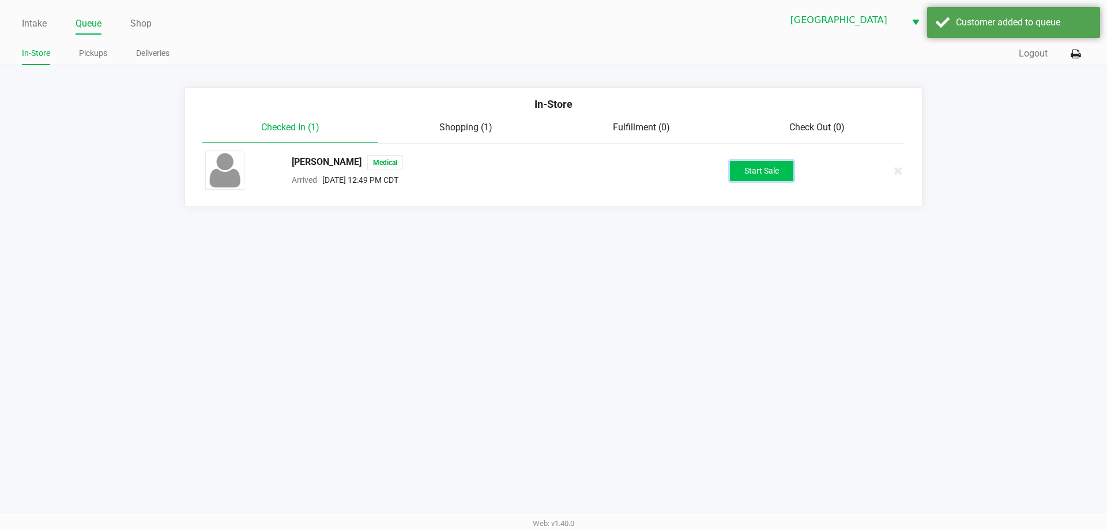
click at [762, 164] on button "Start Sale" at bounding box center [761, 171] width 63 height 20
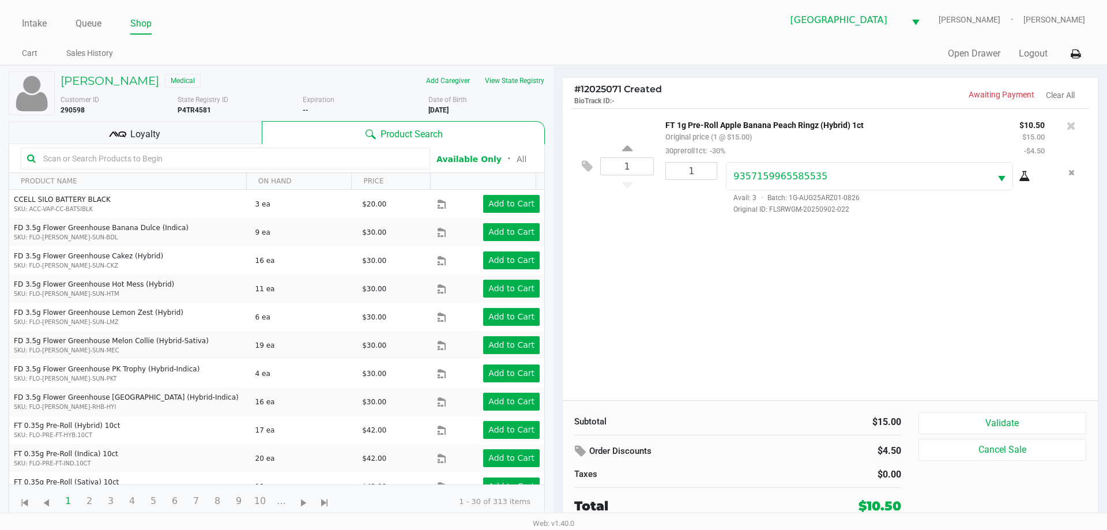
click at [1027, 176] on icon at bounding box center [1025, 176] width 12 height 9
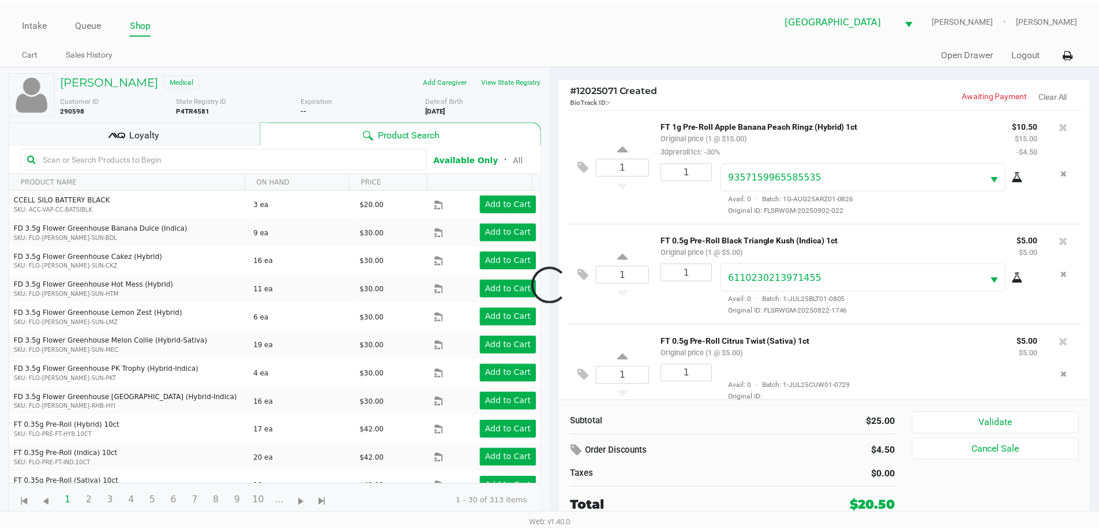
scroll to position [27, 0]
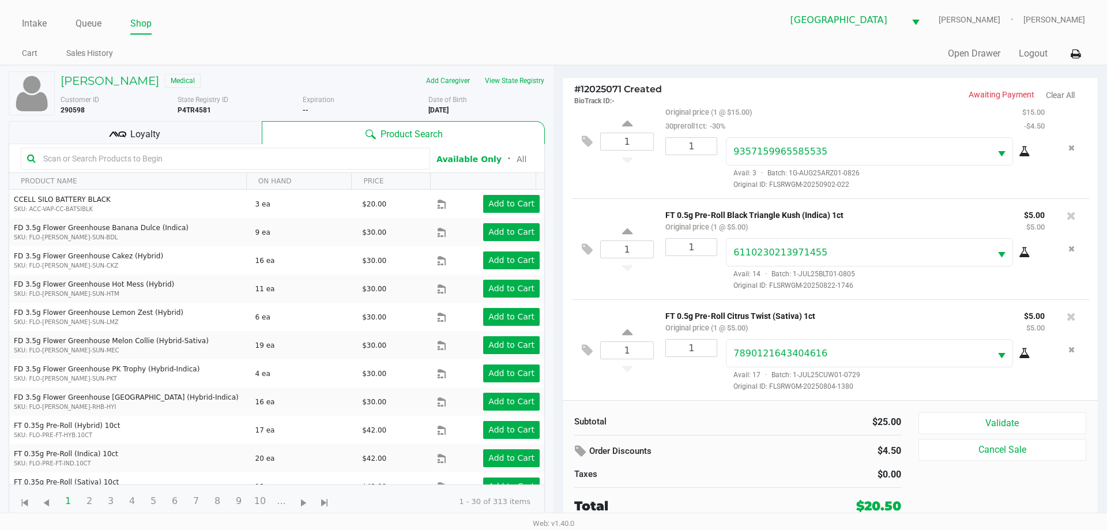
click at [189, 133] on div "Loyalty" at bounding box center [135, 132] width 253 height 23
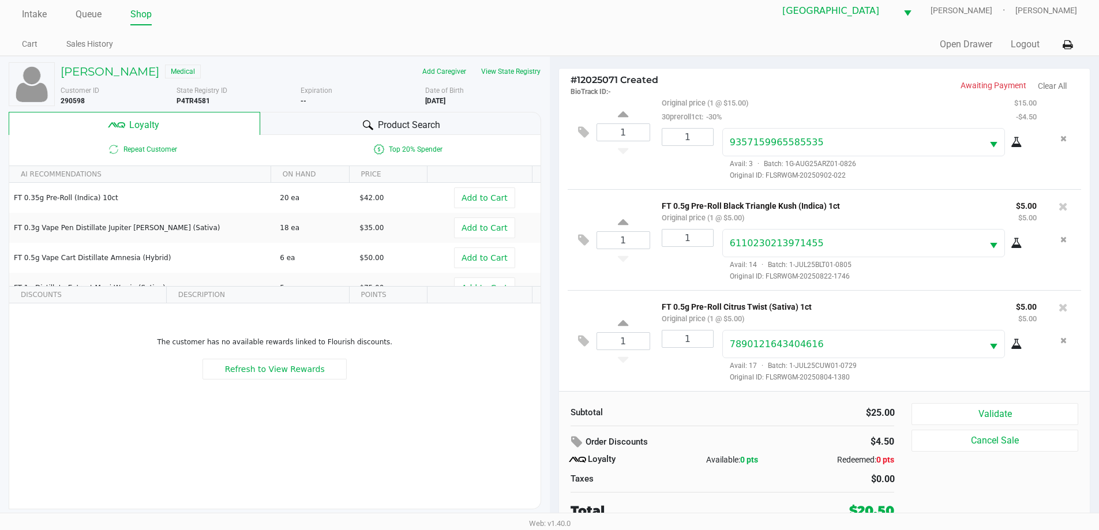
scroll to position [12, 0]
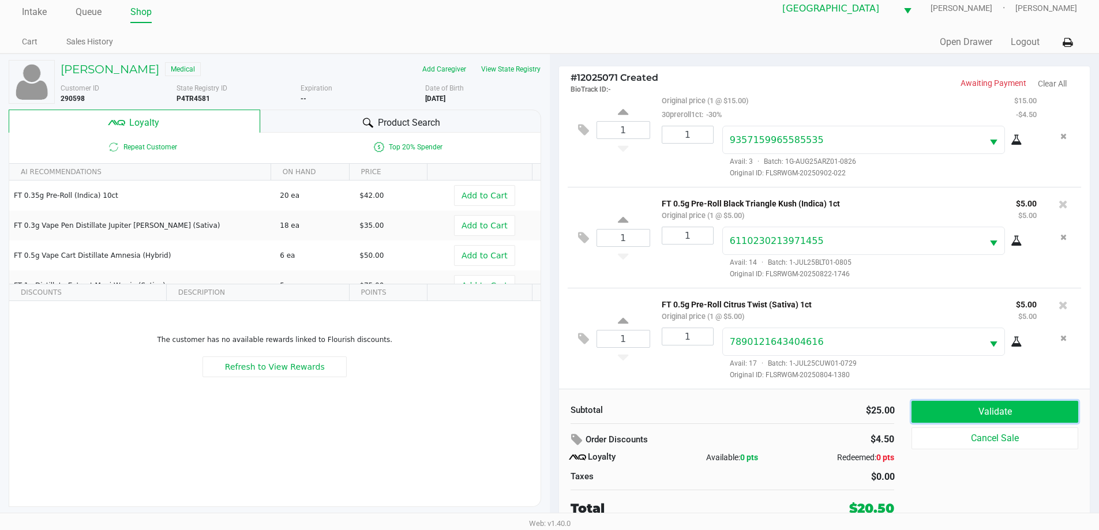
click at [1001, 412] on button "Validate" at bounding box center [994, 412] width 166 height 22
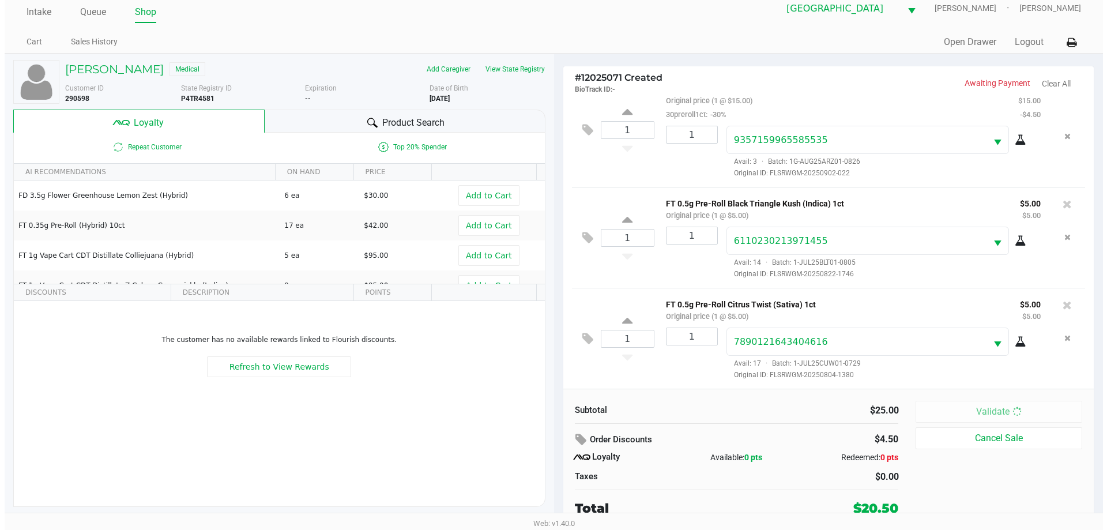
scroll to position [0, 0]
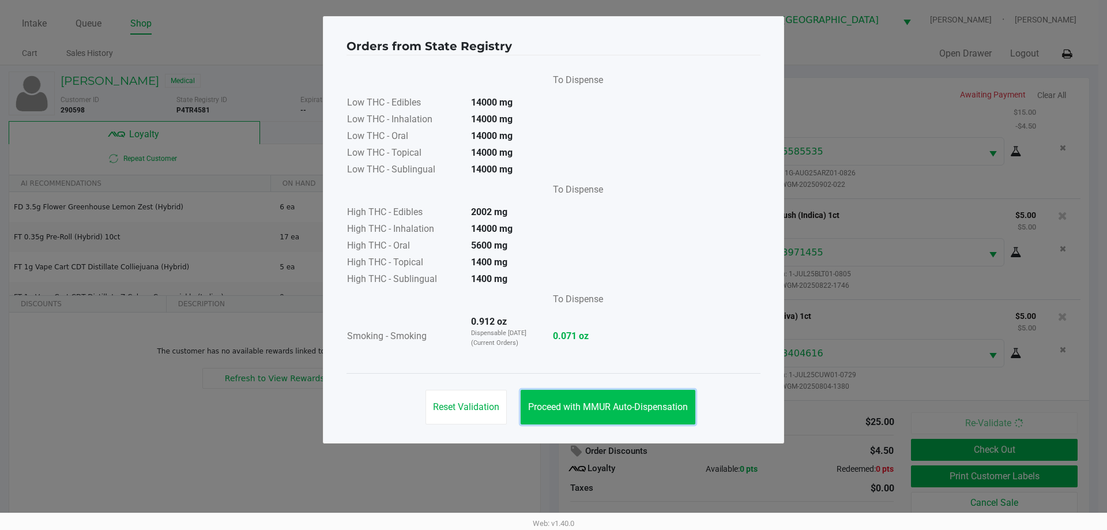
click at [666, 411] on span "Proceed with MMUR Auto-Dispensation" at bounding box center [608, 406] width 160 height 11
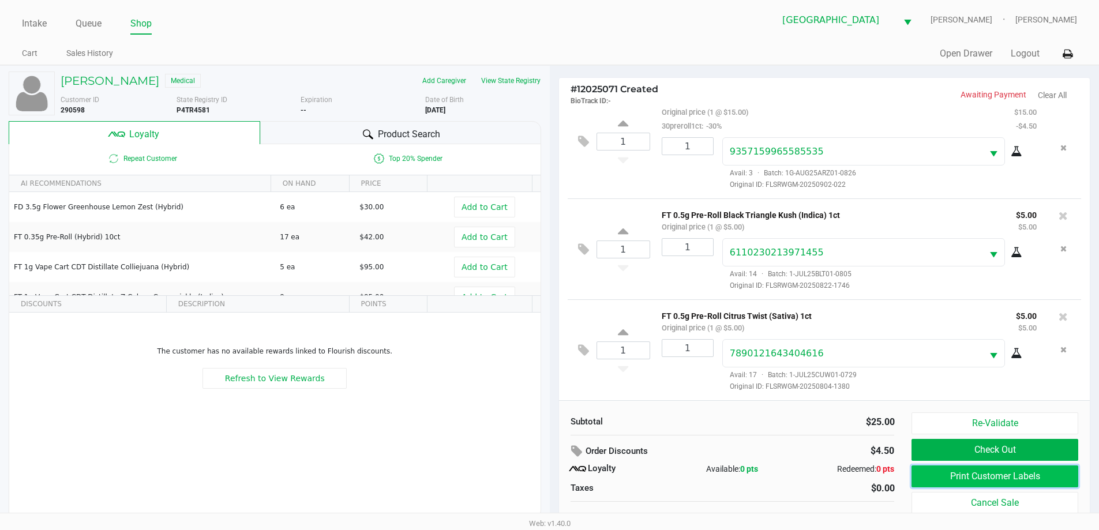
click at [1013, 479] on button "Print Customer Labels" at bounding box center [994, 476] width 166 height 22
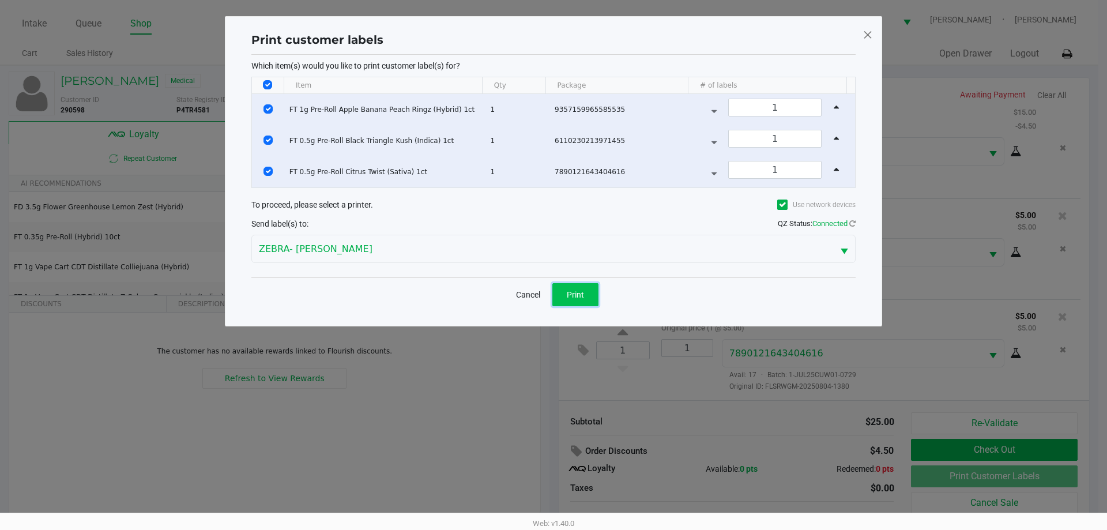
click at [574, 292] on span "Print" at bounding box center [575, 294] width 17 height 9
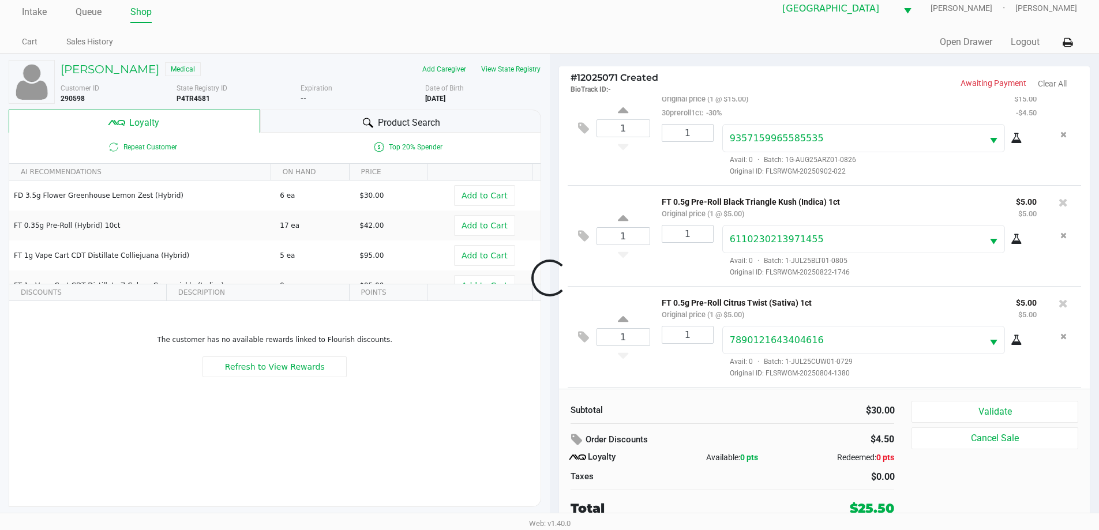
scroll to position [128, 0]
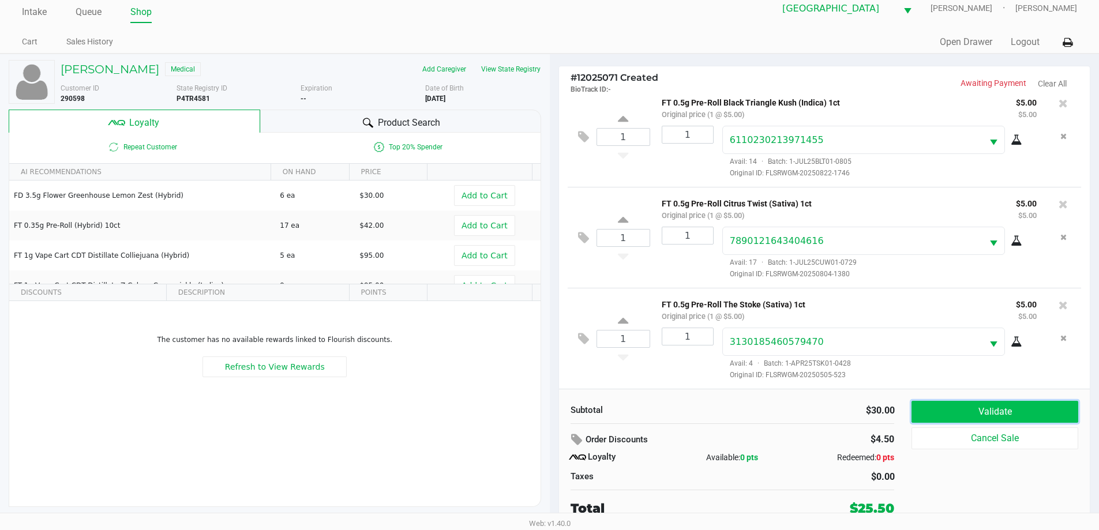
click at [982, 416] on button "Validate" at bounding box center [994, 412] width 166 height 22
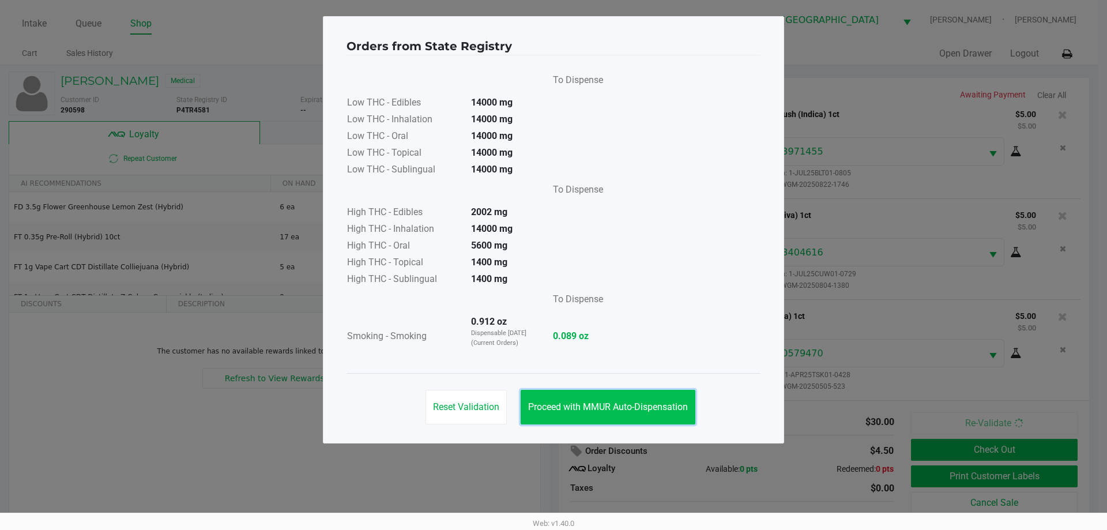
click at [603, 408] on span "Proceed with MMUR Auto-Dispensation" at bounding box center [608, 406] width 160 height 11
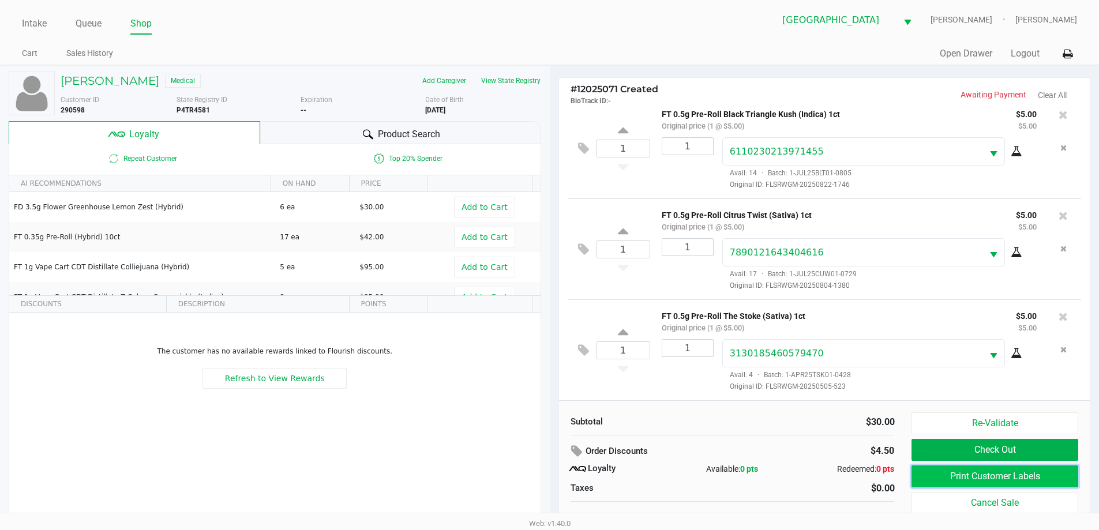
click at [995, 487] on button "Print Customer Labels" at bounding box center [994, 476] width 166 height 22
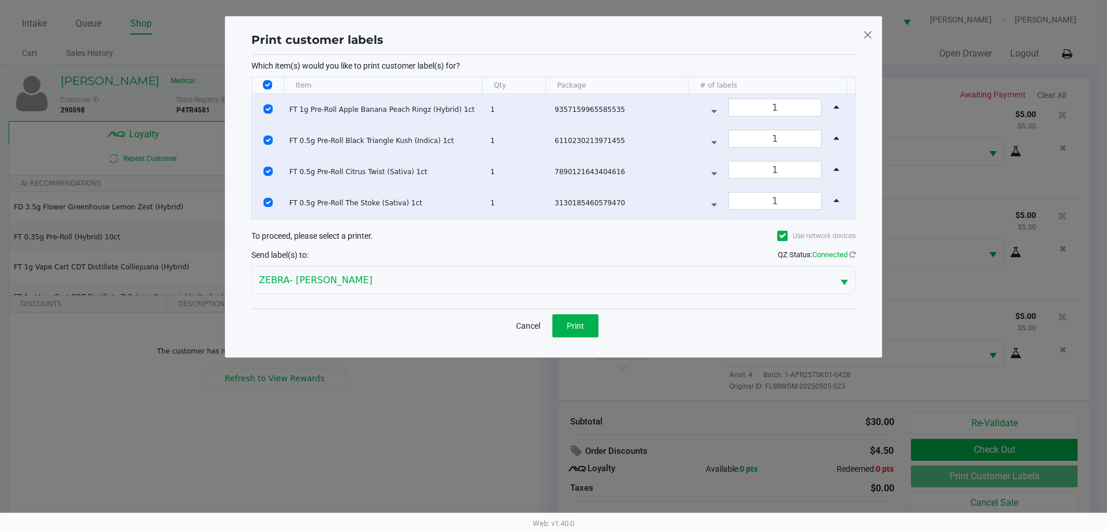
click at [270, 84] on input "Select All Rows" at bounding box center [267, 84] width 9 height 9
checkbox input "false"
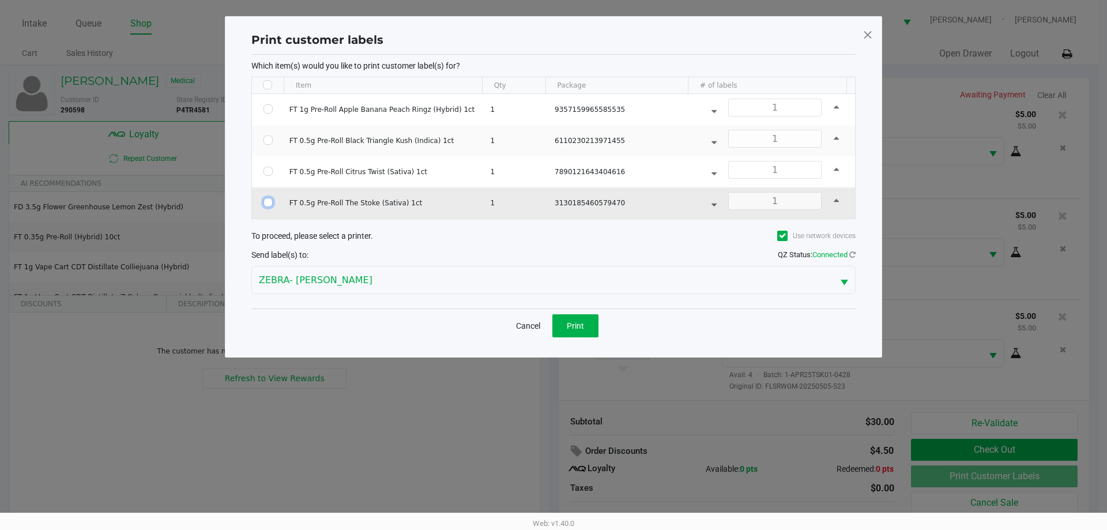
click at [266, 202] on input "Select Row" at bounding box center [268, 202] width 9 height 9
checkbox input "true"
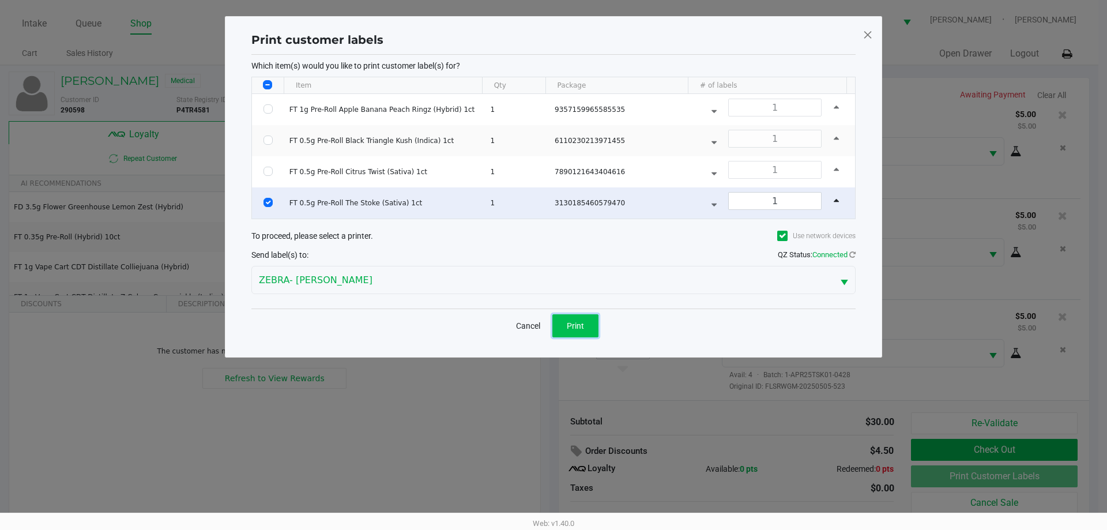
click at [573, 325] on span "Print" at bounding box center [575, 325] width 17 height 9
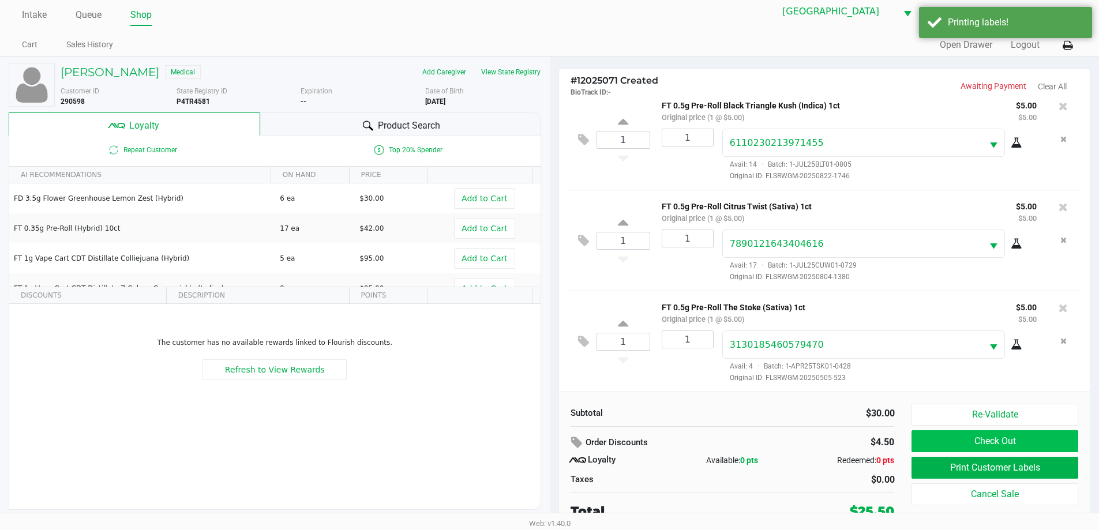
scroll to position [12, 0]
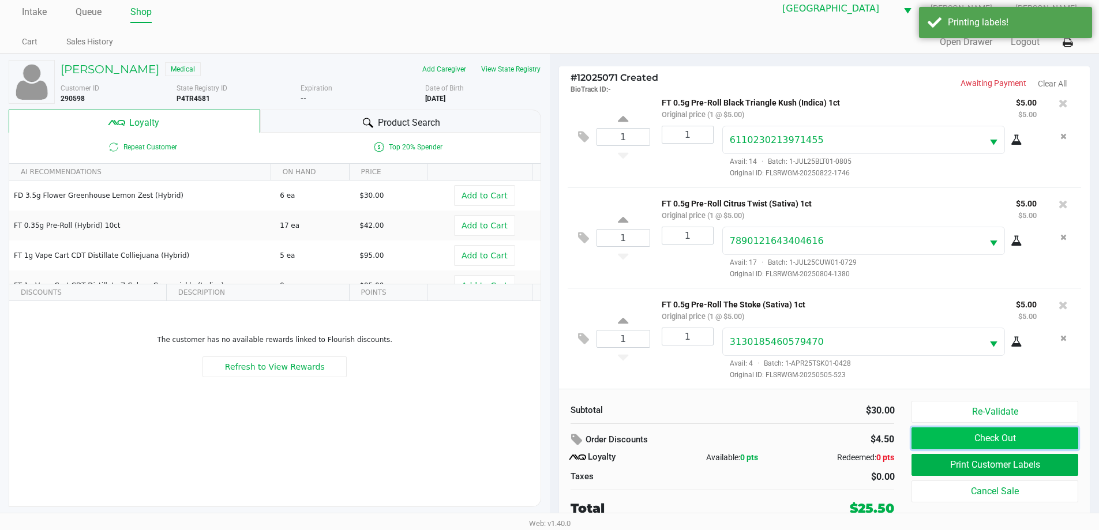
click at [933, 440] on button "Check Out" at bounding box center [994, 438] width 166 height 22
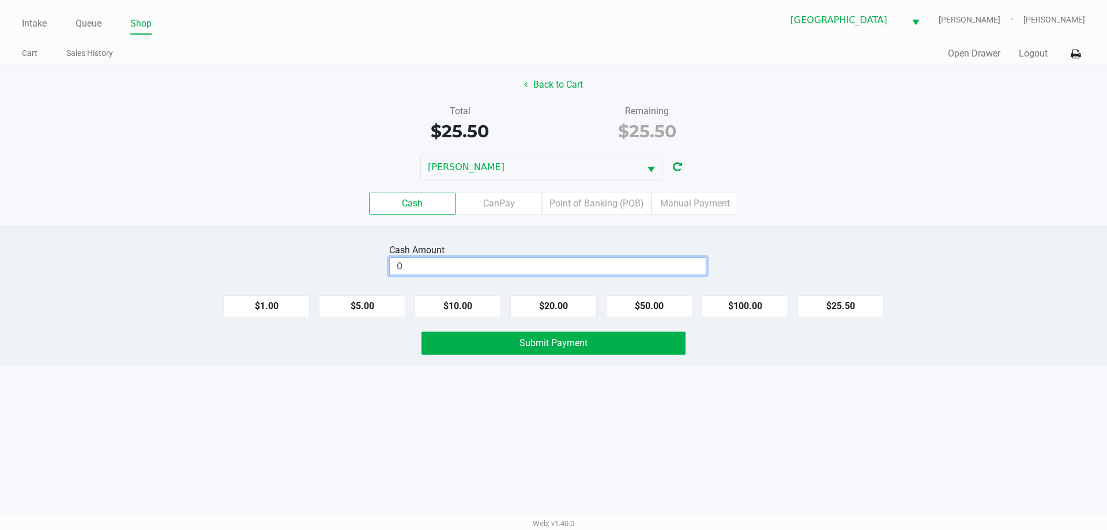
click at [607, 260] on input "0" at bounding box center [548, 266] width 316 height 17
type input "$26.00"
click at [544, 342] on span "Submit Payment" at bounding box center [554, 342] width 68 height 11
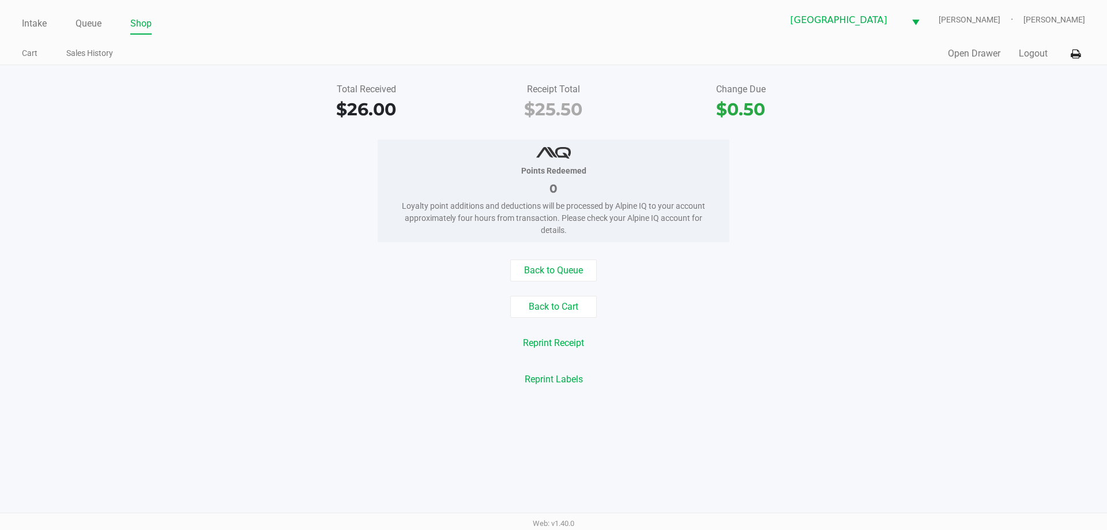
click at [36, 12] on div "Intake Queue Shop [GEOGRAPHIC_DATA] [PERSON_NAME] [PERSON_NAME]" at bounding box center [553, 20] width 1063 height 28
click at [43, 20] on link "Intake" at bounding box center [34, 24] width 25 height 16
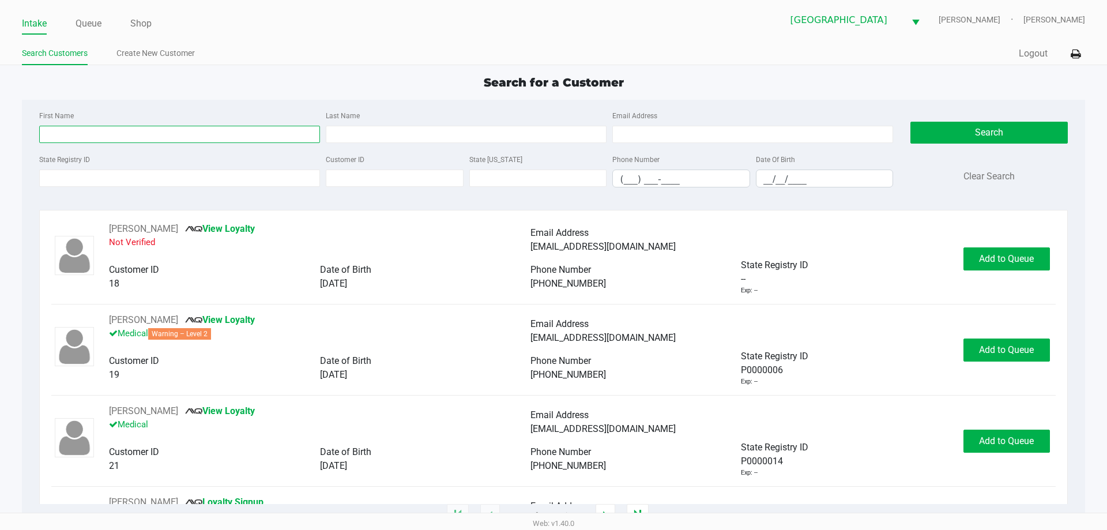
click at [69, 130] on input "First Name" at bounding box center [179, 134] width 281 height 17
type input "[PERSON_NAME]"
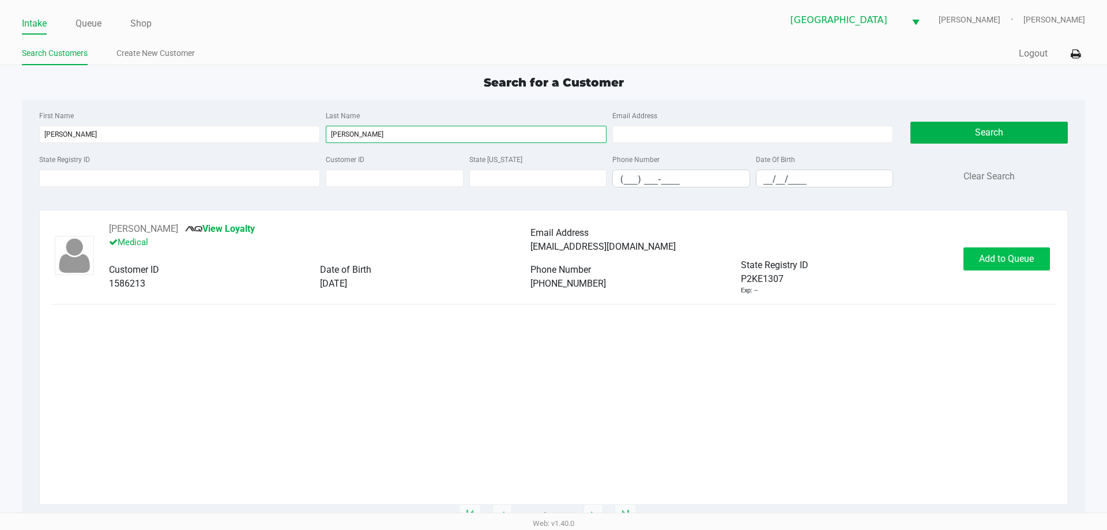
type input "[PERSON_NAME]"
click at [991, 264] on span "Add to Queue" at bounding box center [1006, 258] width 55 height 11
click at [991, 264] on div "Add to Queue" at bounding box center [1007, 258] width 87 height 23
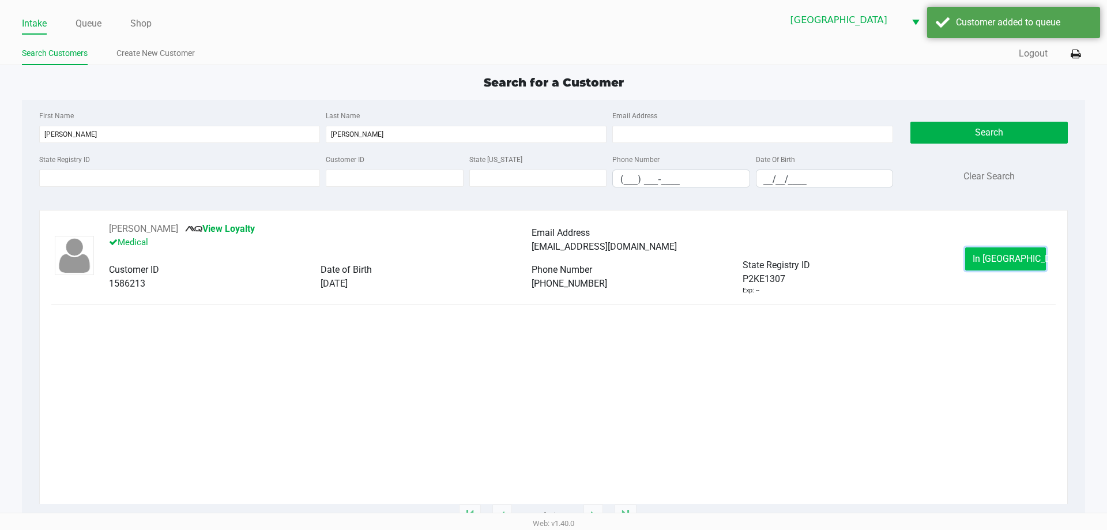
click at [993, 257] on span "In [GEOGRAPHIC_DATA]" at bounding box center [1021, 258] width 97 height 11
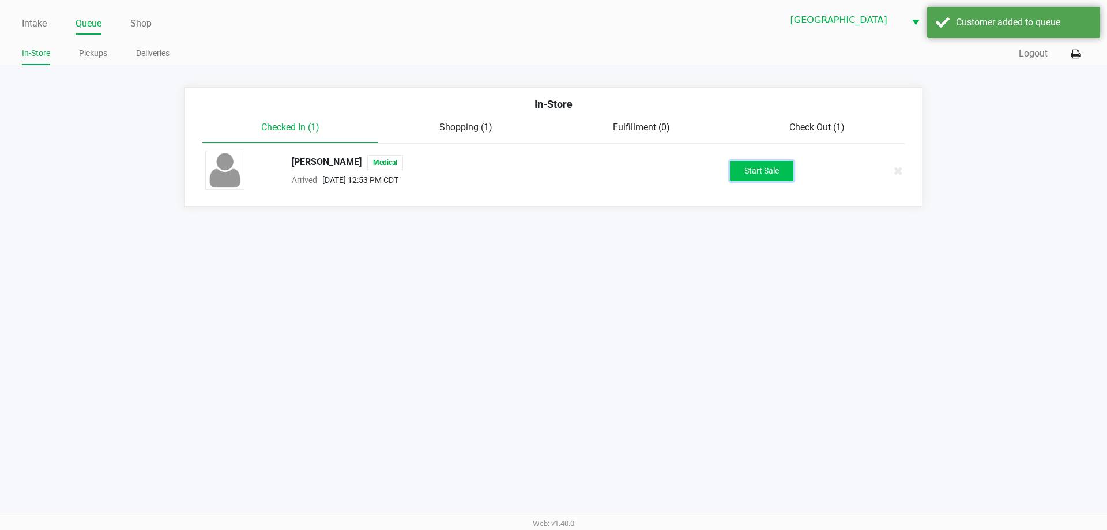
click at [761, 172] on button "Start Sale" at bounding box center [761, 171] width 63 height 20
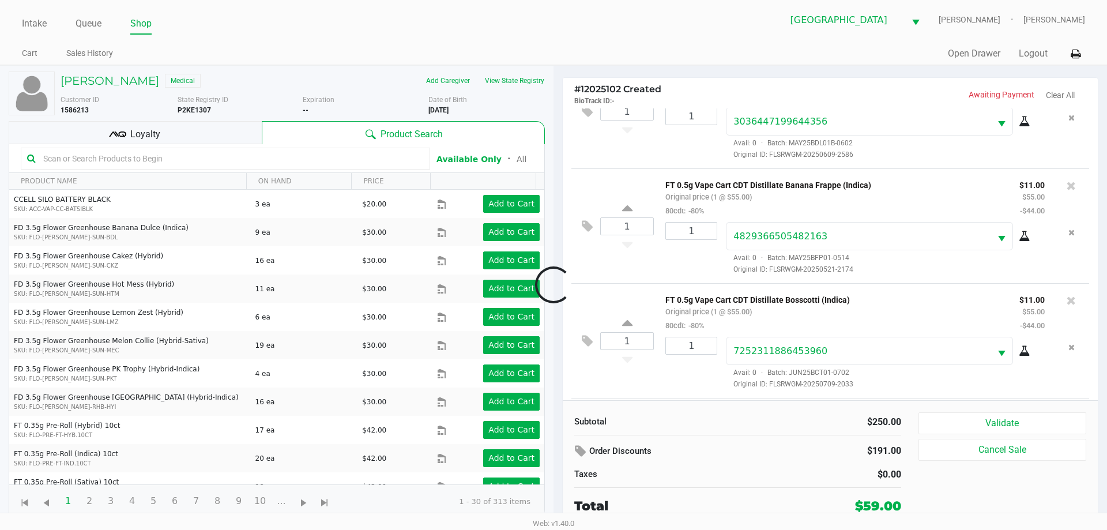
scroll to position [285, 0]
click at [106, 138] on div "Loyalty" at bounding box center [135, 132] width 253 height 23
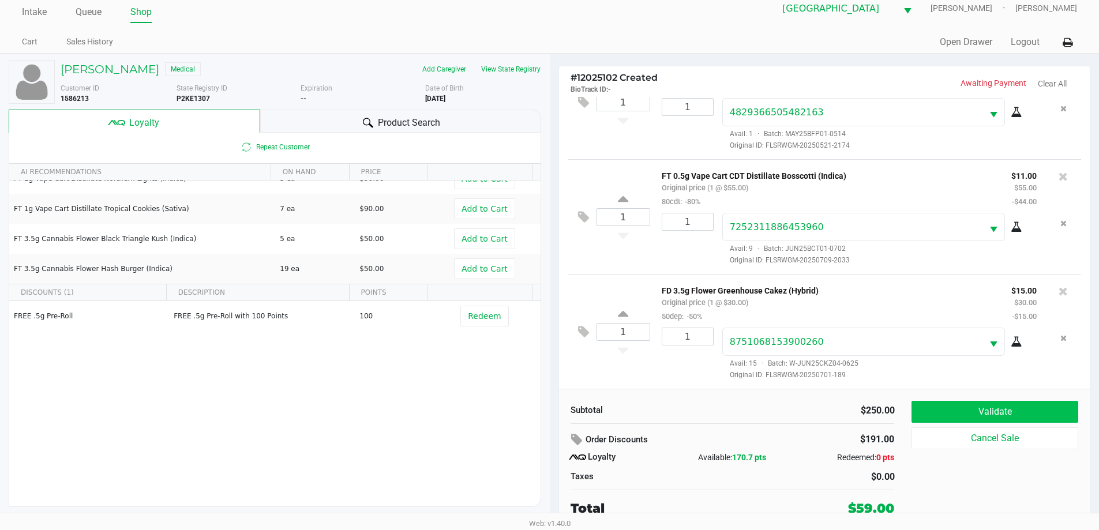
scroll to position [137, 0]
click at [916, 412] on button "Validate" at bounding box center [994, 412] width 166 height 22
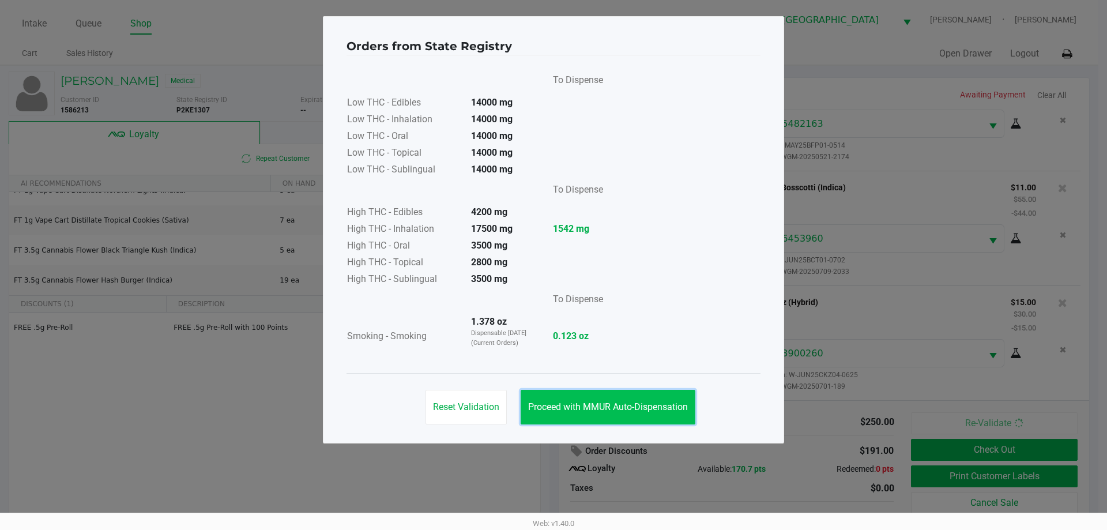
click at [637, 412] on button "Proceed with MMUR Auto-Dispensation" at bounding box center [608, 407] width 175 height 35
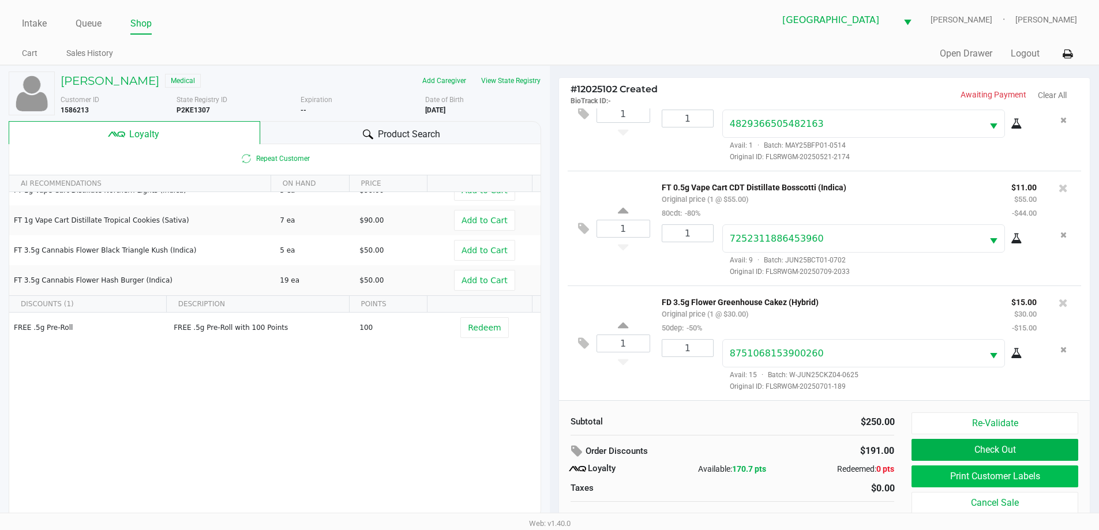
scroll to position [12, 0]
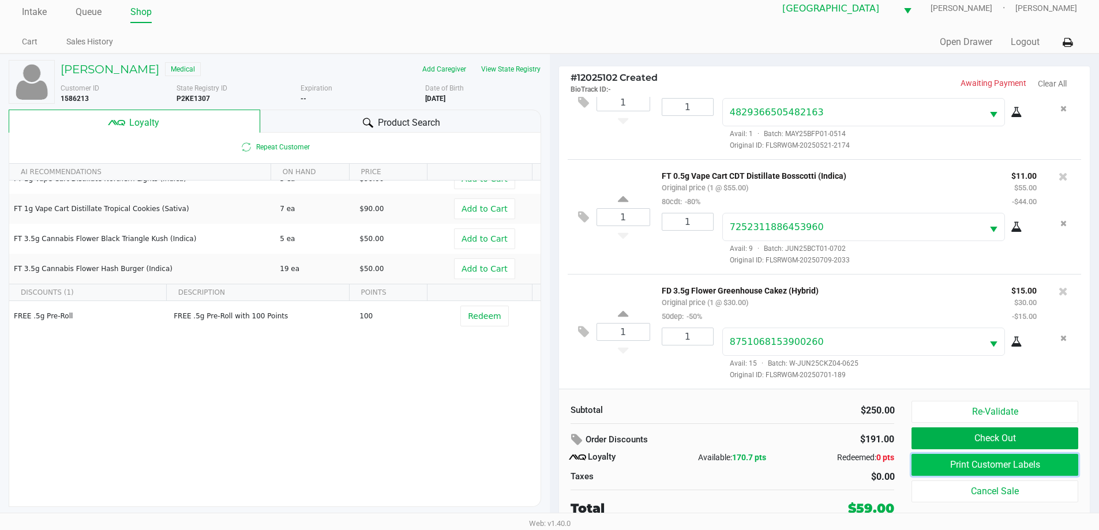
click at [986, 465] on button "Print Customer Labels" at bounding box center [994, 465] width 166 height 22
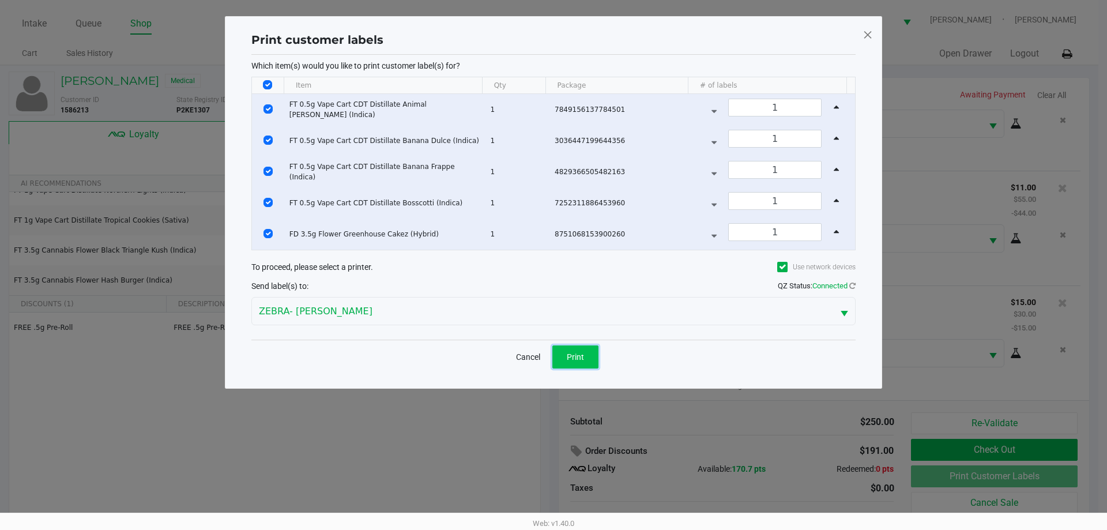
click at [570, 358] on span "Print" at bounding box center [575, 356] width 17 height 9
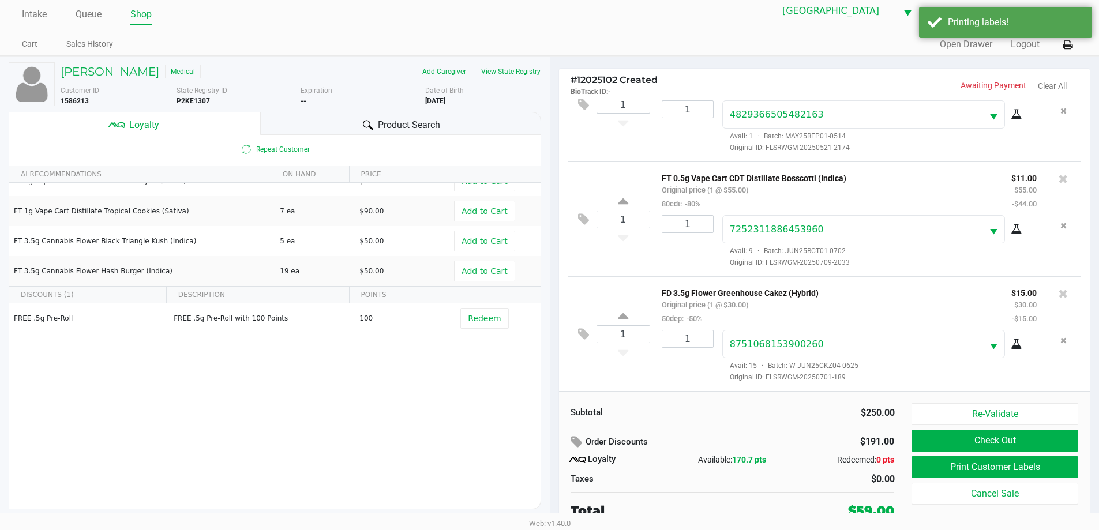
scroll to position [12, 0]
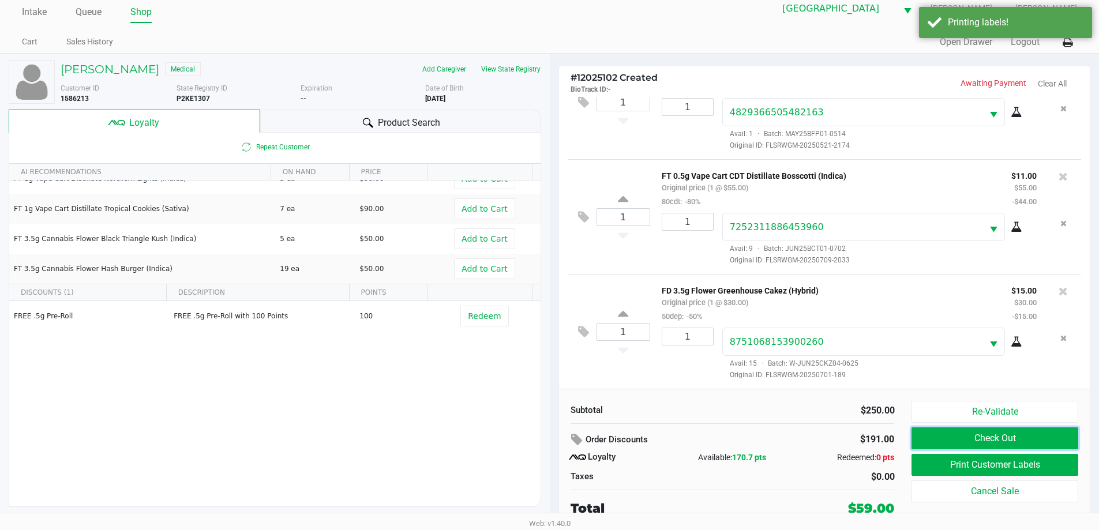
click at [952, 443] on button "Check Out" at bounding box center [994, 438] width 166 height 22
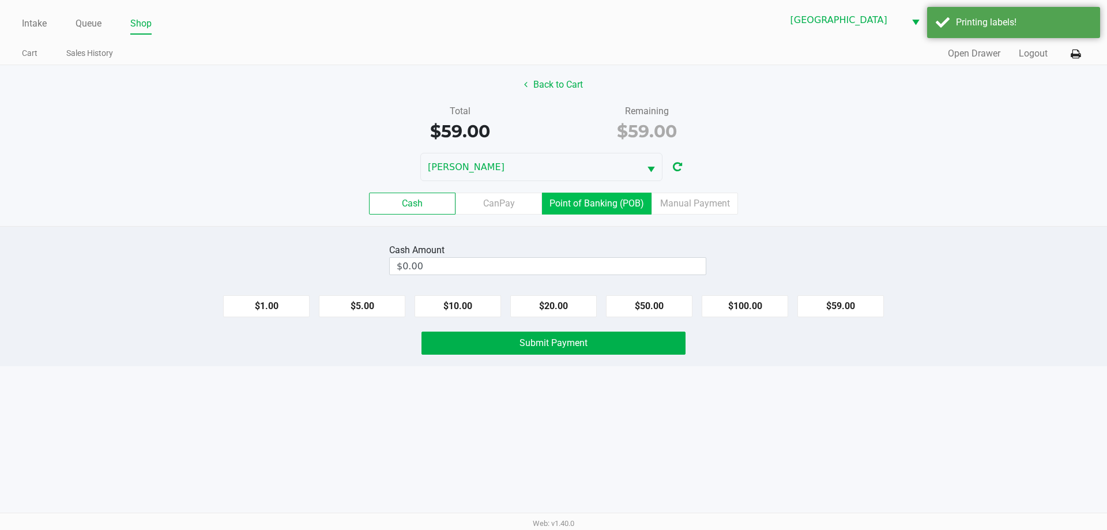
click at [589, 206] on label "Point of Banking (POB)" at bounding box center [597, 204] width 110 height 22
click at [0, 0] on 7 "Point of Banking (POB)" at bounding box center [0, 0] width 0 height 0
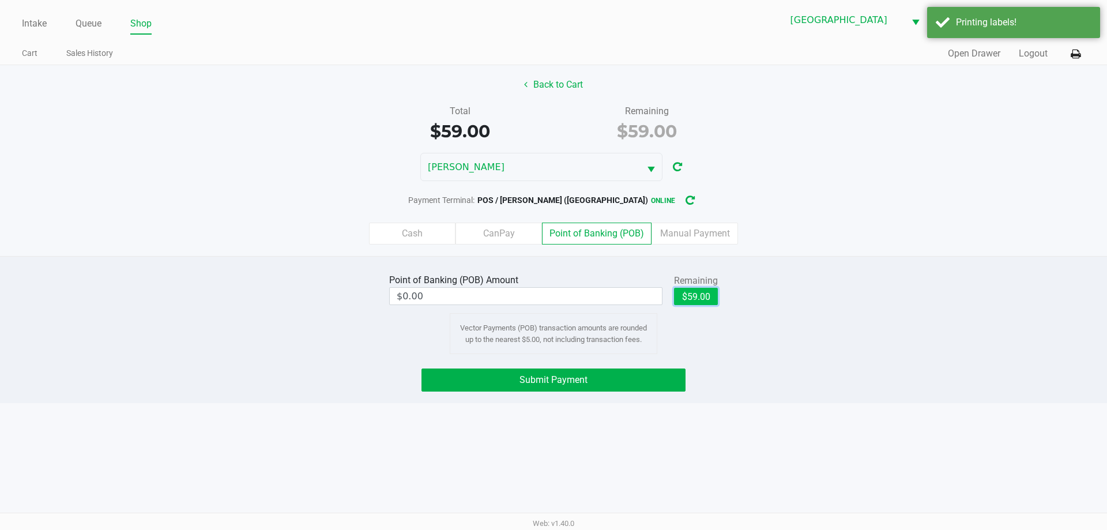
click at [685, 295] on button "$59.00" at bounding box center [696, 296] width 44 height 17
type input "$59.00"
click at [607, 386] on button "Submit Payment" at bounding box center [554, 380] width 264 height 23
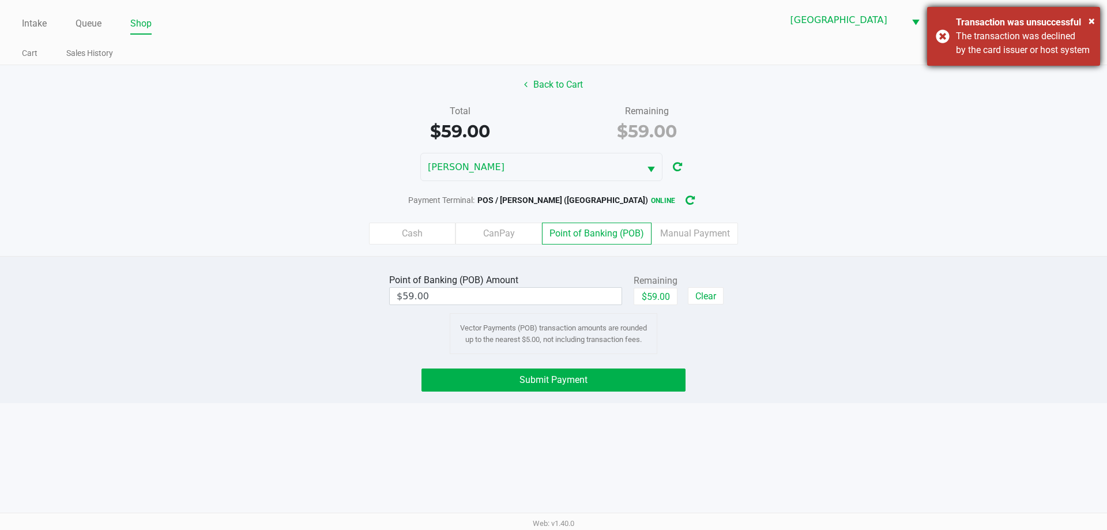
click at [940, 43] on div "× Transaction was unsuccessful The transaction was declined by the card issuer …" at bounding box center [1013, 36] width 173 height 59
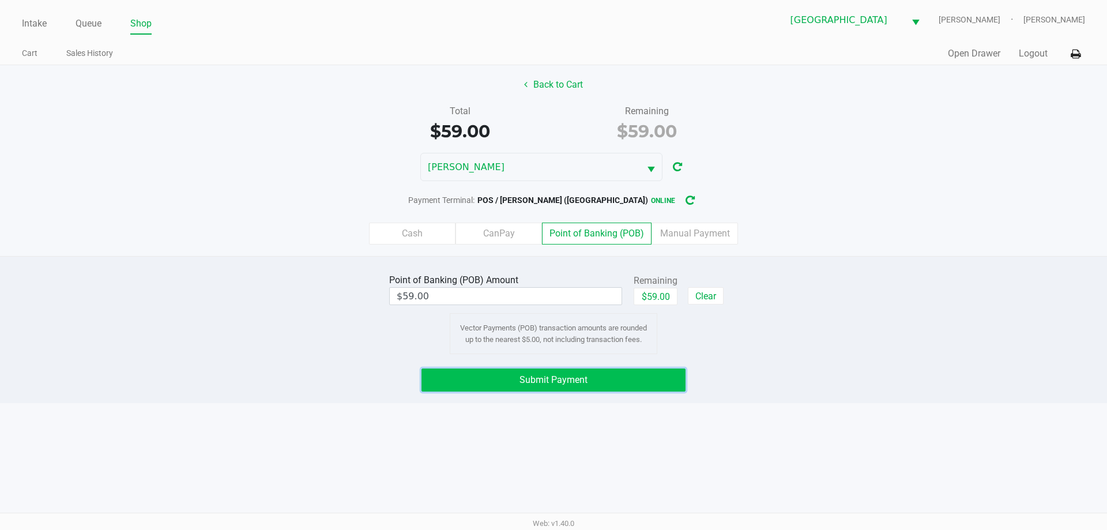
click at [659, 385] on button "Submit Payment" at bounding box center [554, 380] width 264 height 23
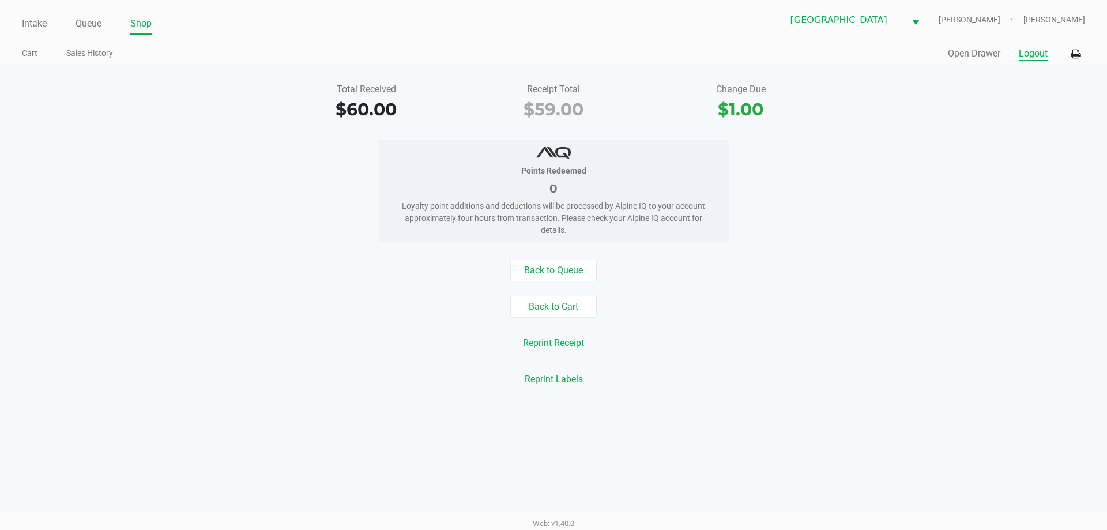
click at [1037, 58] on button "Logout" at bounding box center [1033, 54] width 29 height 14
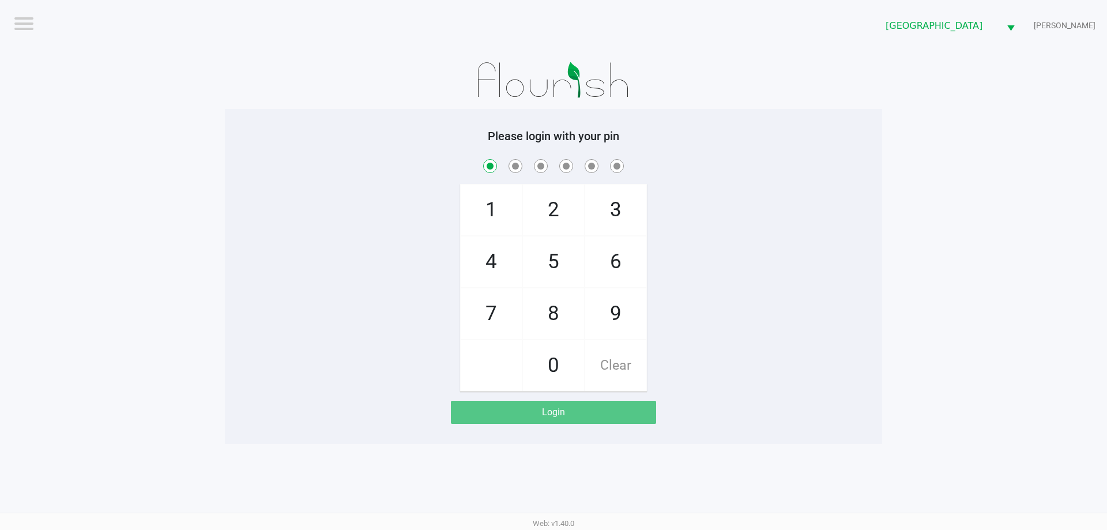
checkbox input "true"
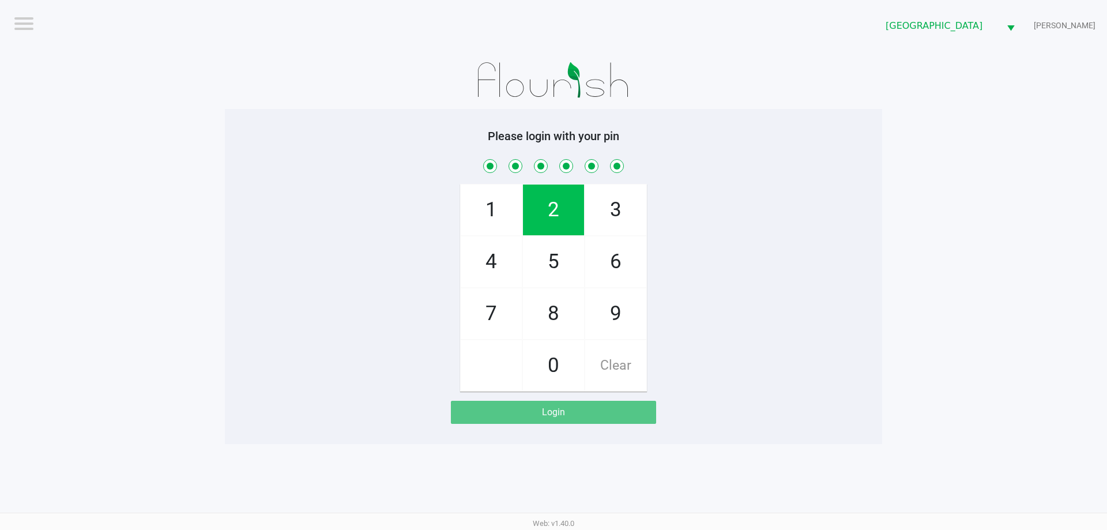
checkbox input "true"
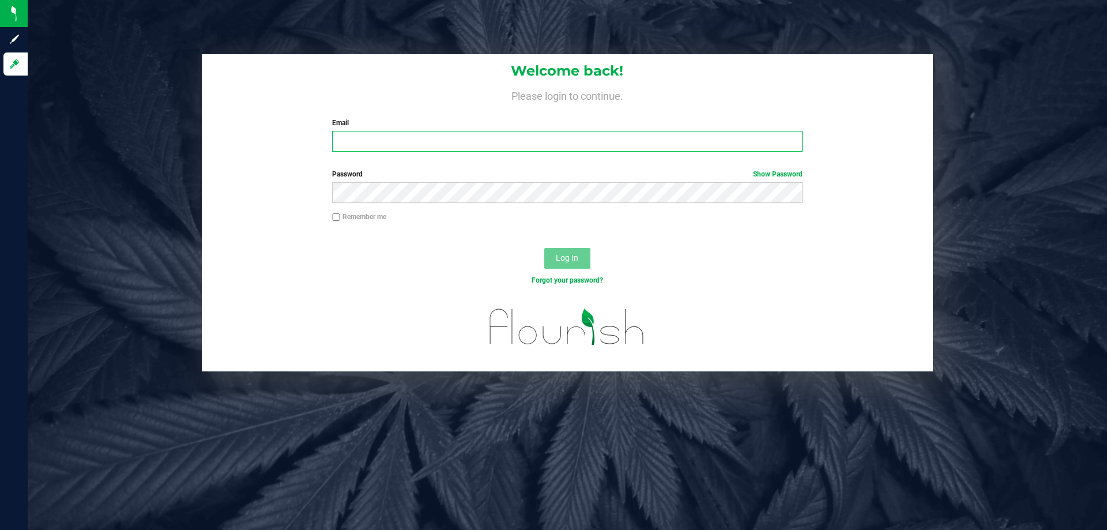
click at [377, 141] on input "Email" at bounding box center [567, 141] width 470 height 21
type input "[EMAIL_ADDRESS][DOMAIN_NAME]"
click at [544, 248] on button "Log In" at bounding box center [567, 258] width 46 height 21
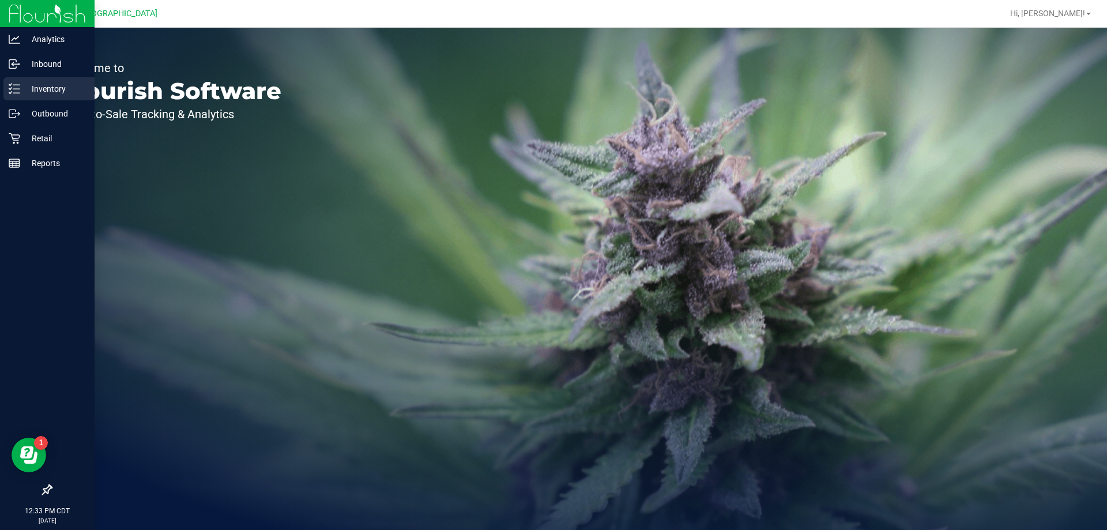
click at [23, 91] on p "Inventory" at bounding box center [54, 89] width 69 height 14
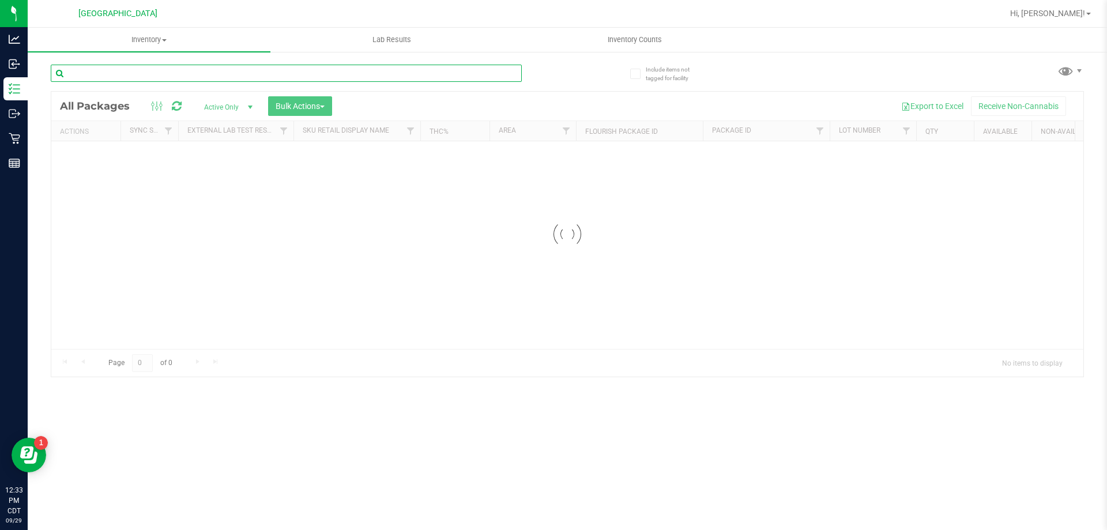
click at [191, 69] on input "text" at bounding box center [286, 73] width 471 height 17
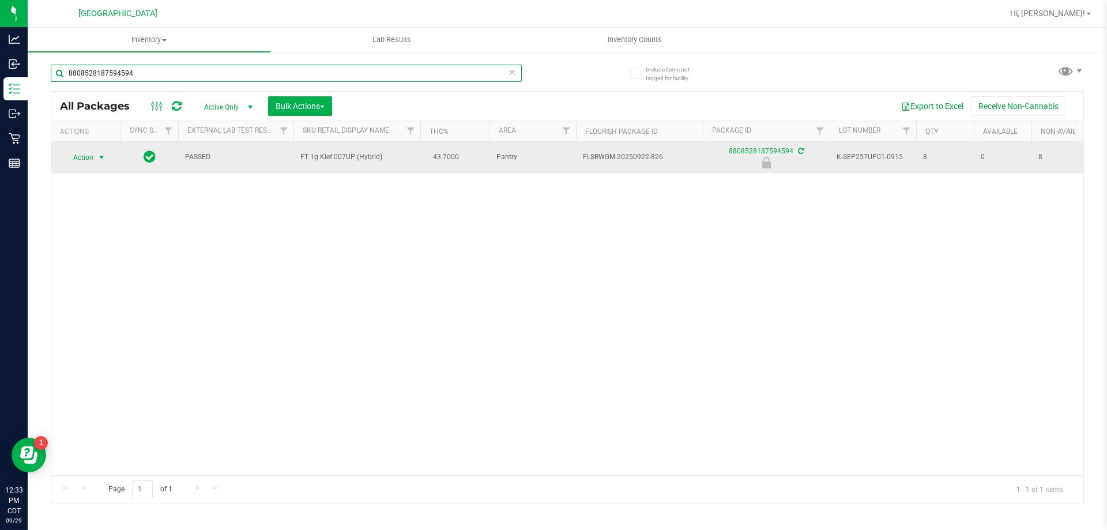
type input "8808528187594594"
click at [81, 156] on span "Action" at bounding box center [78, 157] width 31 height 16
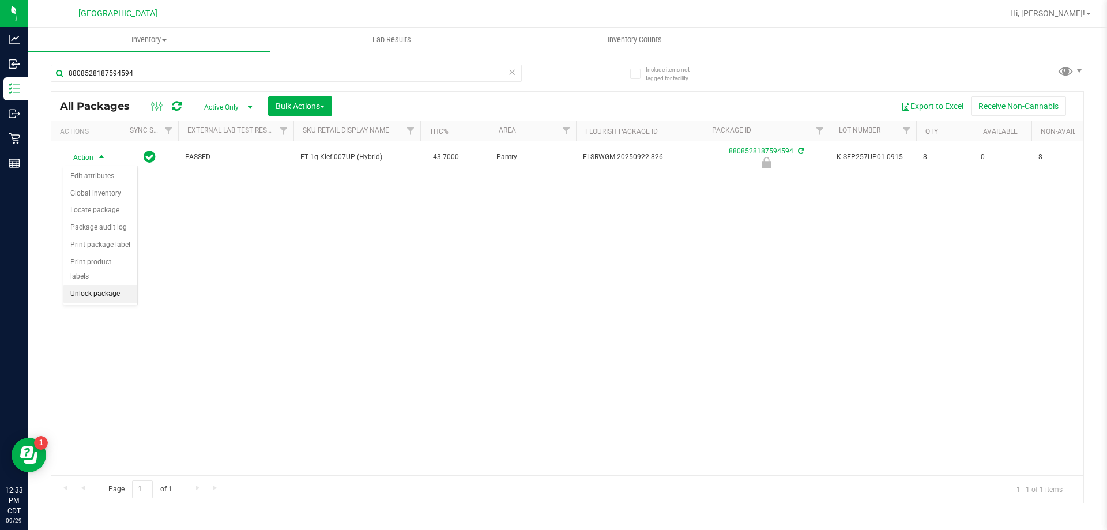
click at [109, 285] on li "Unlock package" at bounding box center [100, 293] width 74 height 17
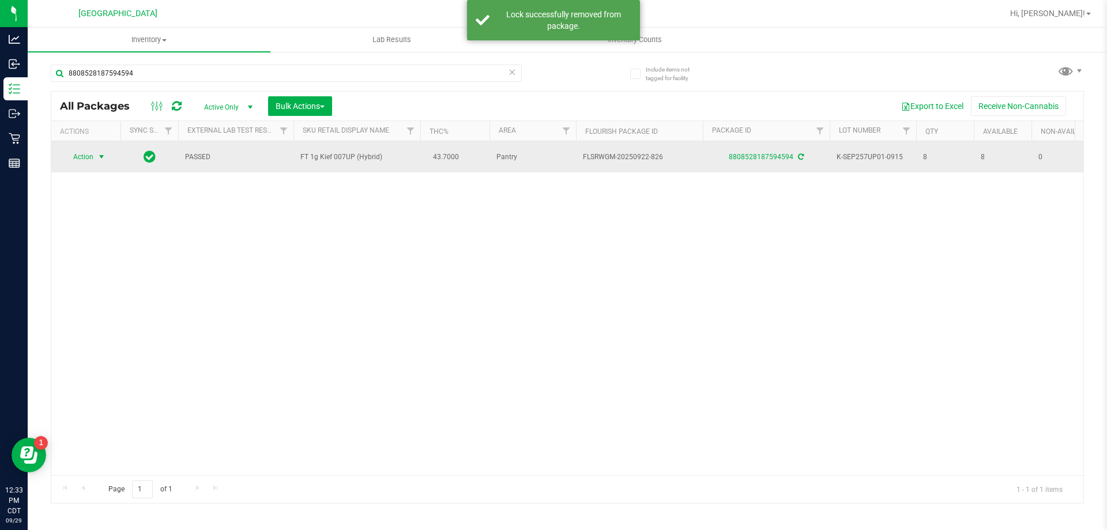
click at [98, 162] on span "select" at bounding box center [102, 157] width 14 height 16
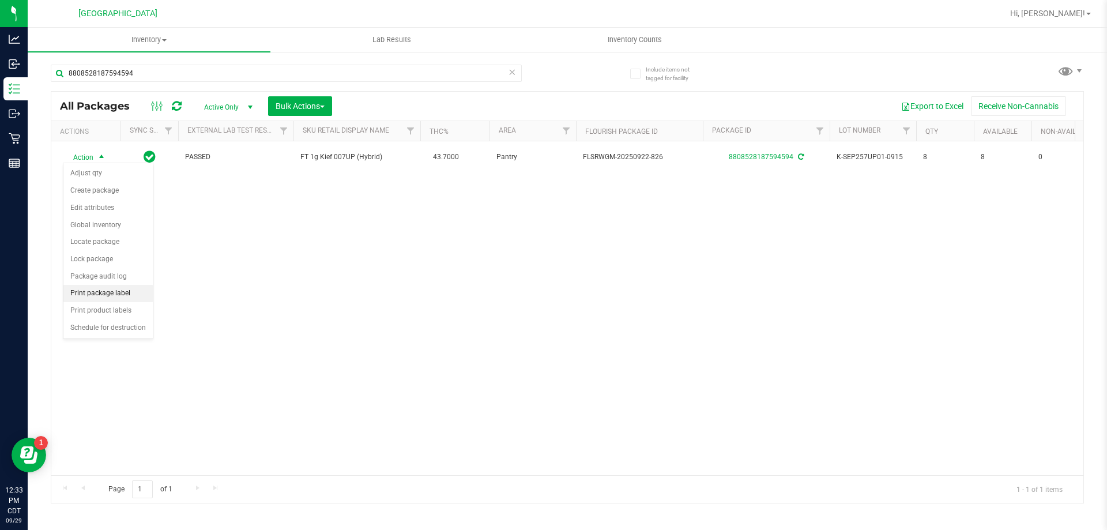
click at [114, 288] on li "Print package label" at bounding box center [107, 293] width 89 height 17
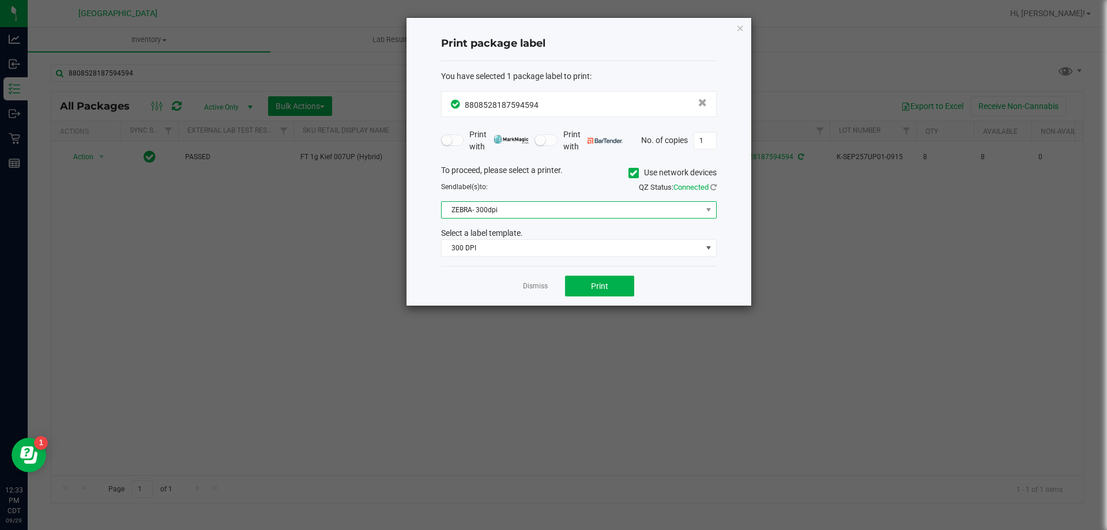
click at [579, 214] on span "ZEBRA- 300dpi" at bounding box center [572, 210] width 260 height 16
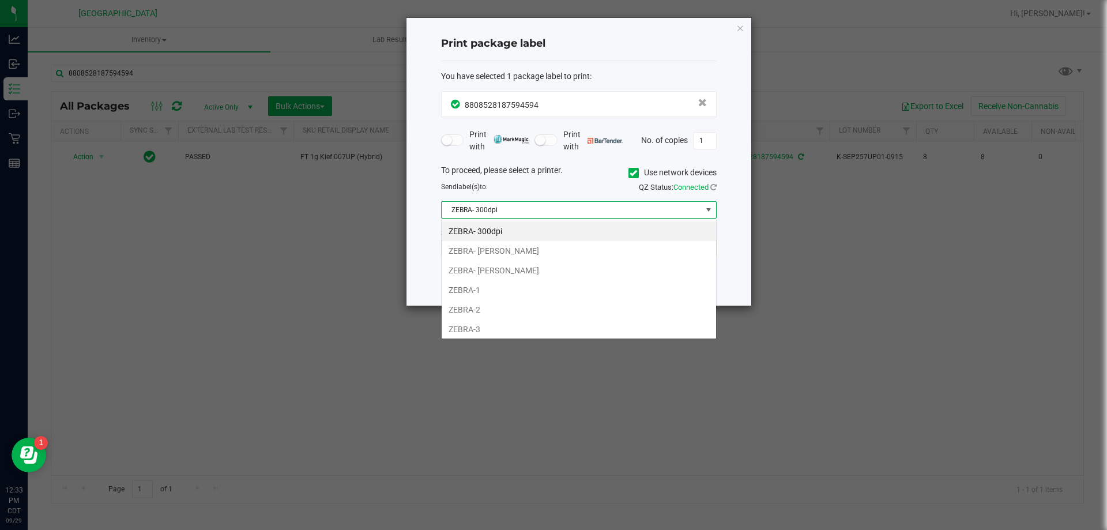
scroll to position [17, 276]
click at [558, 248] on li "ZEBRA- [PERSON_NAME]" at bounding box center [579, 251] width 275 height 20
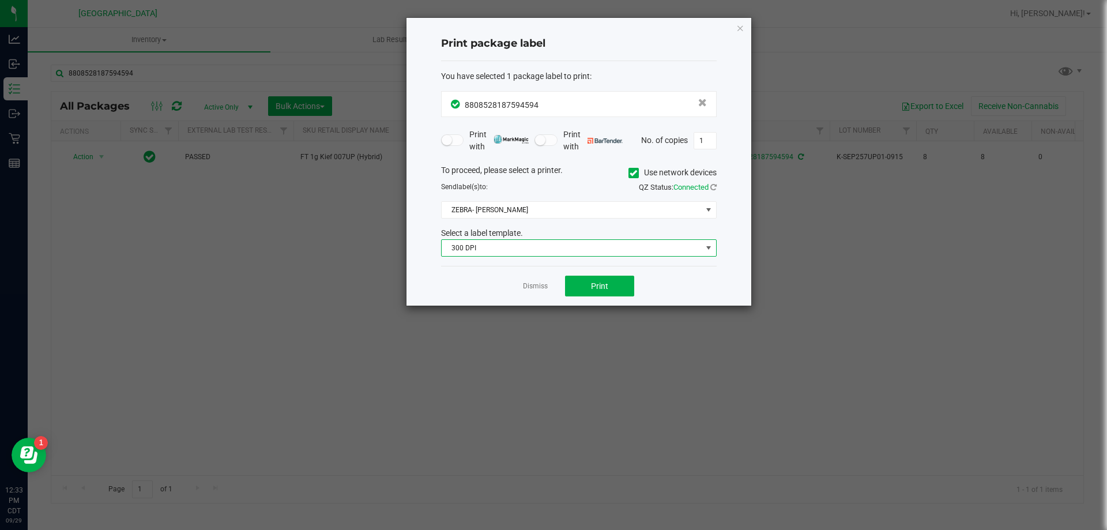
click at [558, 248] on span "300 DPI" at bounding box center [572, 248] width 260 height 16
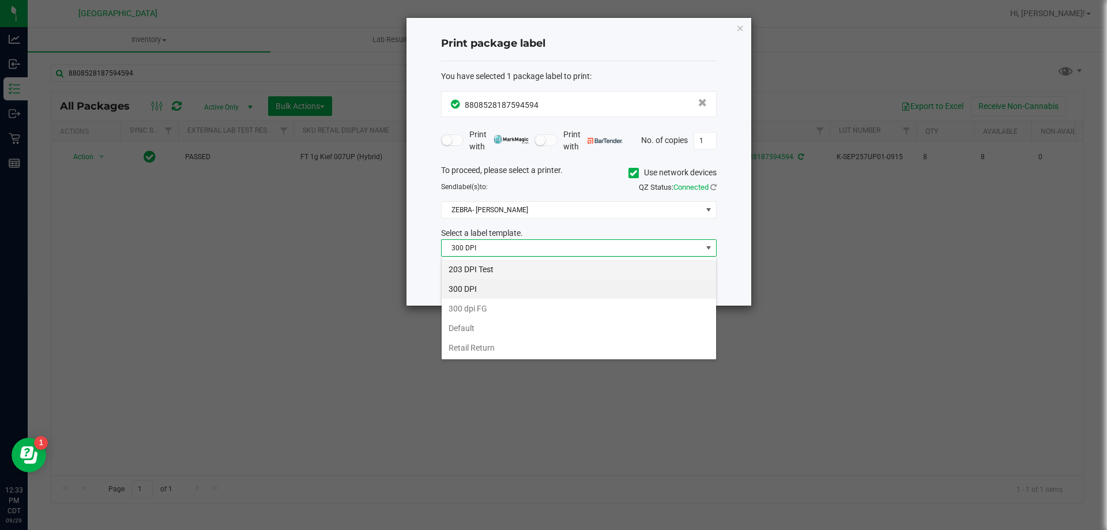
click at [542, 265] on li "203 DPI Test" at bounding box center [579, 270] width 275 height 20
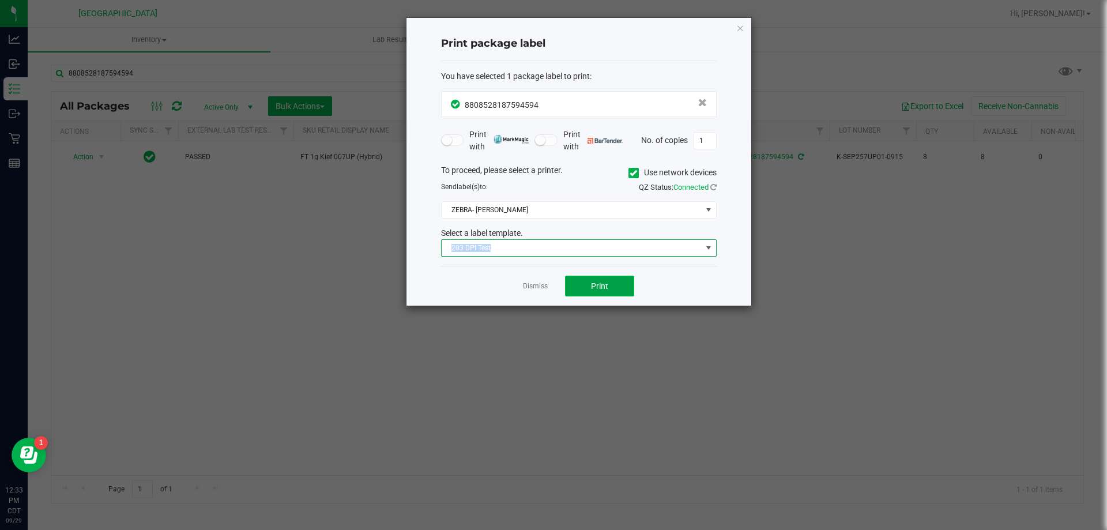
click at [603, 289] on span "Print" at bounding box center [599, 285] width 17 height 9
click at [535, 278] on div "Dismiss Print" at bounding box center [579, 286] width 276 height 40
click at [539, 281] on app-cancel-button "Dismiss" at bounding box center [535, 286] width 25 height 12
click at [539, 283] on link "Dismiss" at bounding box center [535, 286] width 25 height 10
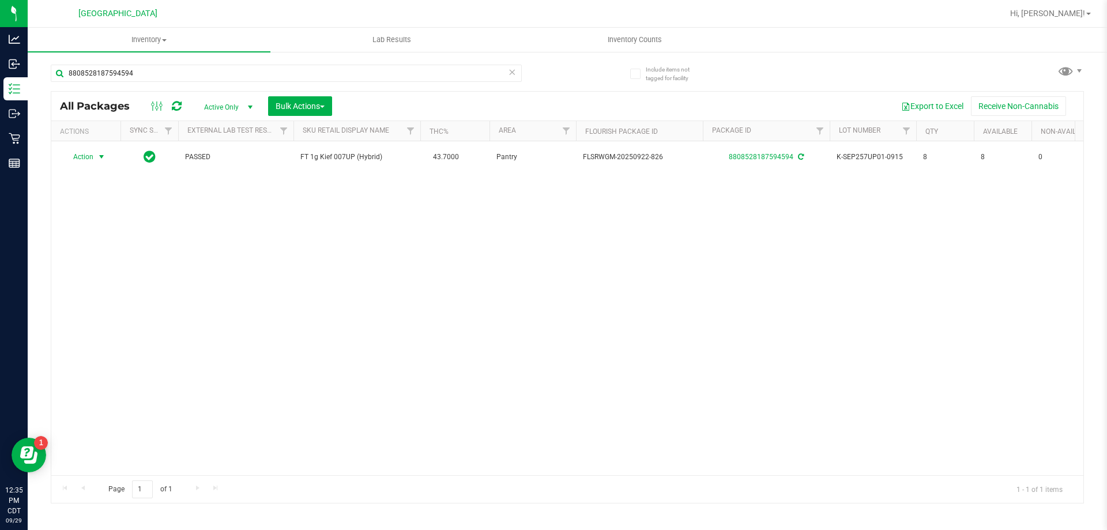
click at [513, 78] on icon at bounding box center [512, 72] width 8 height 14
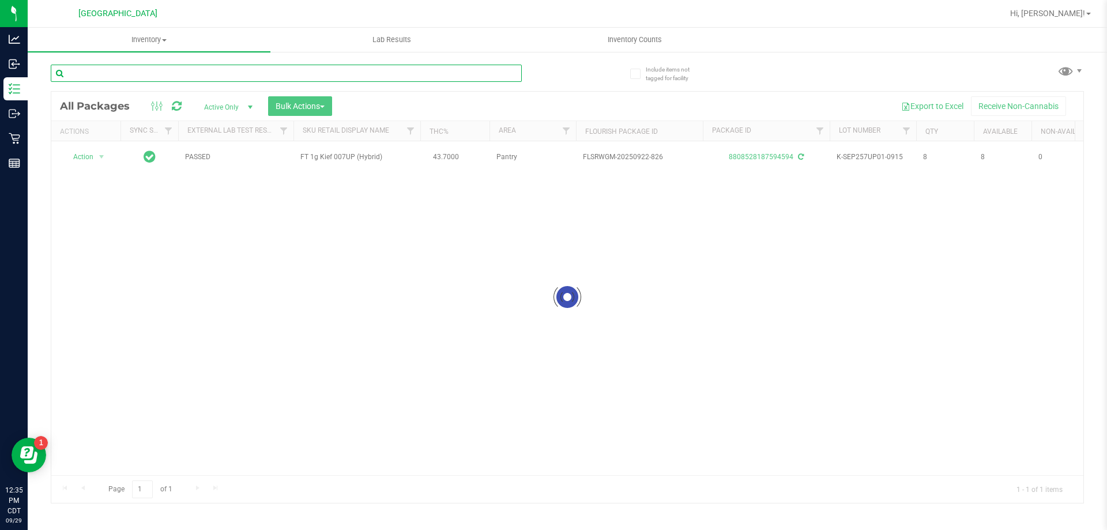
click at [483, 73] on input "text" at bounding box center [286, 73] width 471 height 17
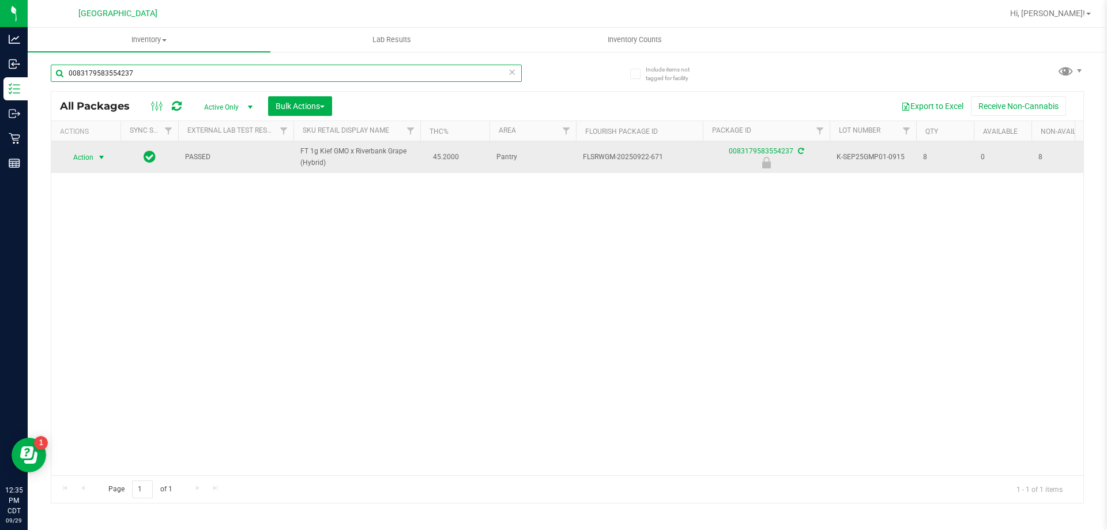
type input "0083179583554237"
click at [82, 159] on span "Action" at bounding box center [78, 157] width 31 height 16
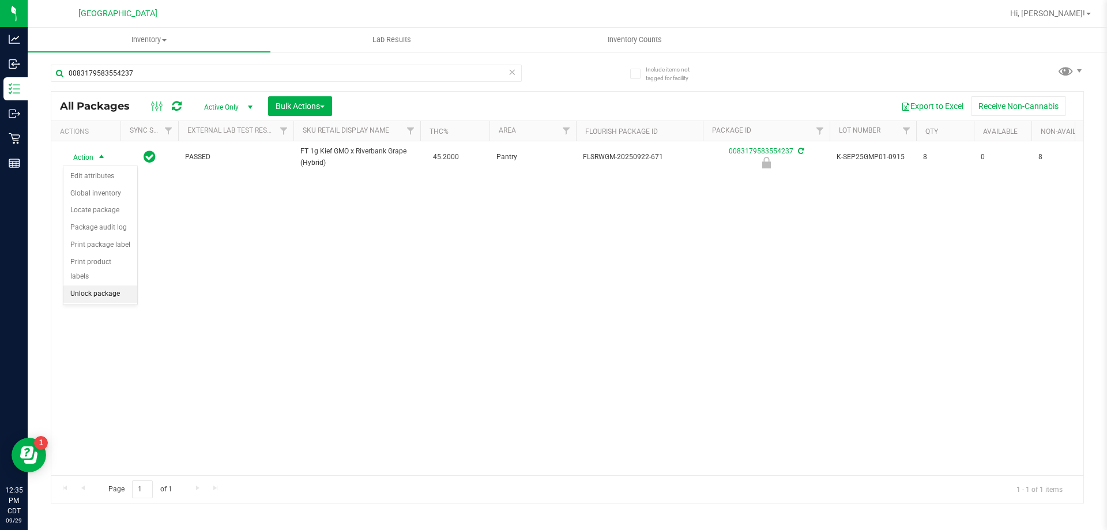
click at [99, 285] on li "Unlock package" at bounding box center [100, 293] width 74 height 17
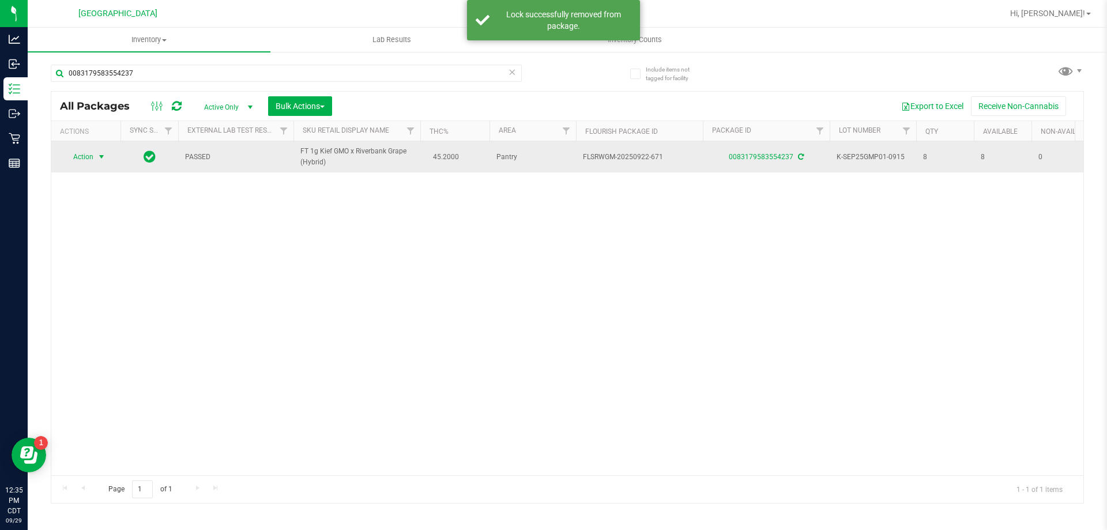
click at [82, 155] on span "Action" at bounding box center [78, 157] width 31 height 16
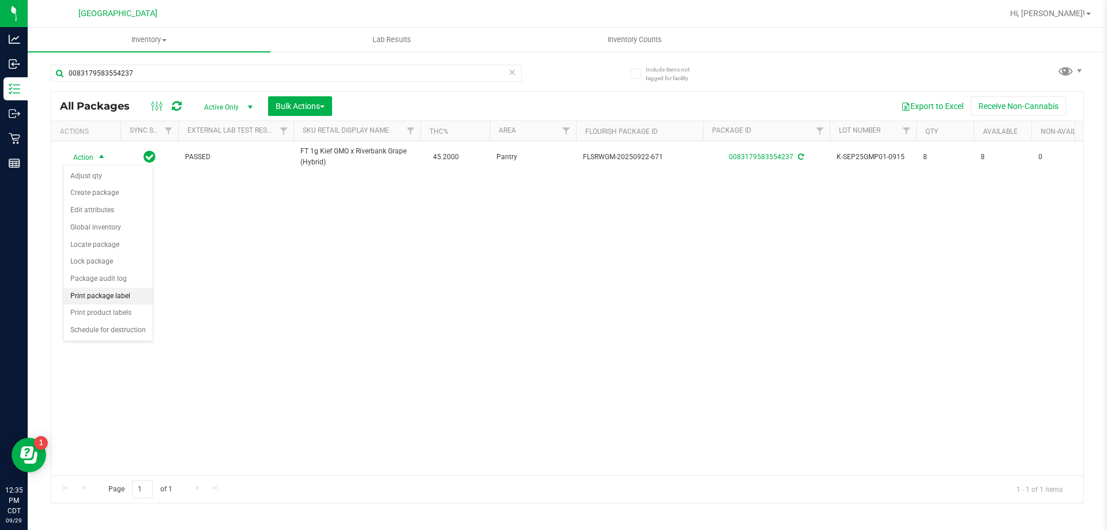
click at [104, 296] on li "Print package label" at bounding box center [107, 296] width 89 height 17
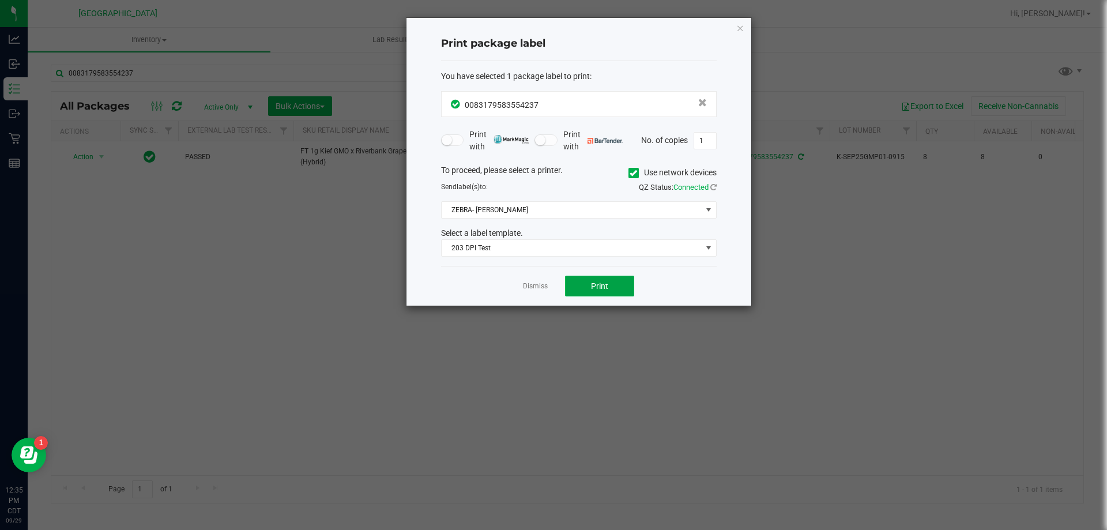
click at [617, 283] on button "Print" at bounding box center [599, 286] width 69 height 21
click at [543, 286] on link "Dismiss" at bounding box center [535, 286] width 25 height 10
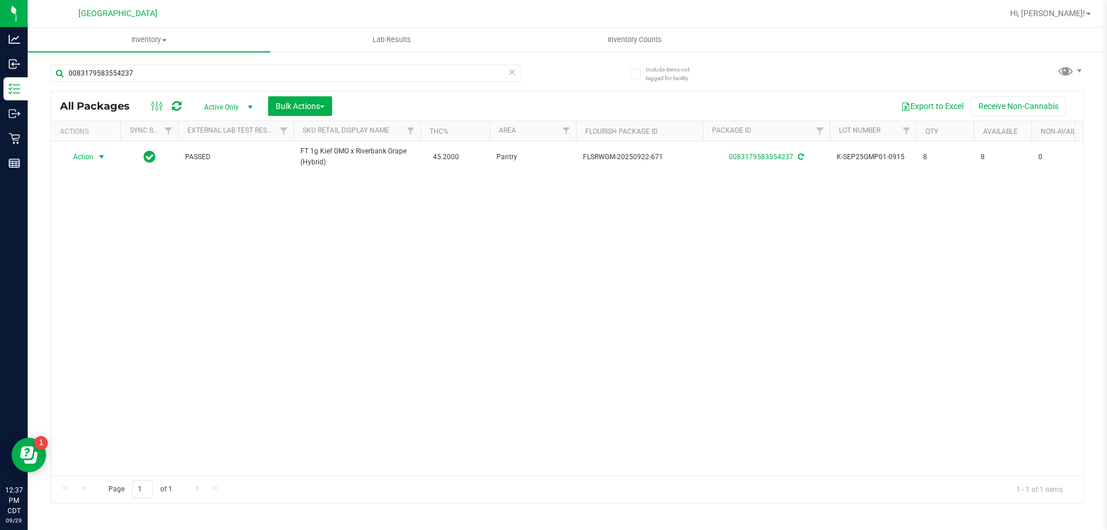
click at [543, 286] on div "Action Action Adjust qty Create package Edit attributes Global inventory Locate…" at bounding box center [567, 308] width 1032 height 334
click at [514, 77] on icon at bounding box center [512, 72] width 8 height 14
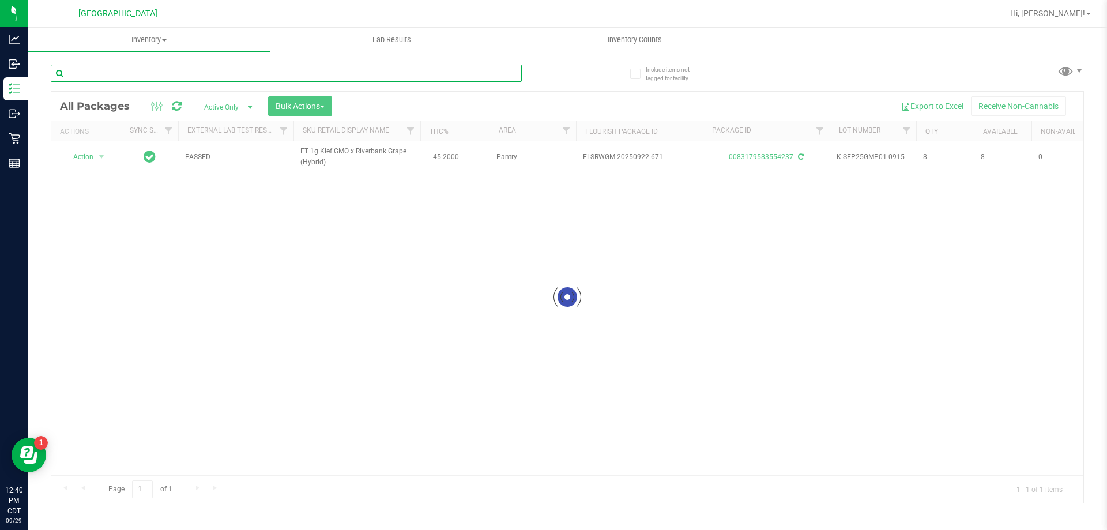
click at [494, 73] on input "text" at bounding box center [286, 73] width 471 height 17
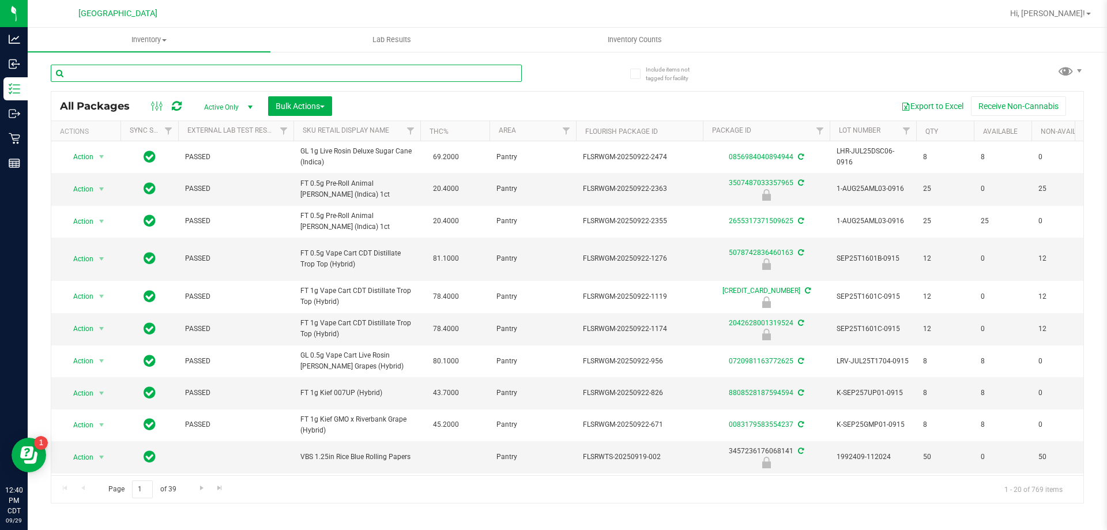
click at [490, 76] on input "text" at bounding box center [286, 73] width 471 height 17
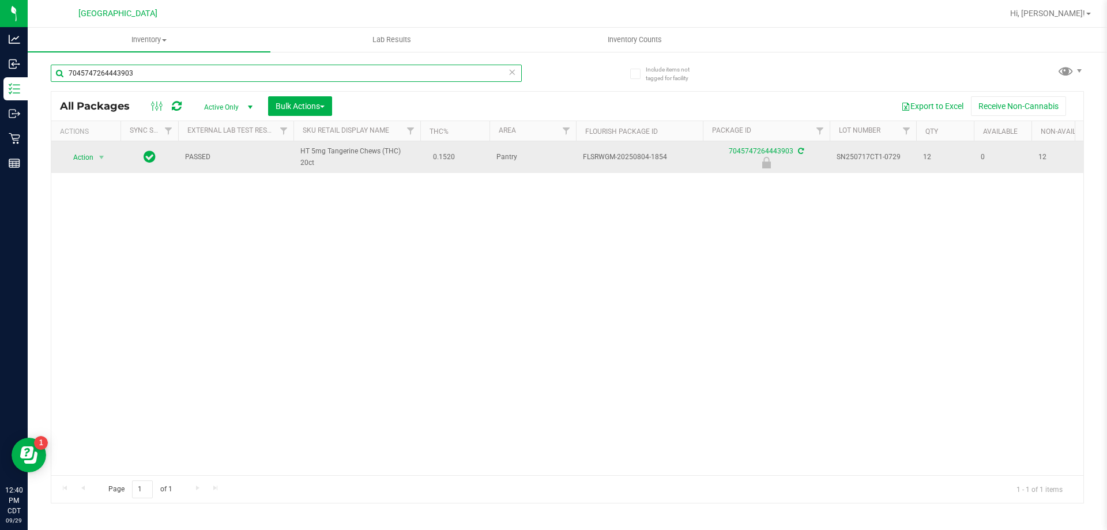
type input "7045747264443903"
click at [80, 148] on td "Action Action Edit attributes Global inventory Locate package Package audit log…" at bounding box center [85, 157] width 69 height 32
click at [80, 154] on span "Action" at bounding box center [78, 157] width 31 height 16
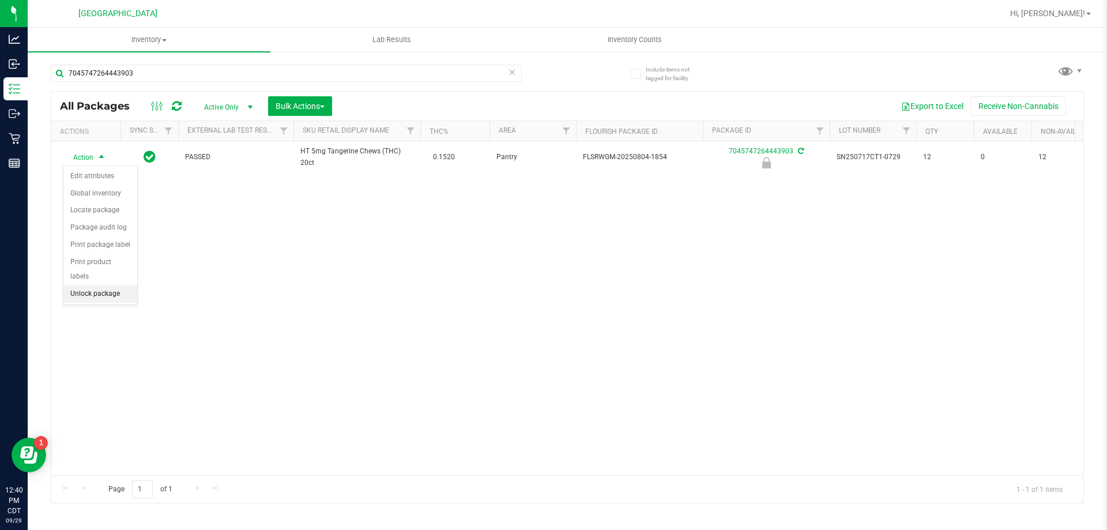
click at [97, 285] on li "Unlock package" at bounding box center [100, 293] width 74 height 17
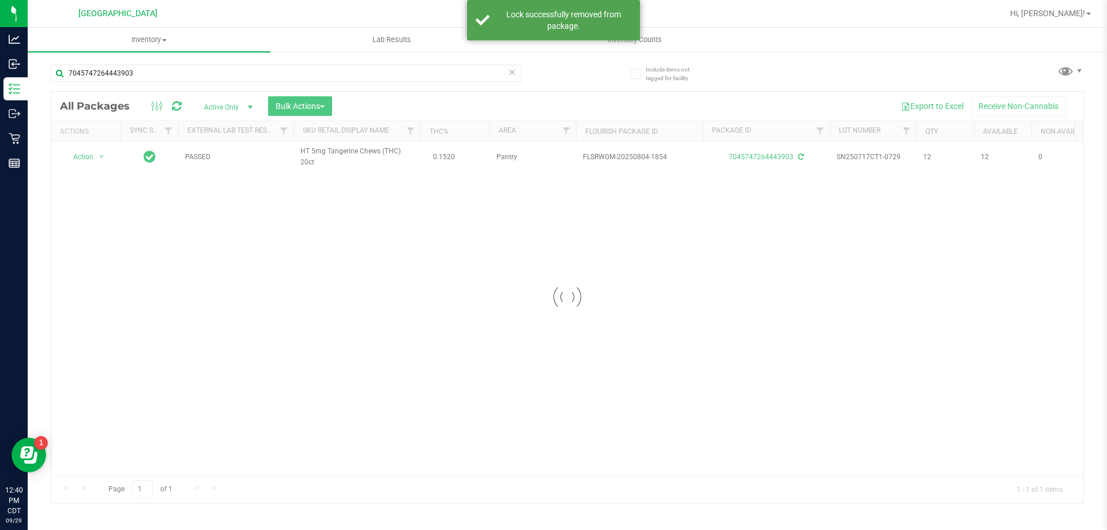
click at [83, 157] on div at bounding box center [567, 297] width 1032 height 411
click at [83, 157] on span "Action" at bounding box center [78, 157] width 31 height 16
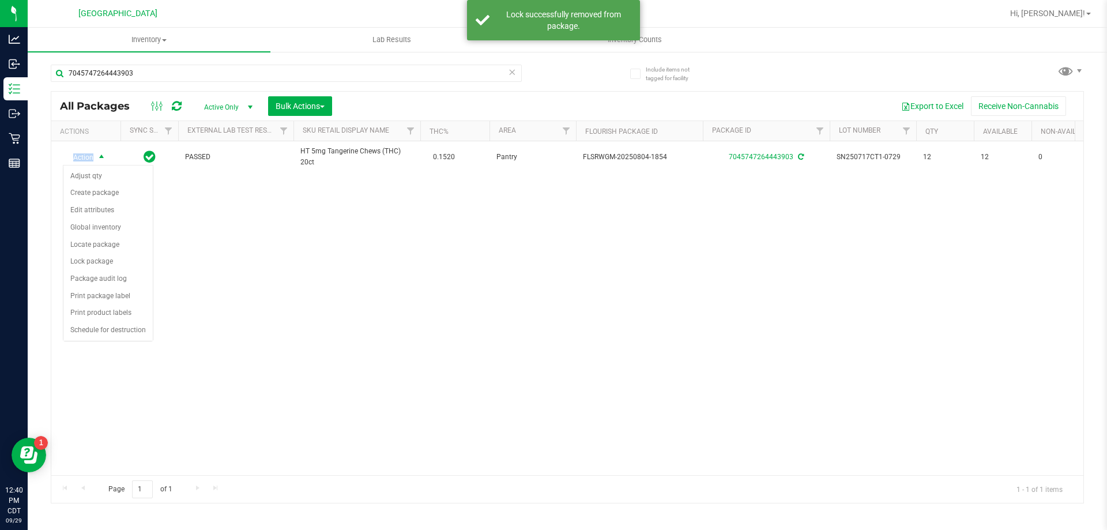
click at [83, 157] on span "Action" at bounding box center [78, 157] width 31 height 16
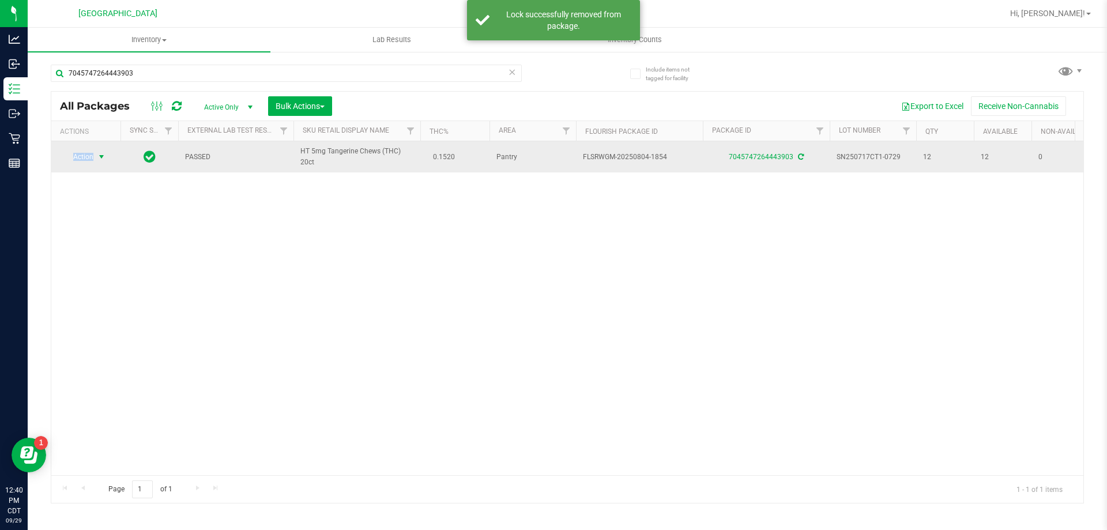
click at [82, 156] on span "Action" at bounding box center [78, 157] width 31 height 16
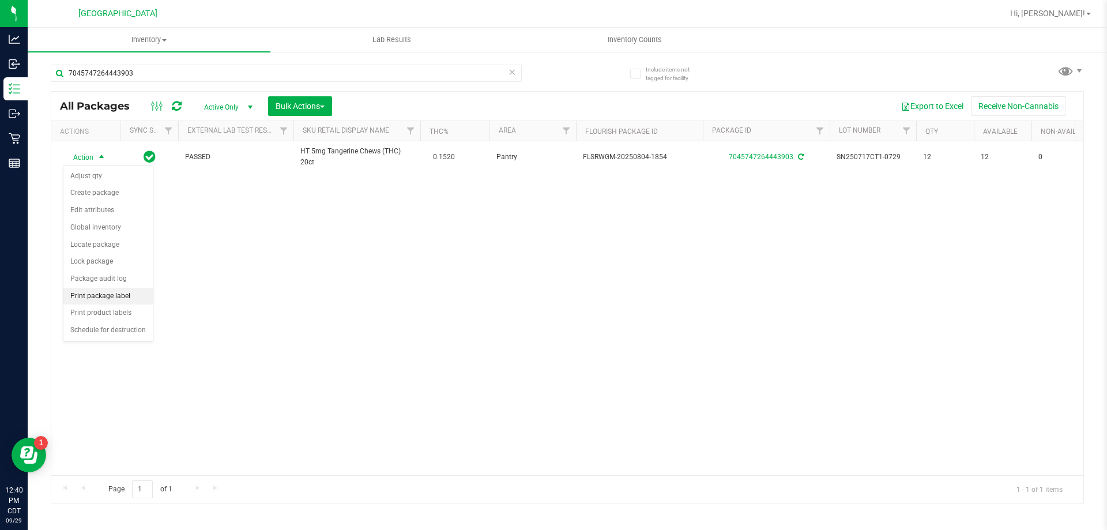
click at [107, 292] on li "Print package label" at bounding box center [107, 296] width 89 height 17
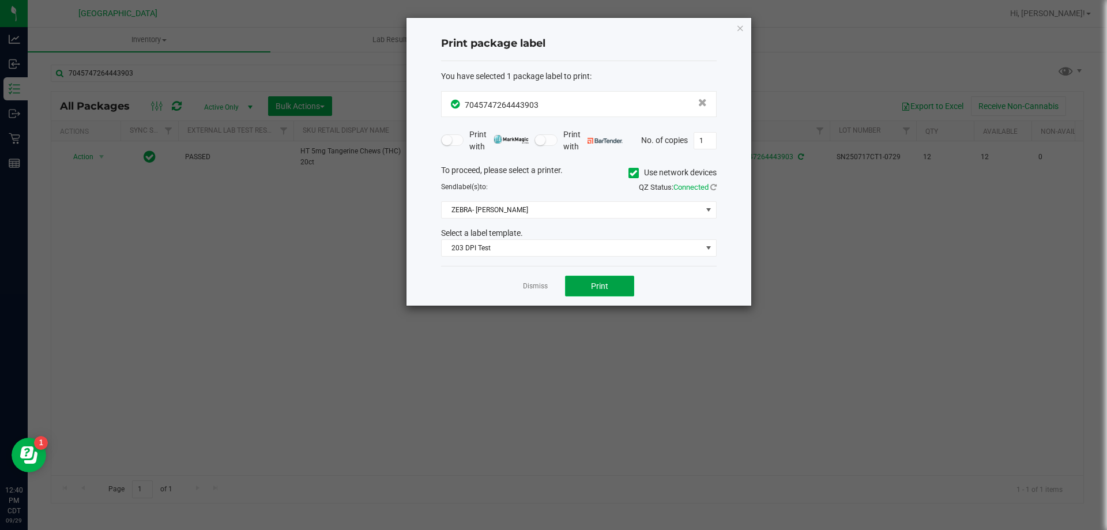
click at [602, 288] on span "Print" at bounding box center [599, 285] width 17 height 9
click at [545, 284] on link "Dismiss" at bounding box center [535, 286] width 25 height 10
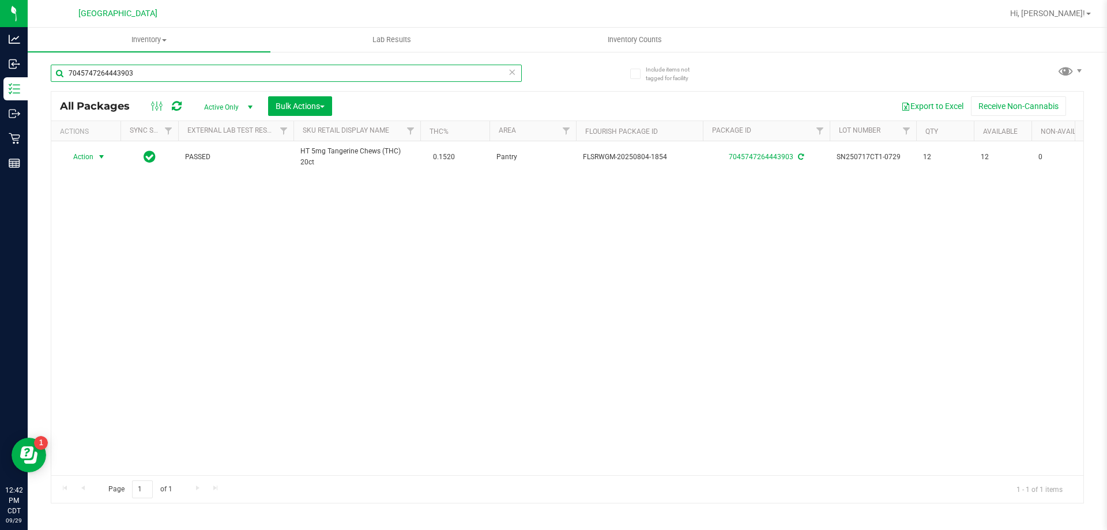
click at [517, 76] on input "7045747264443903" at bounding box center [286, 73] width 471 height 17
click at [510, 76] on icon at bounding box center [512, 72] width 8 height 14
click at [463, 72] on input "text" at bounding box center [286, 73] width 471 height 17
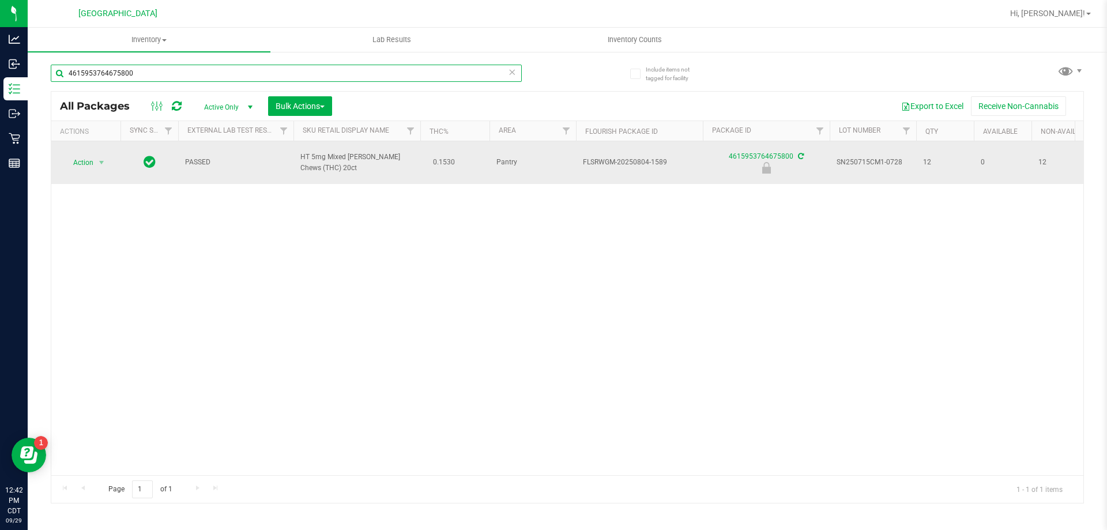
type input "4615953764675800"
click at [87, 162] on span "Action" at bounding box center [78, 163] width 31 height 16
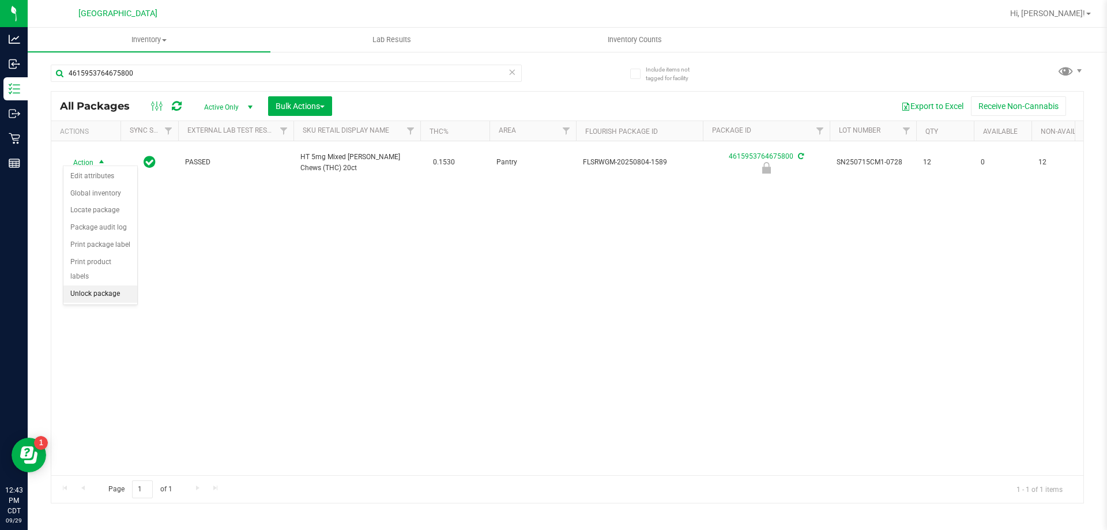
click at [106, 285] on li "Unlock package" at bounding box center [100, 293] width 74 height 17
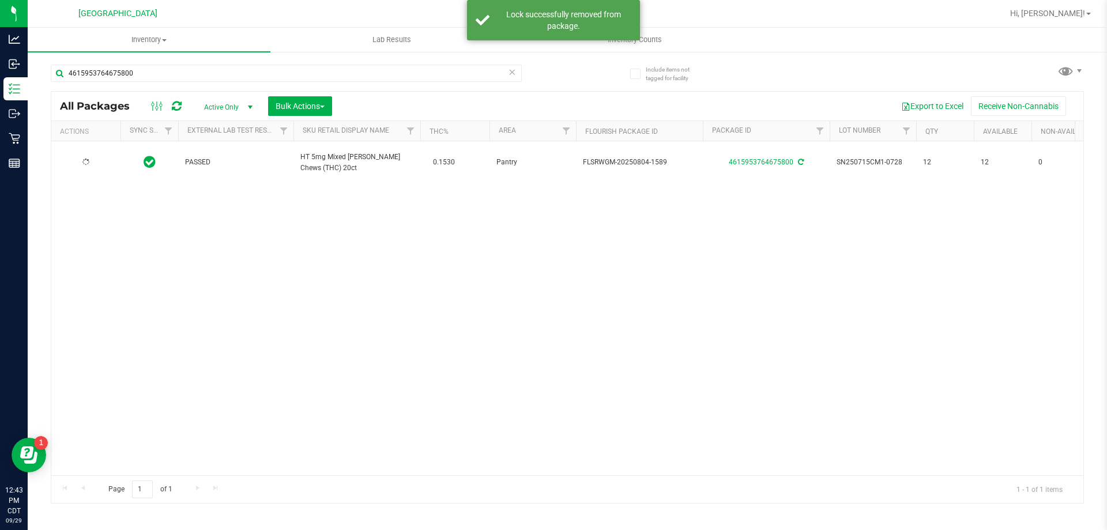
type input "2026-01-25"
click at [90, 155] on span "Action" at bounding box center [78, 163] width 31 height 16
click at [104, 300] on li "Print package label" at bounding box center [107, 296] width 89 height 17
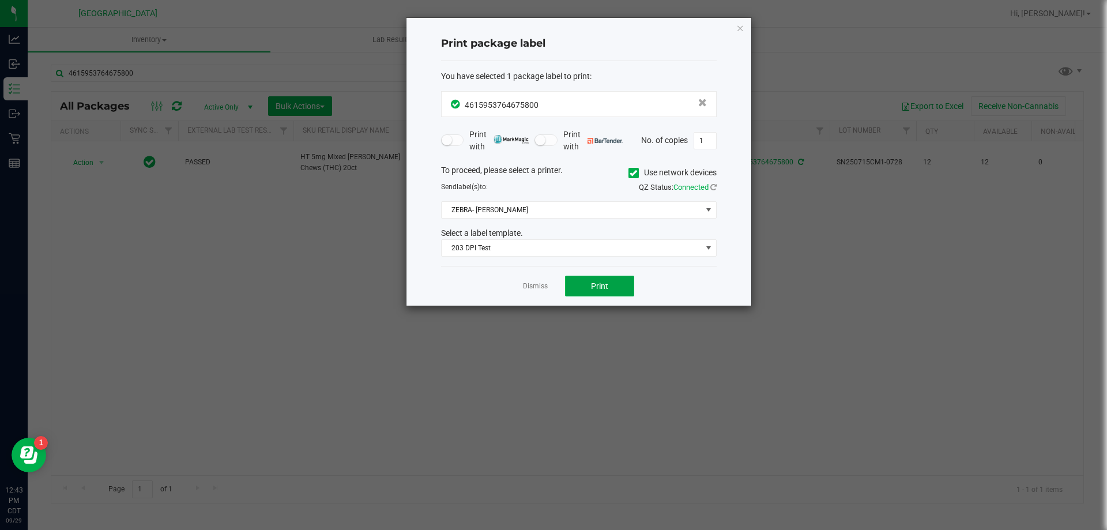
click at [599, 287] on span "Print" at bounding box center [599, 285] width 17 height 9
click at [738, 28] on icon "button" at bounding box center [740, 28] width 8 height 14
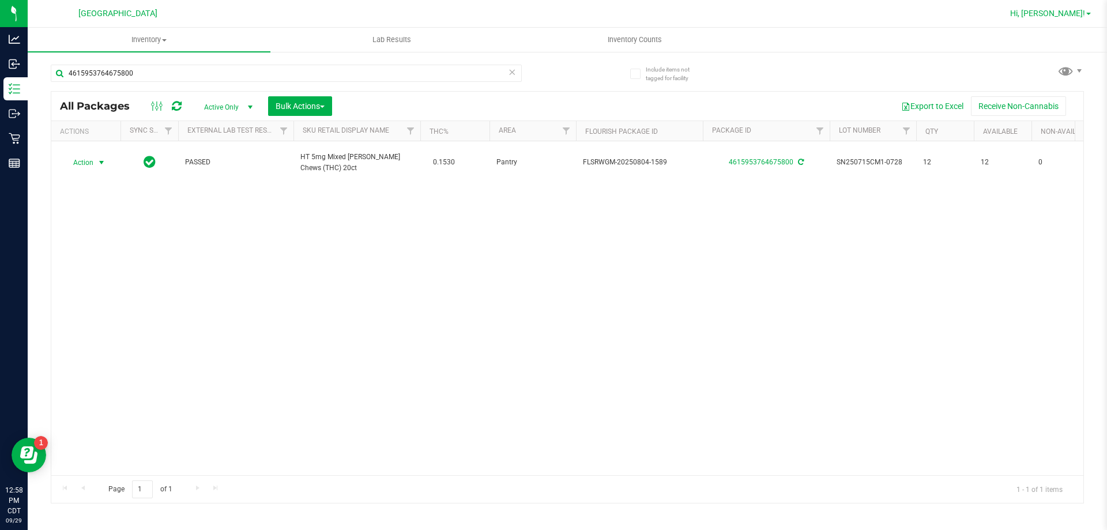
click at [1058, 12] on span "Hi, Kayla!" at bounding box center [1047, 13] width 75 height 9
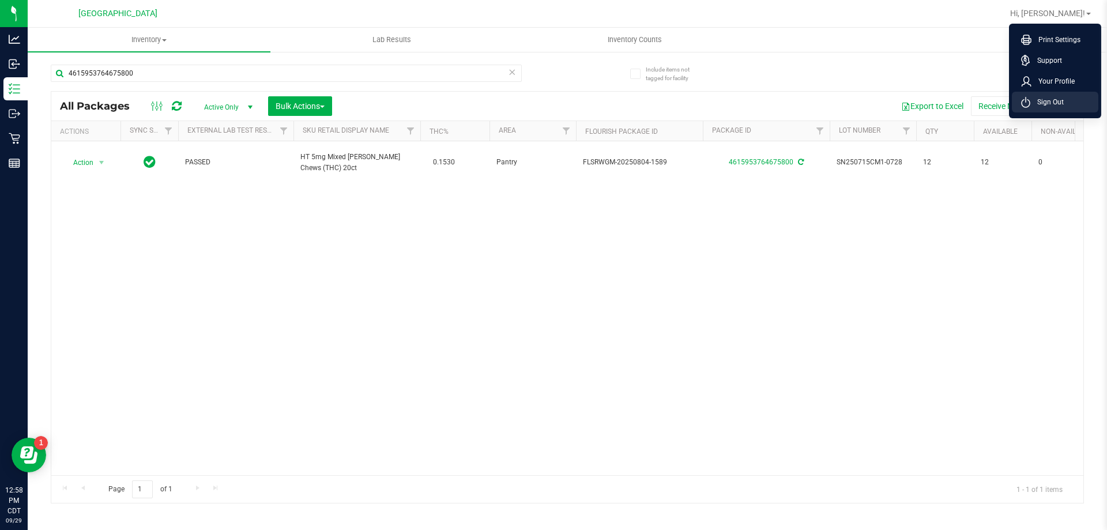
click at [1069, 95] on li "Sign Out" at bounding box center [1055, 102] width 87 height 21
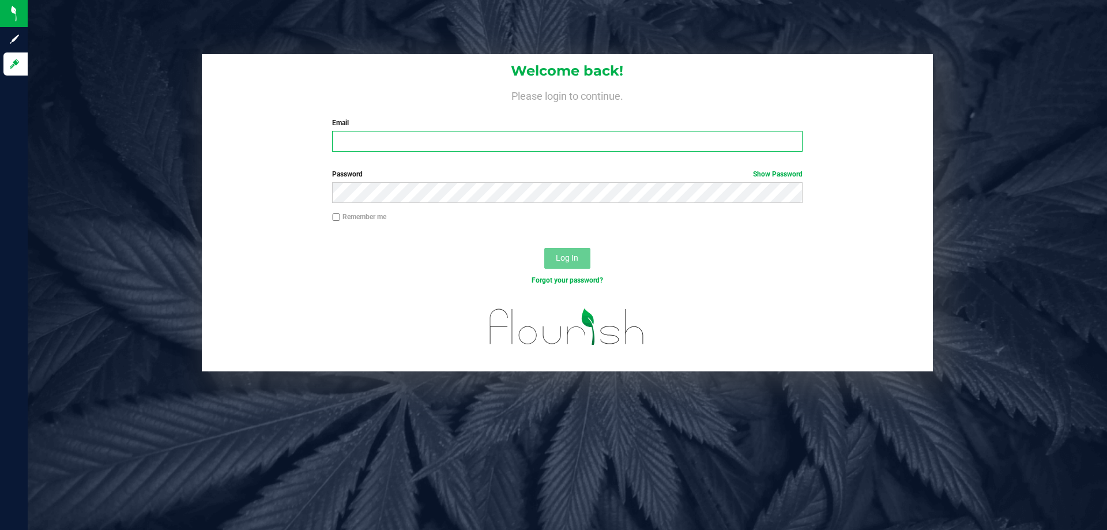
click at [572, 144] on input "Email" at bounding box center [567, 141] width 470 height 21
type input "hoanderson@liveparallel.com"
click at [544, 248] on button "Log In" at bounding box center [567, 258] width 46 height 21
